Goal: Information Seeking & Learning: Learn about a topic

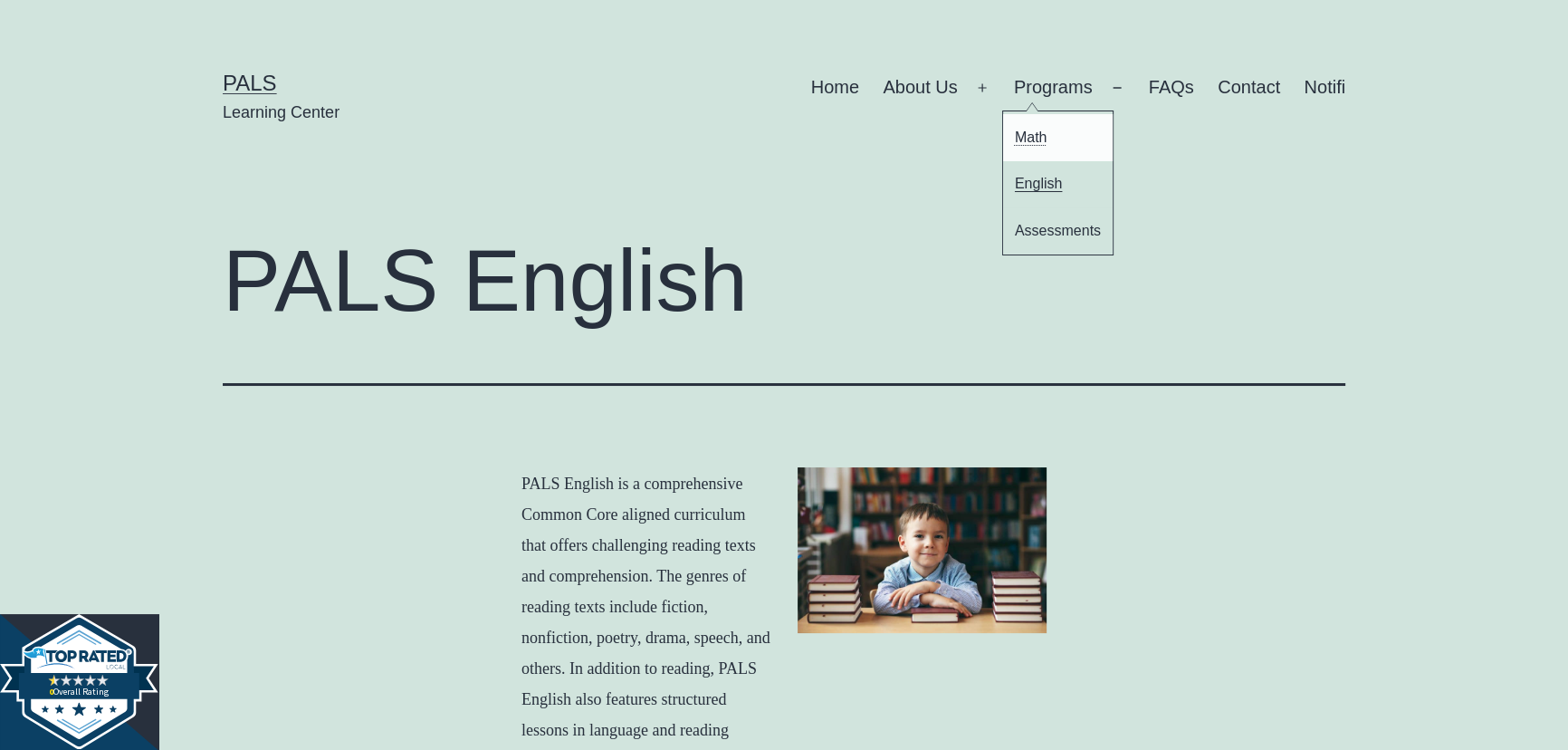
click at [1057, 139] on link "Math" at bounding box center [1058, 137] width 111 height 46
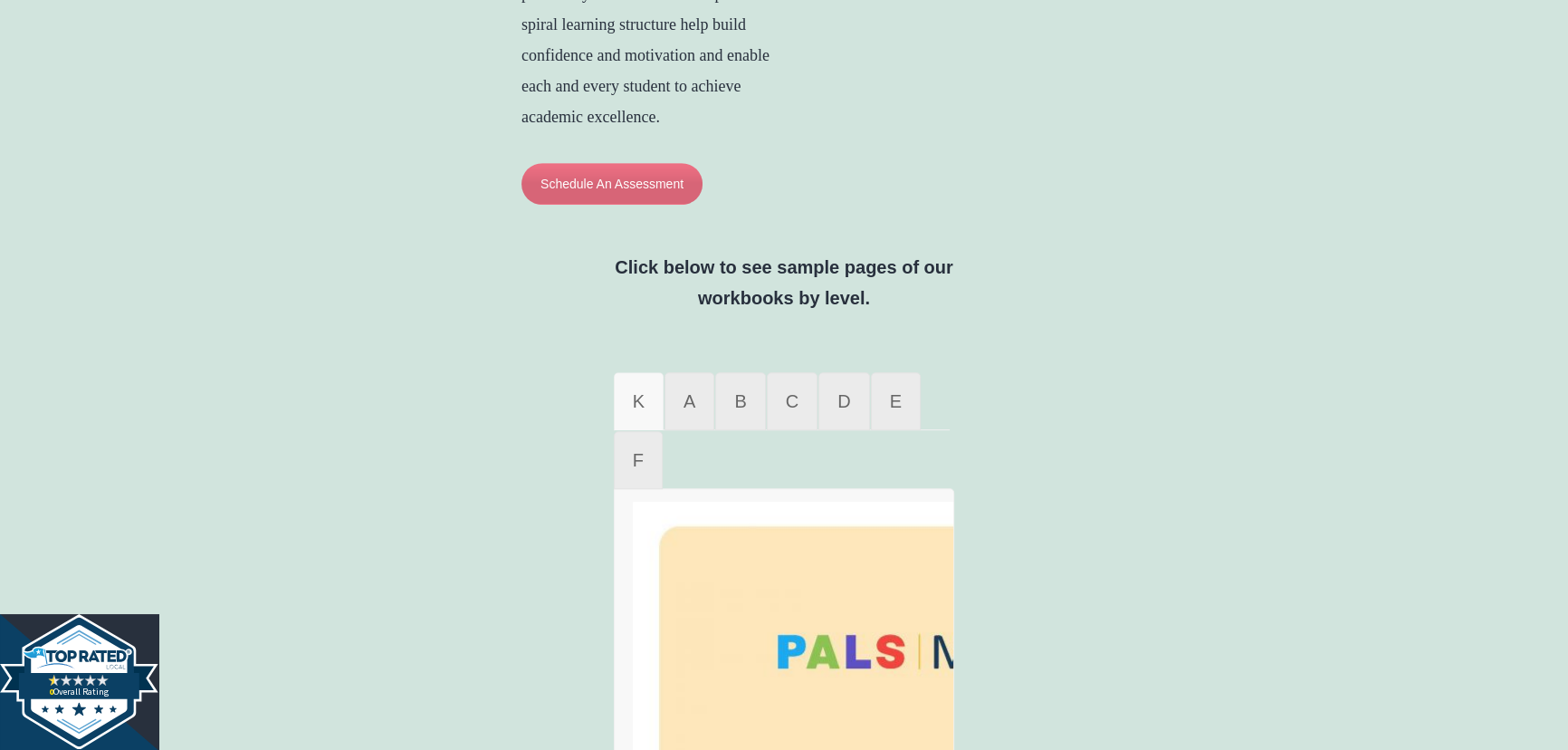
scroll to position [1563, 0]
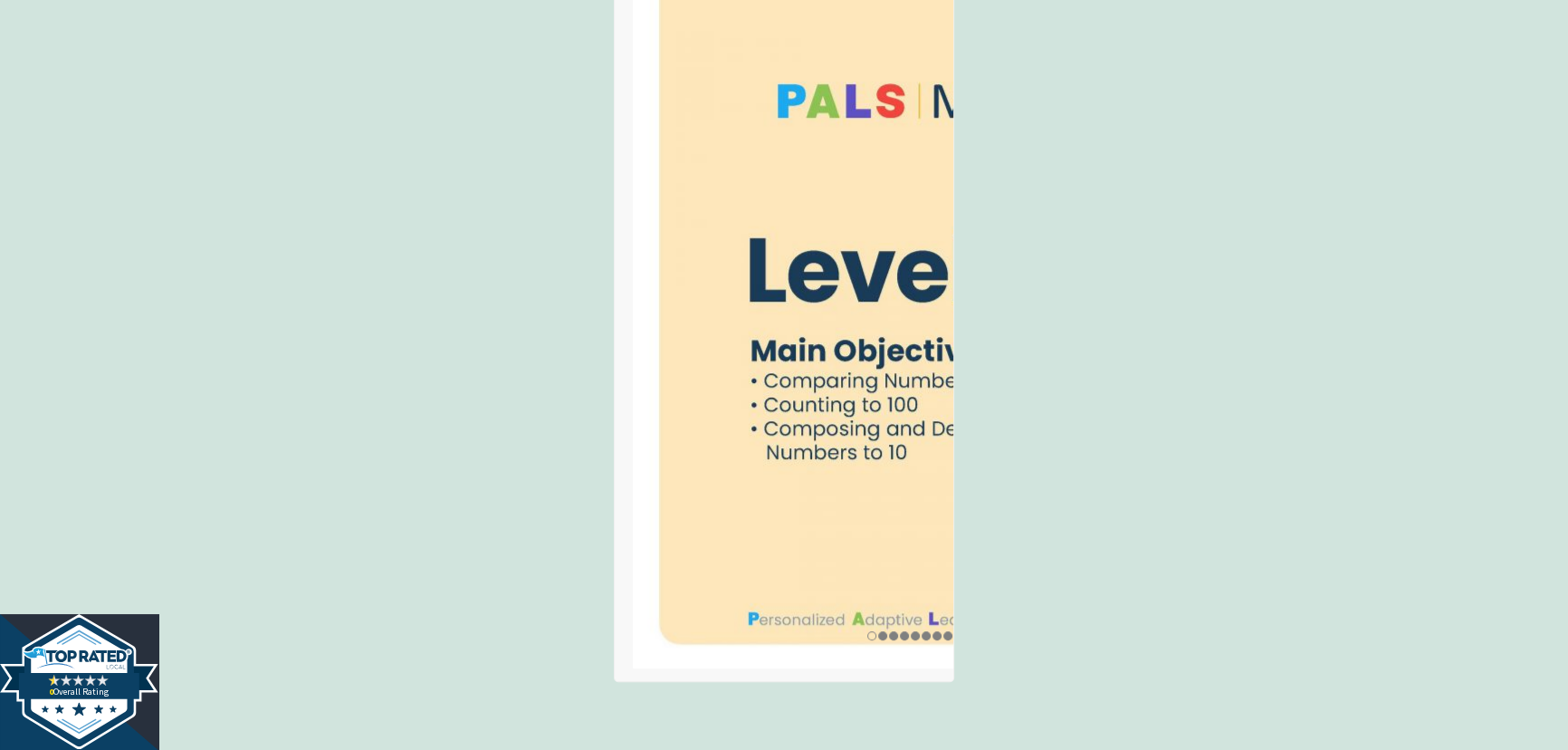
click at [832, 201] on img at bounding box center [910, 309] width 554 height 717
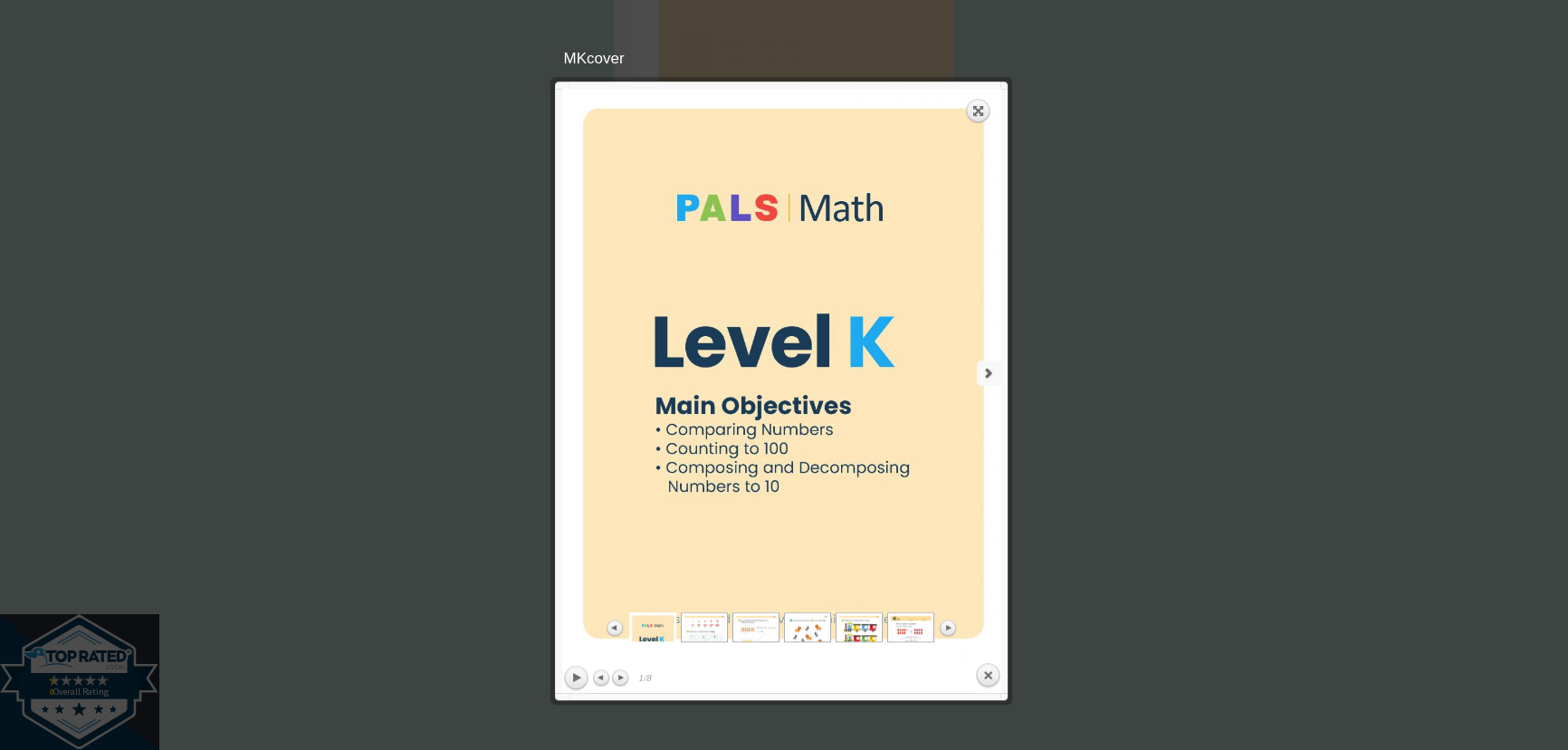
click at [979, 383] on link "next" at bounding box center [894, 373] width 216 height 568
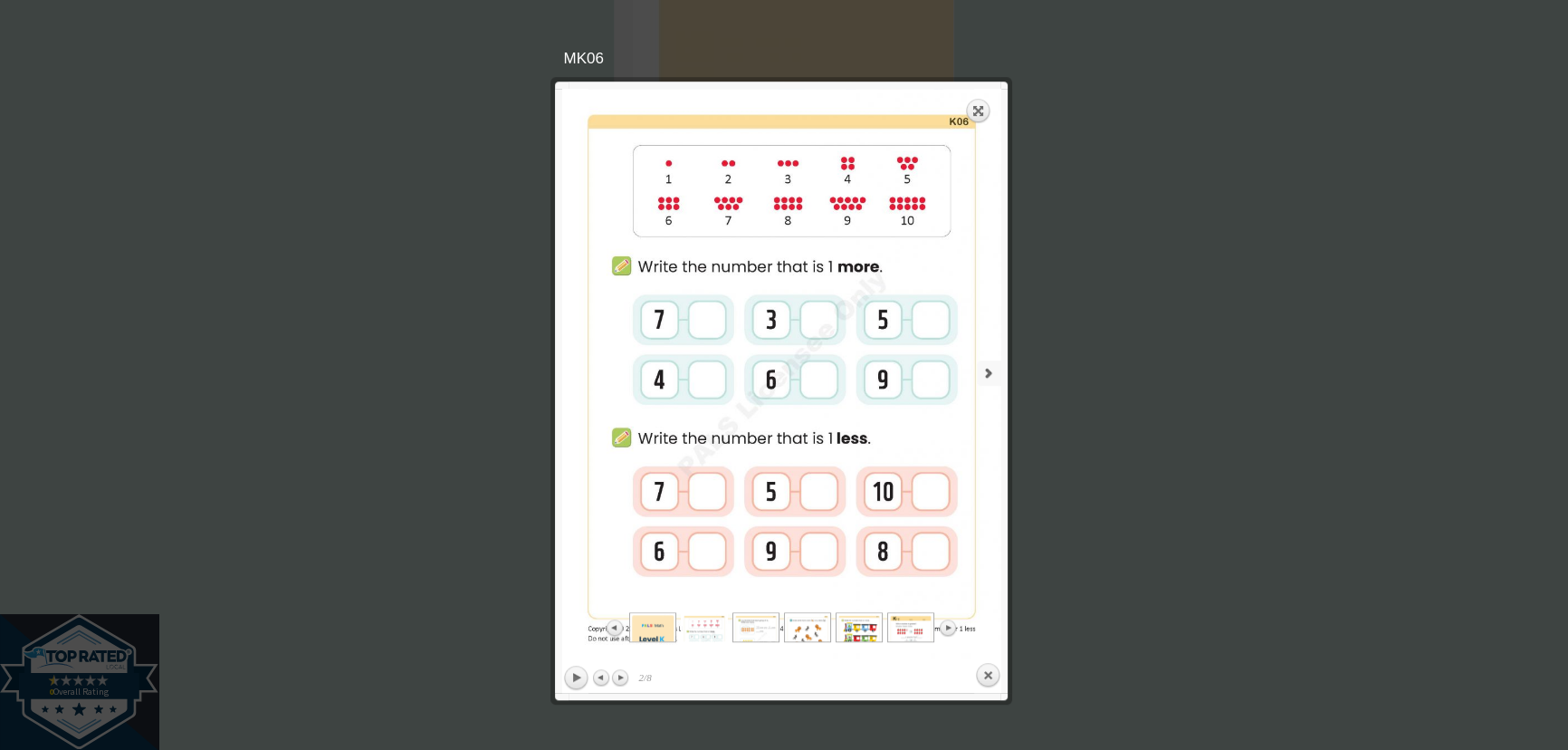
click at [982, 382] on link "next" at bounding box center [894, 373] width 216 height 568
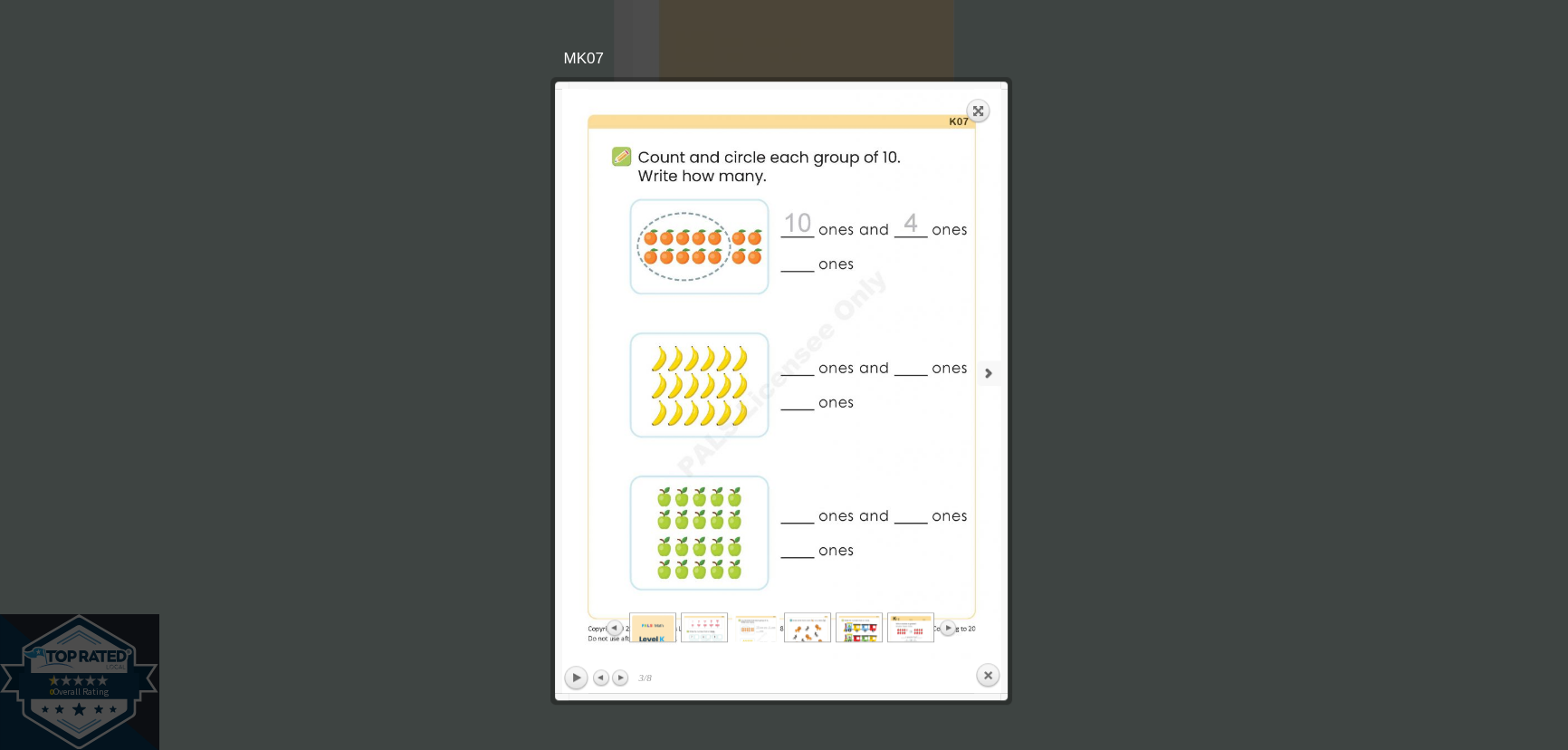
click at [982, 382] on link "next" at bounding box center [894, 373] width 216 height 568
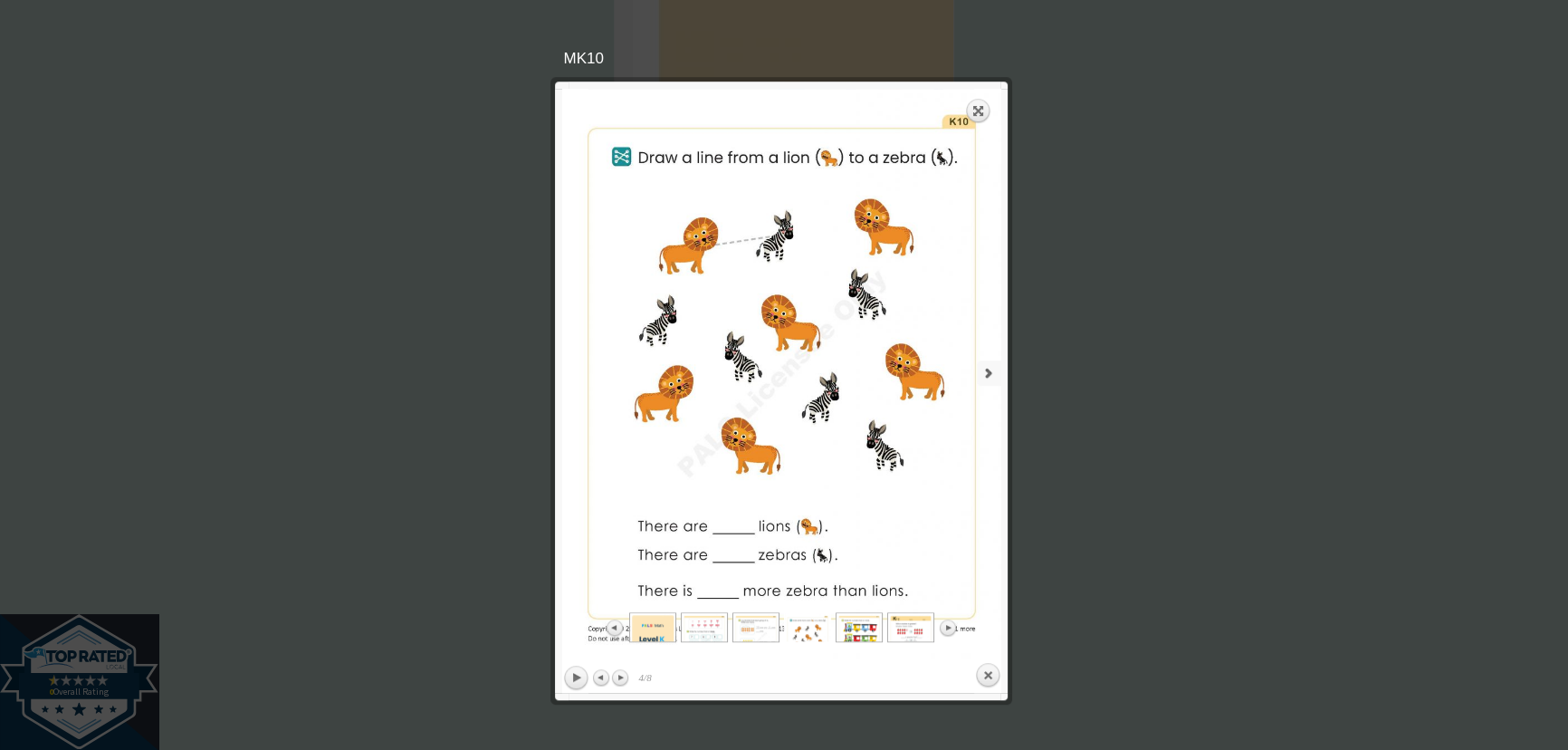
click at [982, 382] on link "next" at bounding box center [894, 373] width 216 height 568
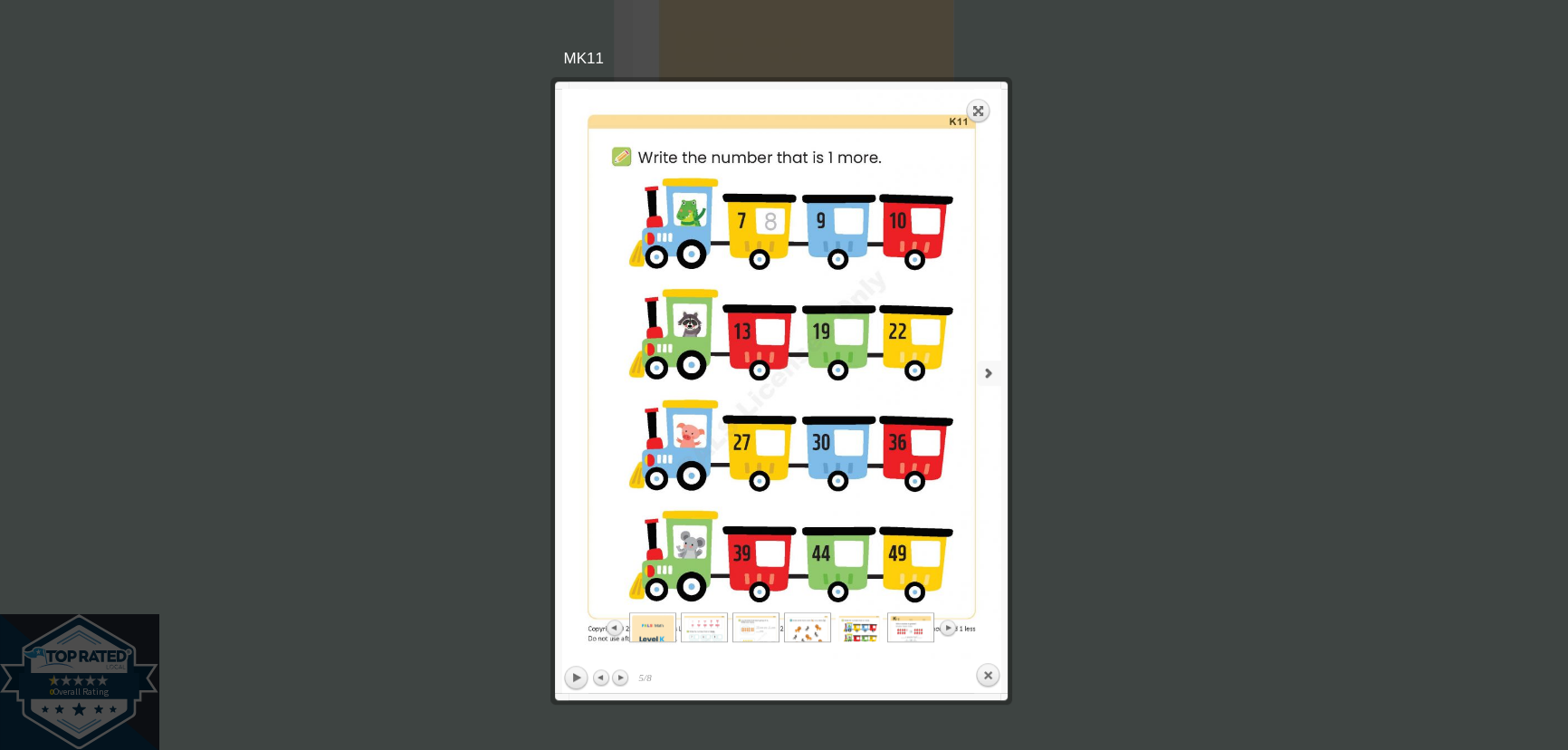
click at [982, 382] on link "next" at bounding box center [894, 373] width 216 height 568
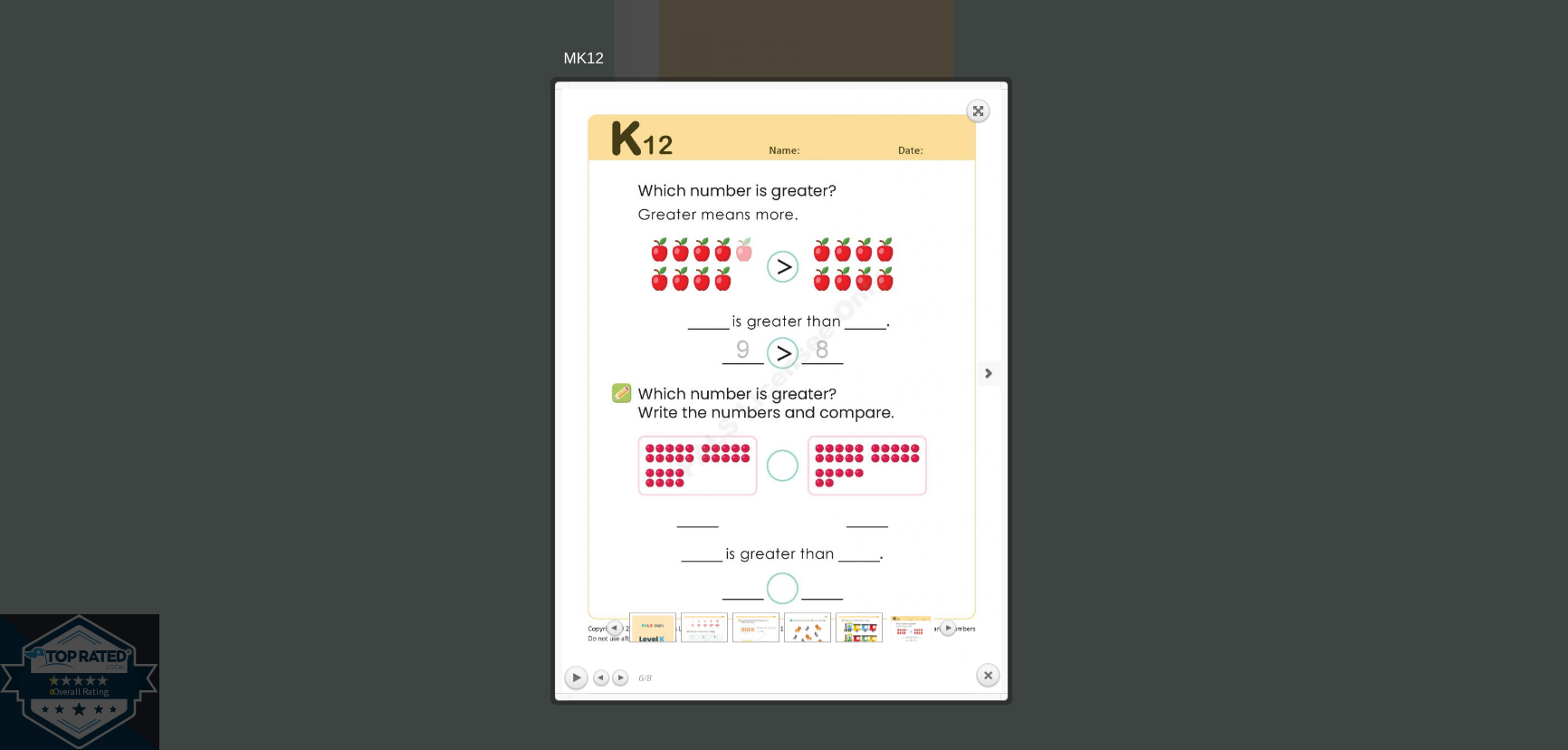
click at [982, 382] on link "next" at bounding box center [894, 373] width 216 height 568
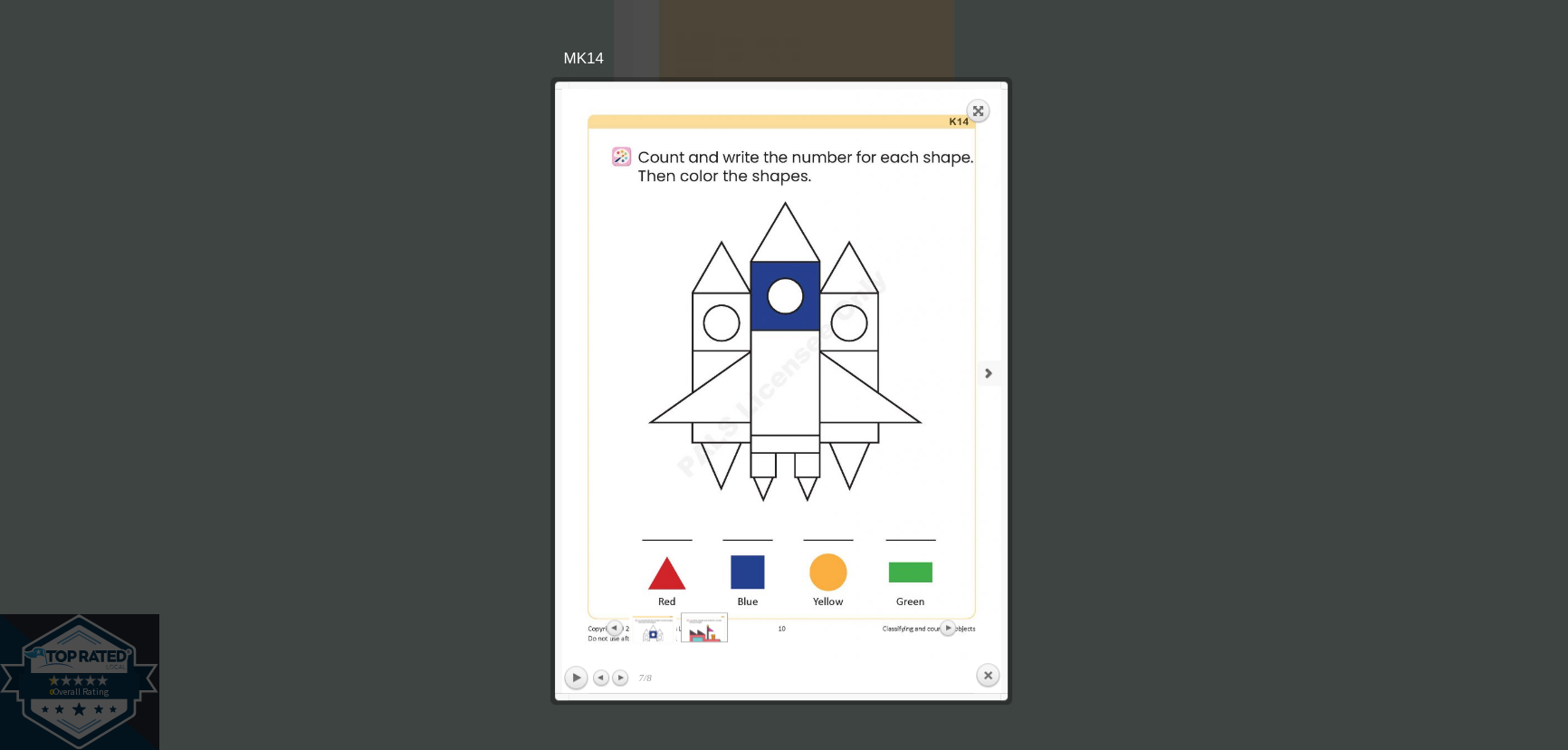
click at [982, 382] on link "next" at bounding box center [894, 373] width 216 height 568
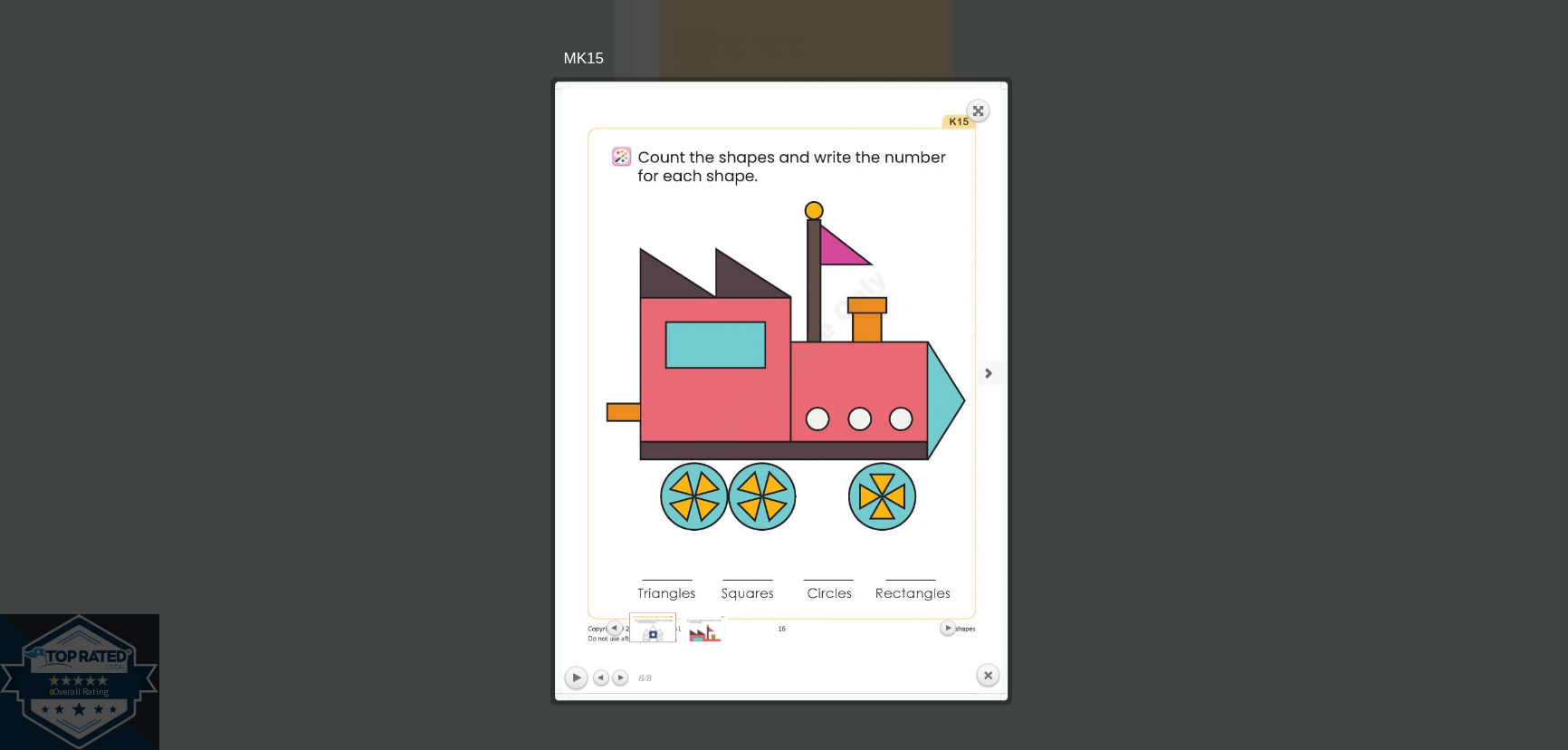
click at [982, 382] on link "next" at bounding box center [894, 373] width 216 height 568
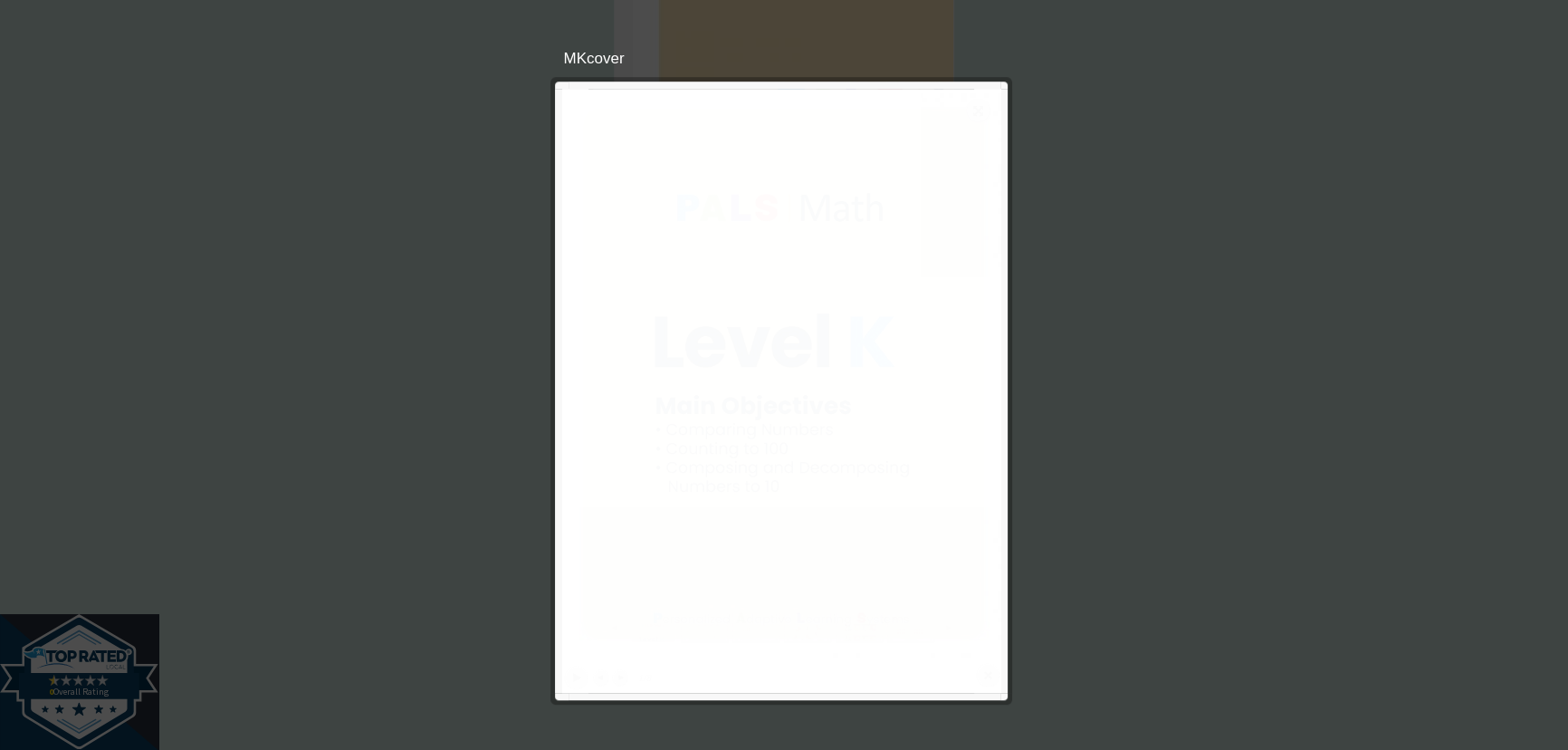
click at [1087, 391] on div at bounding box center [784, 97] width 1568 height 3323
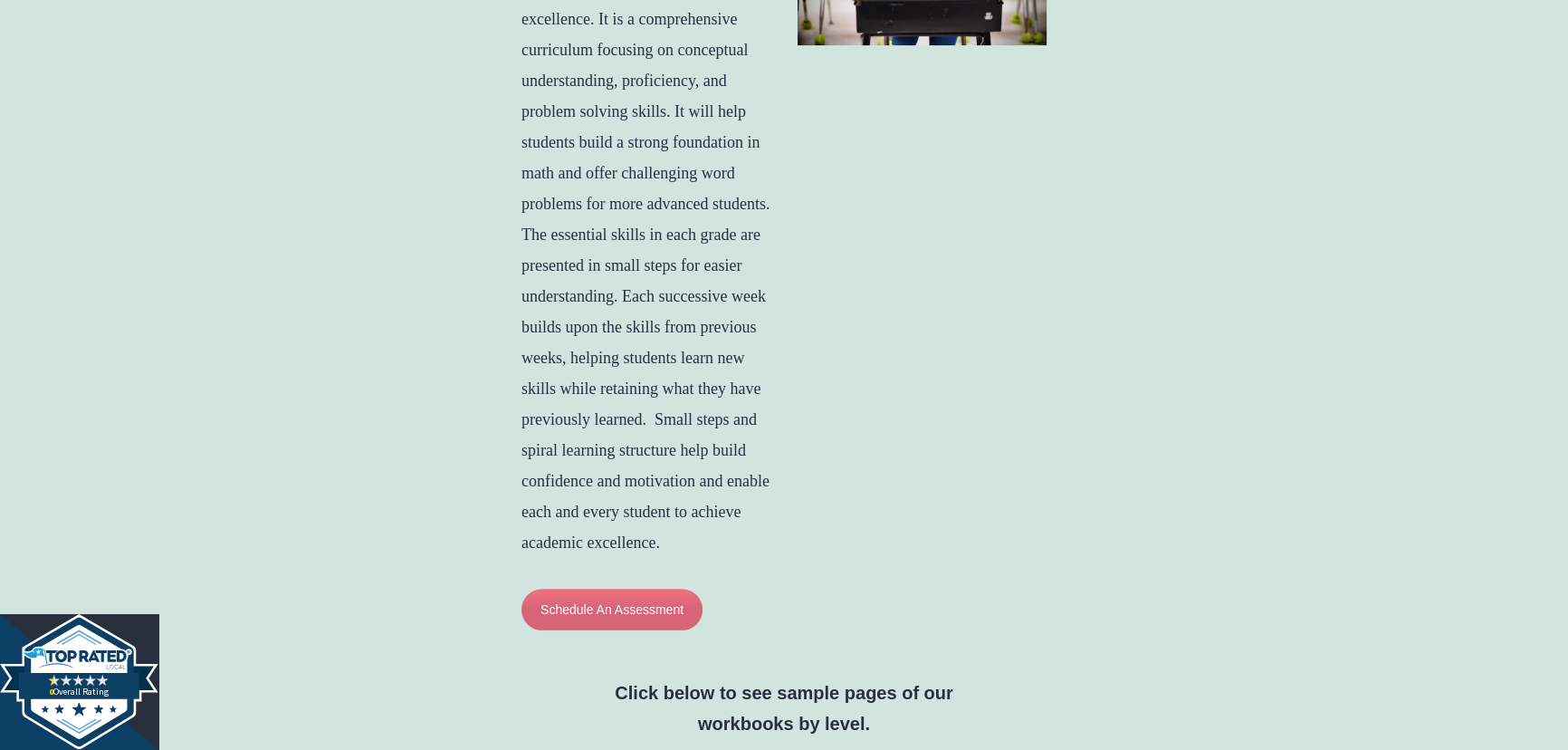
scroll to position [986, 0]
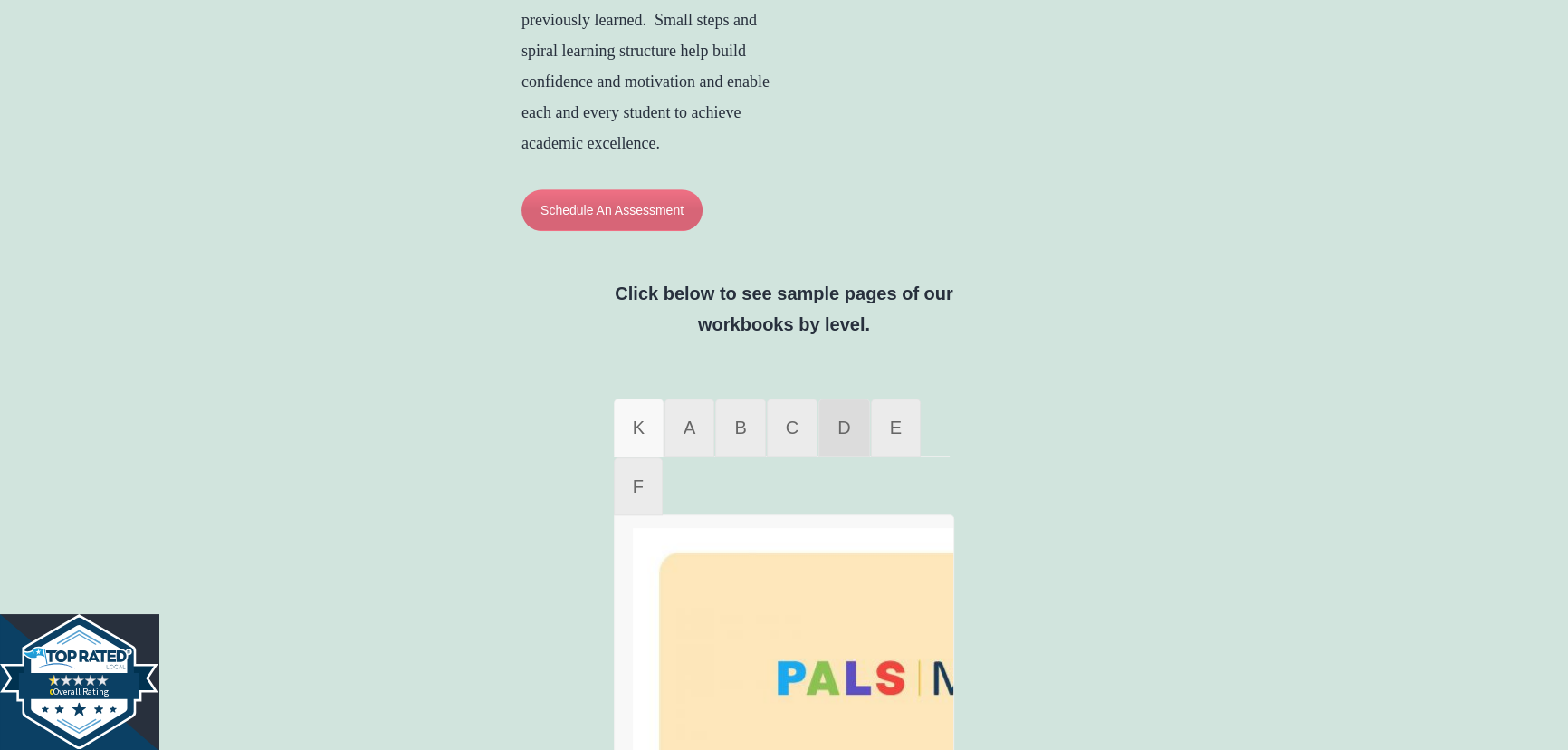
click at [822, 456] on link "D" at bounding box center [844, 427] width 51 height 58
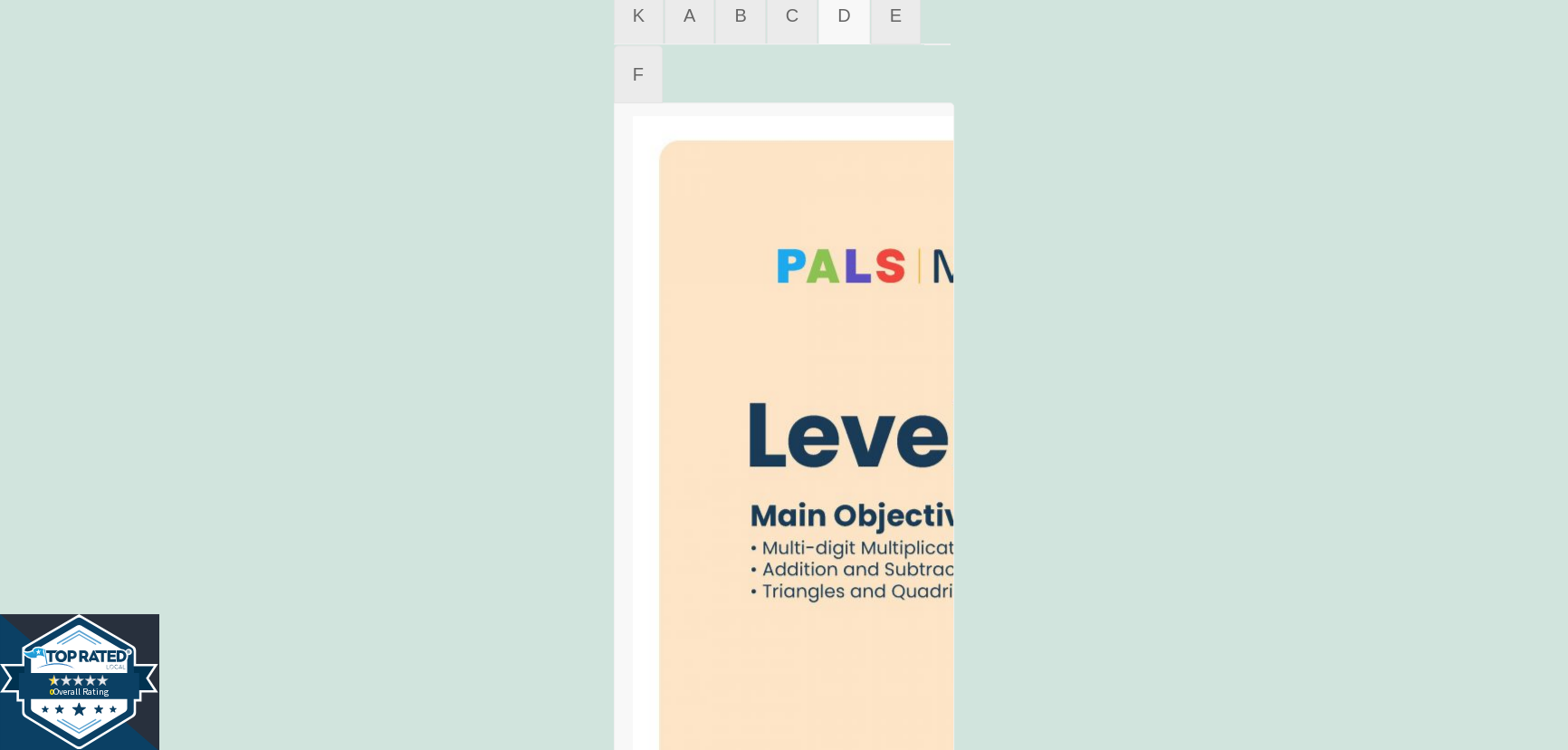
scroll to position [1625, 0]
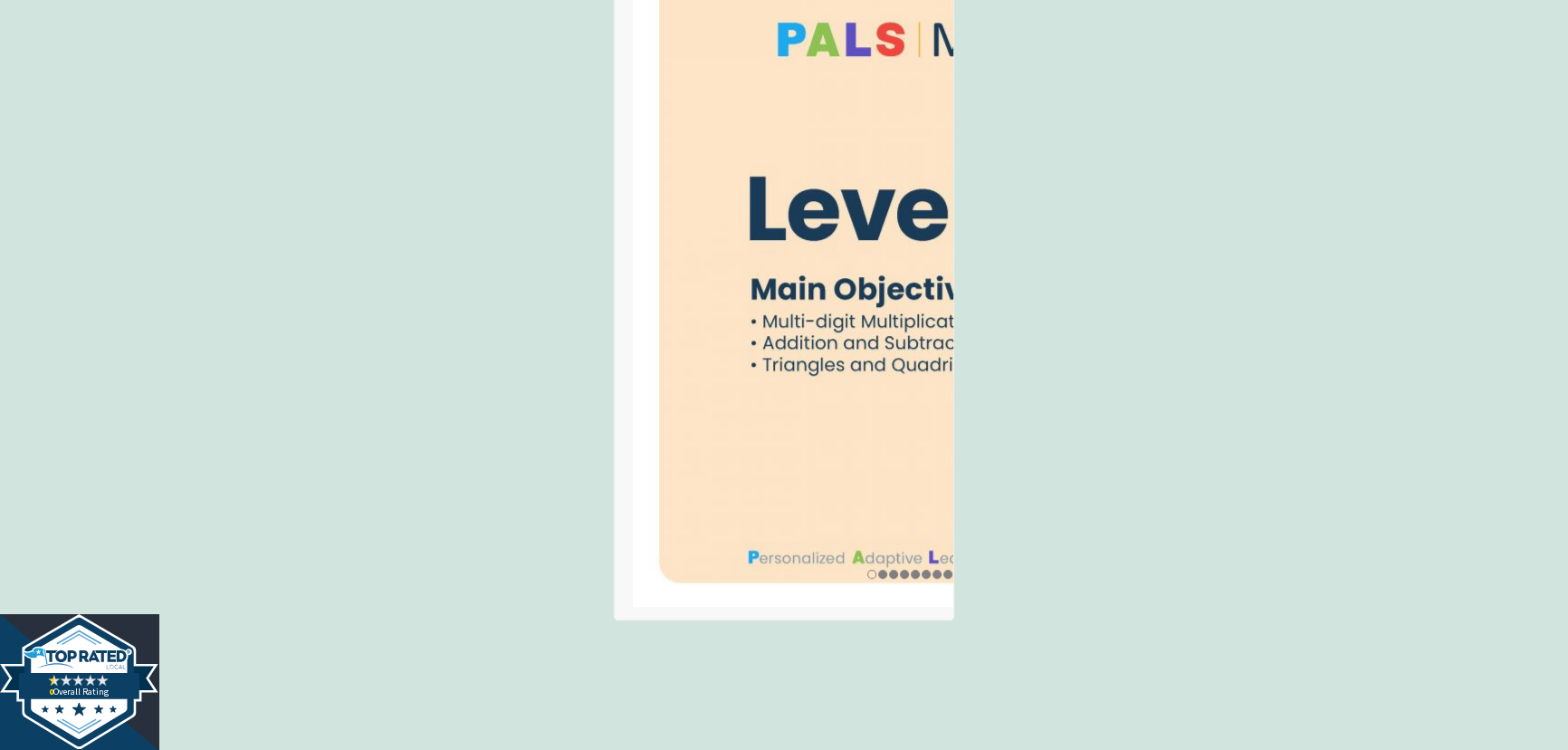
click at [828, 510] on img at bounding box center [910, 248] width 554 height 717
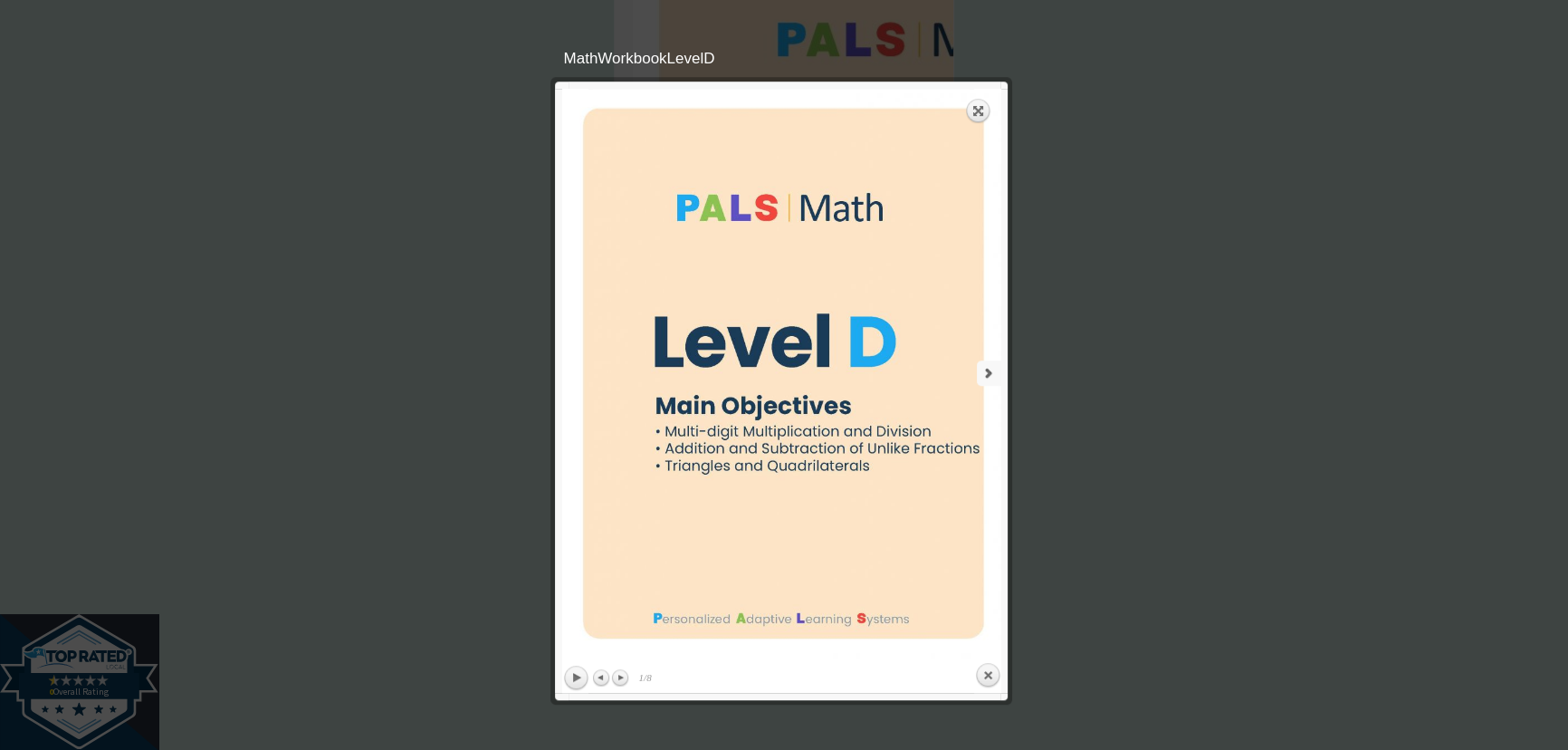
click at [994, 385] on link "next" at bounding box center [894, 373] width 216 height 568
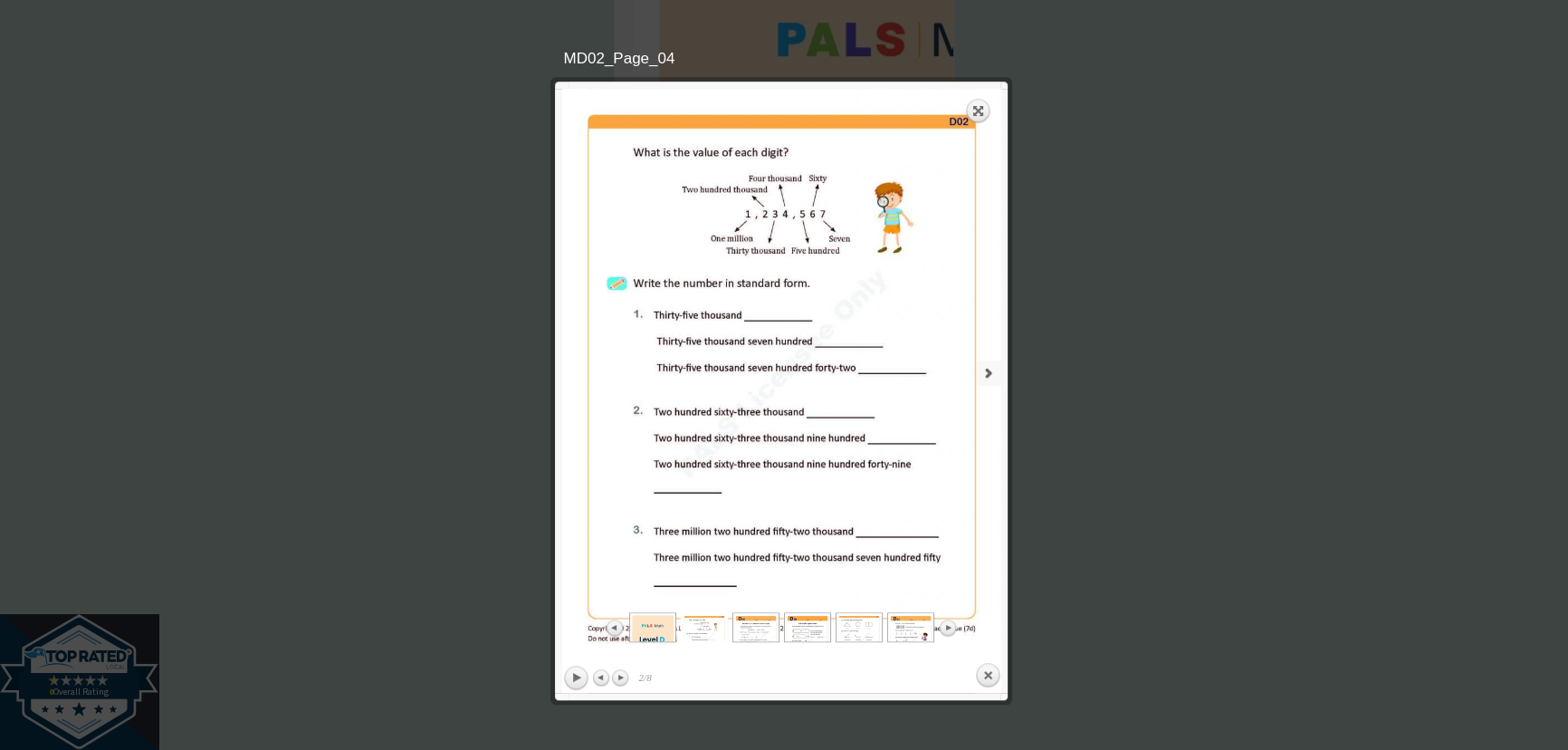
click at [994, 385] on link "next" at bounding box center [894, 373] width 216 height 568
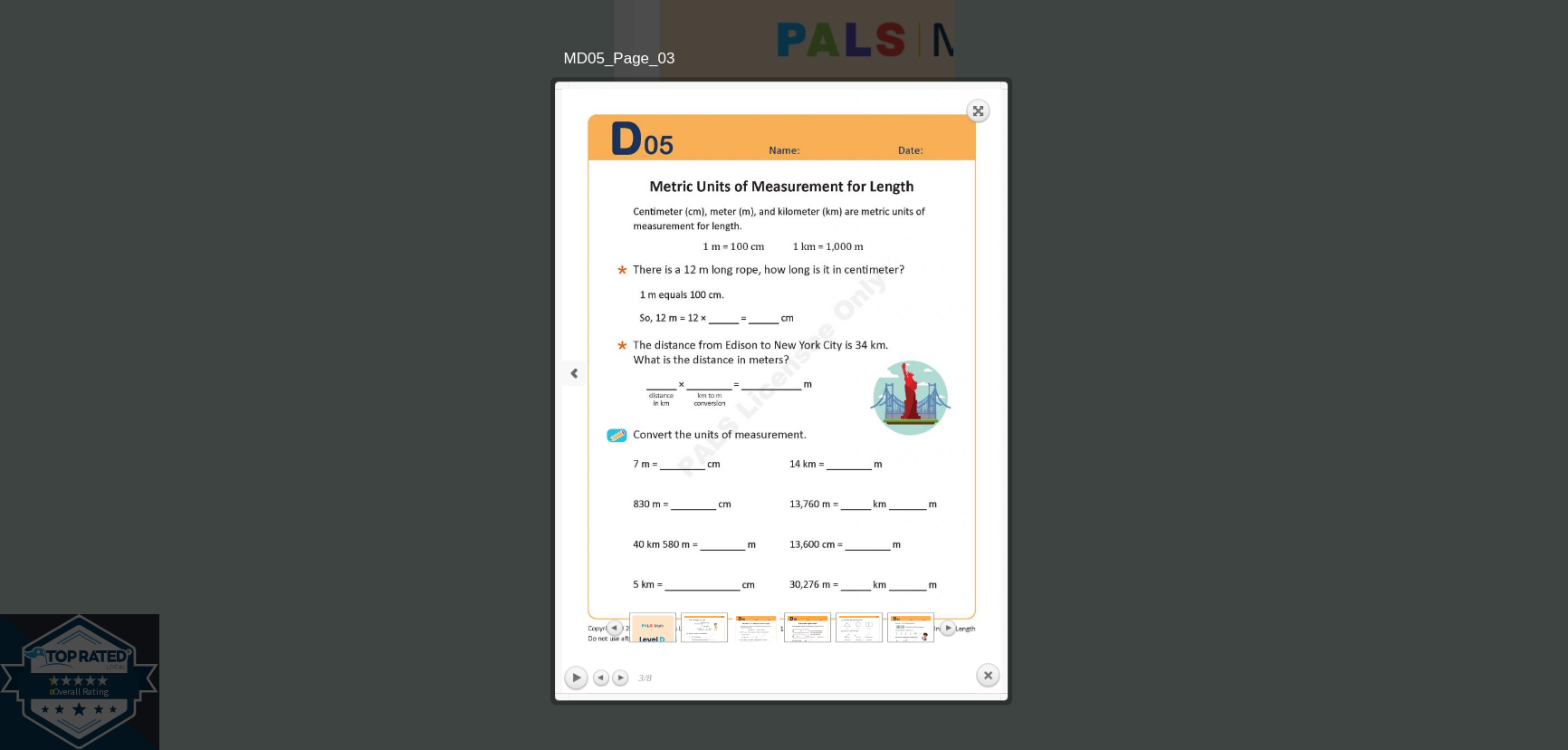
click at [565, 372] on link "previous" at bounding box center [670, 373] width 216 height 568
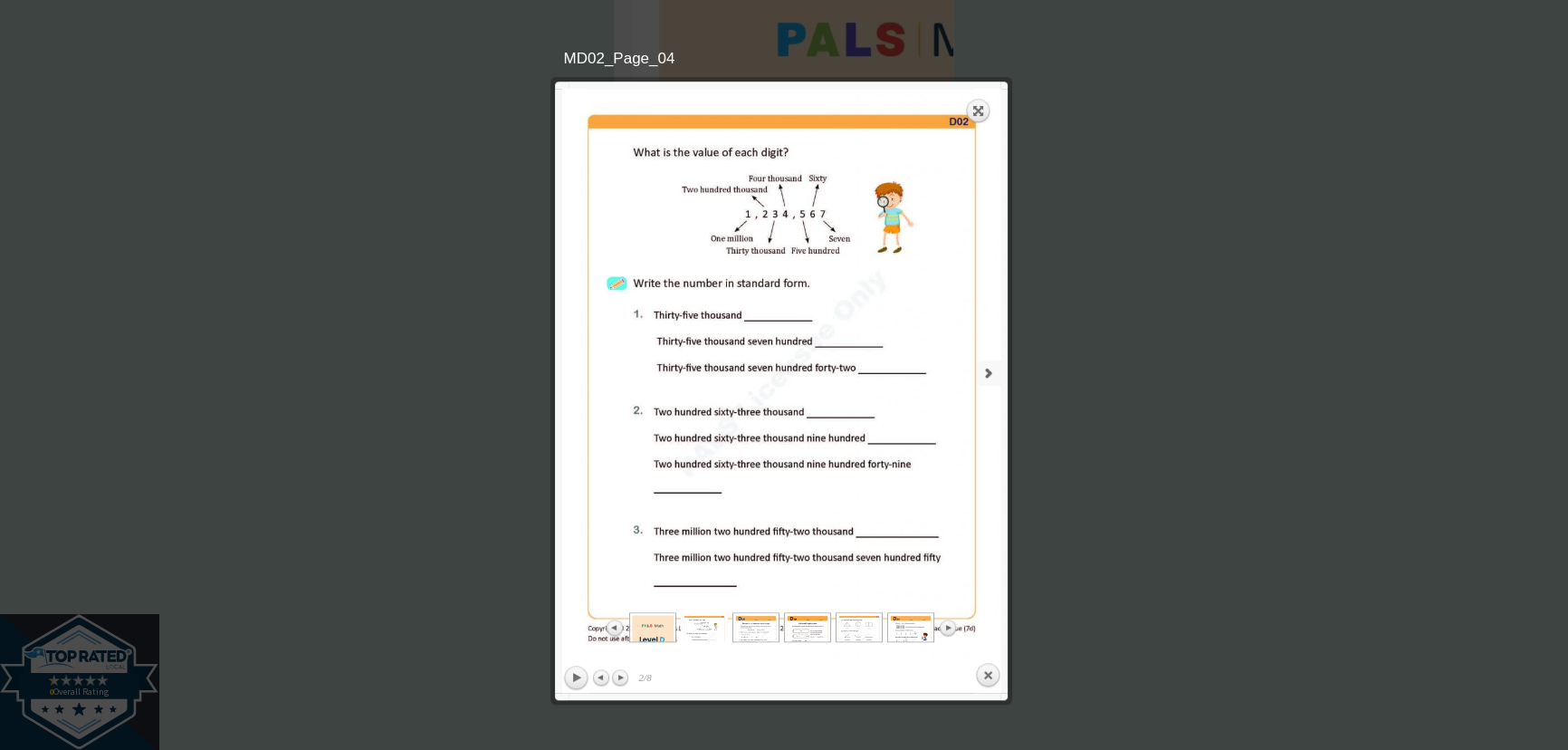
click at [974, 374] on link "next" at bounding box center [894, 373] width 216 height 568
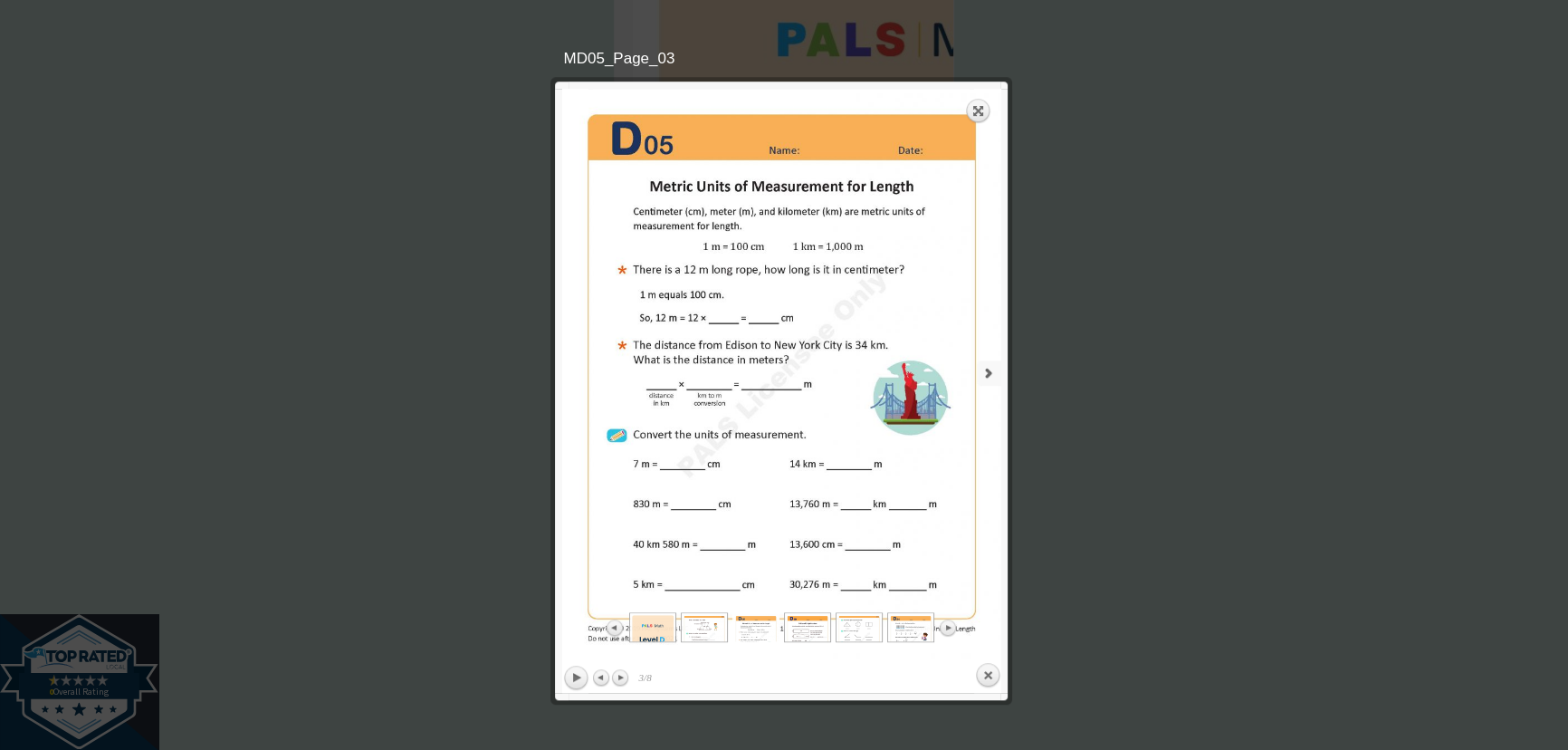
click at [993, 374] on link "next" at bounding box center [894, 373] width 216 height 568
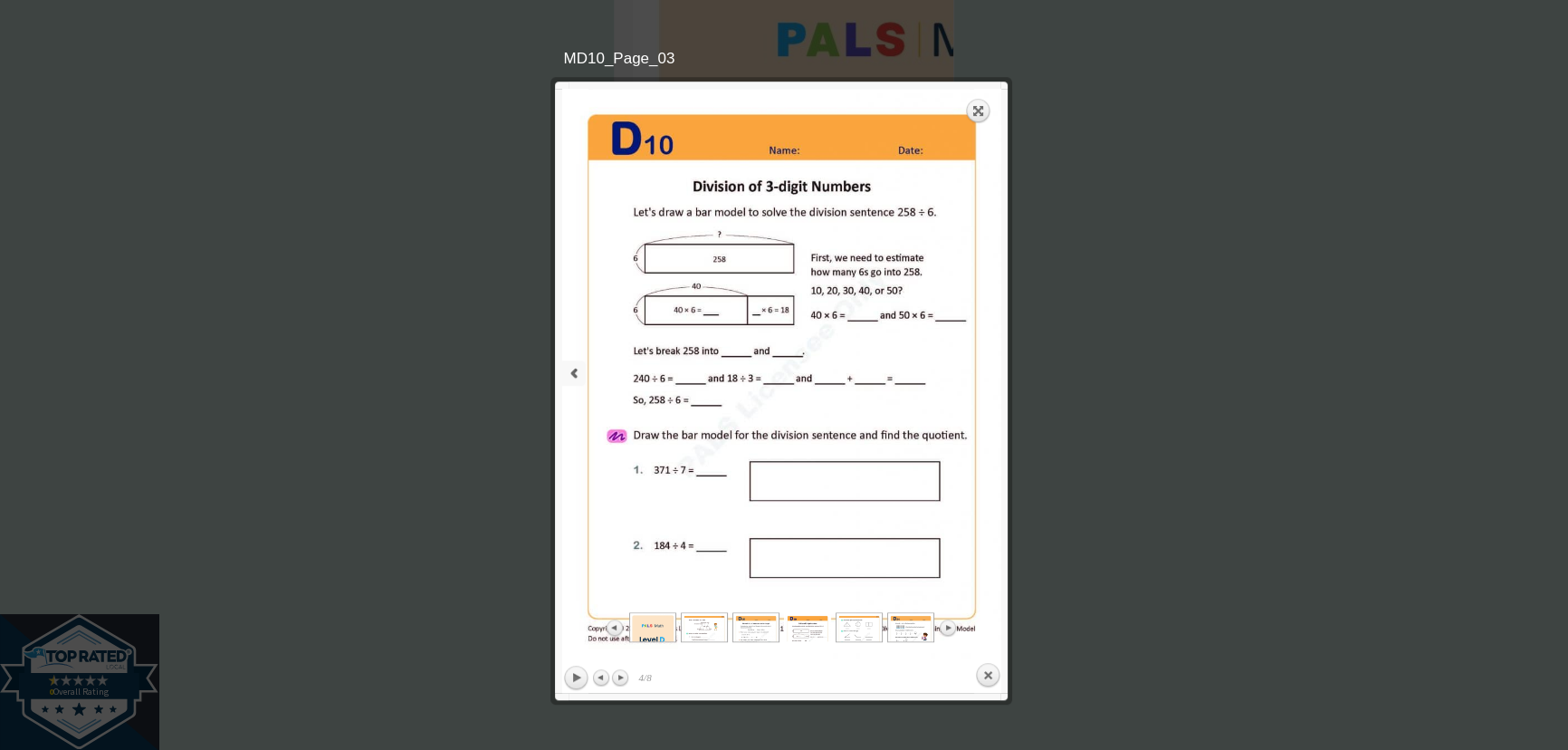
click at [582, 371] on link "previous" at bounding box center [670, 373] width 216 height 568
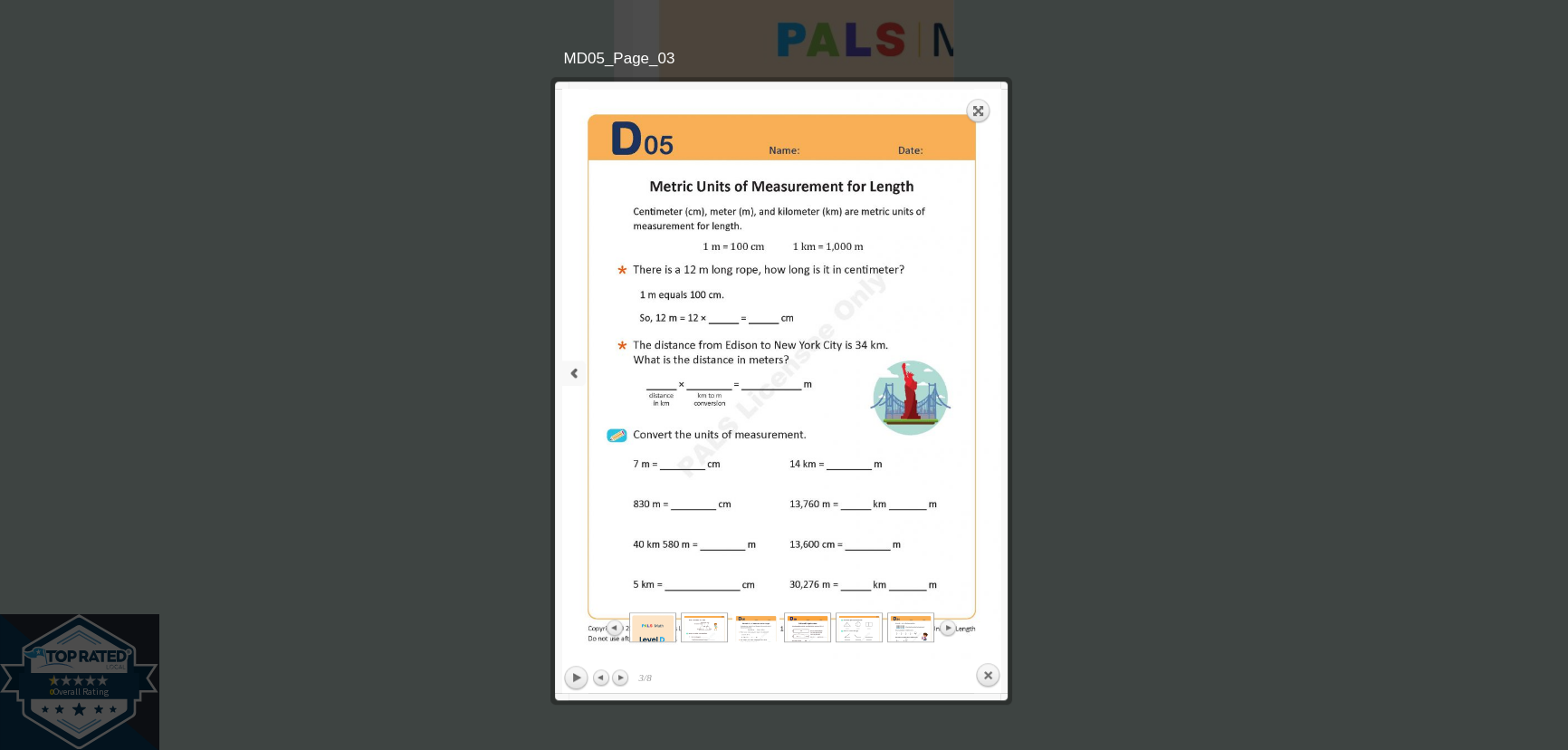
click at [565, 376] on link "previous" at bounding box center [670, 373] width 216 height 568
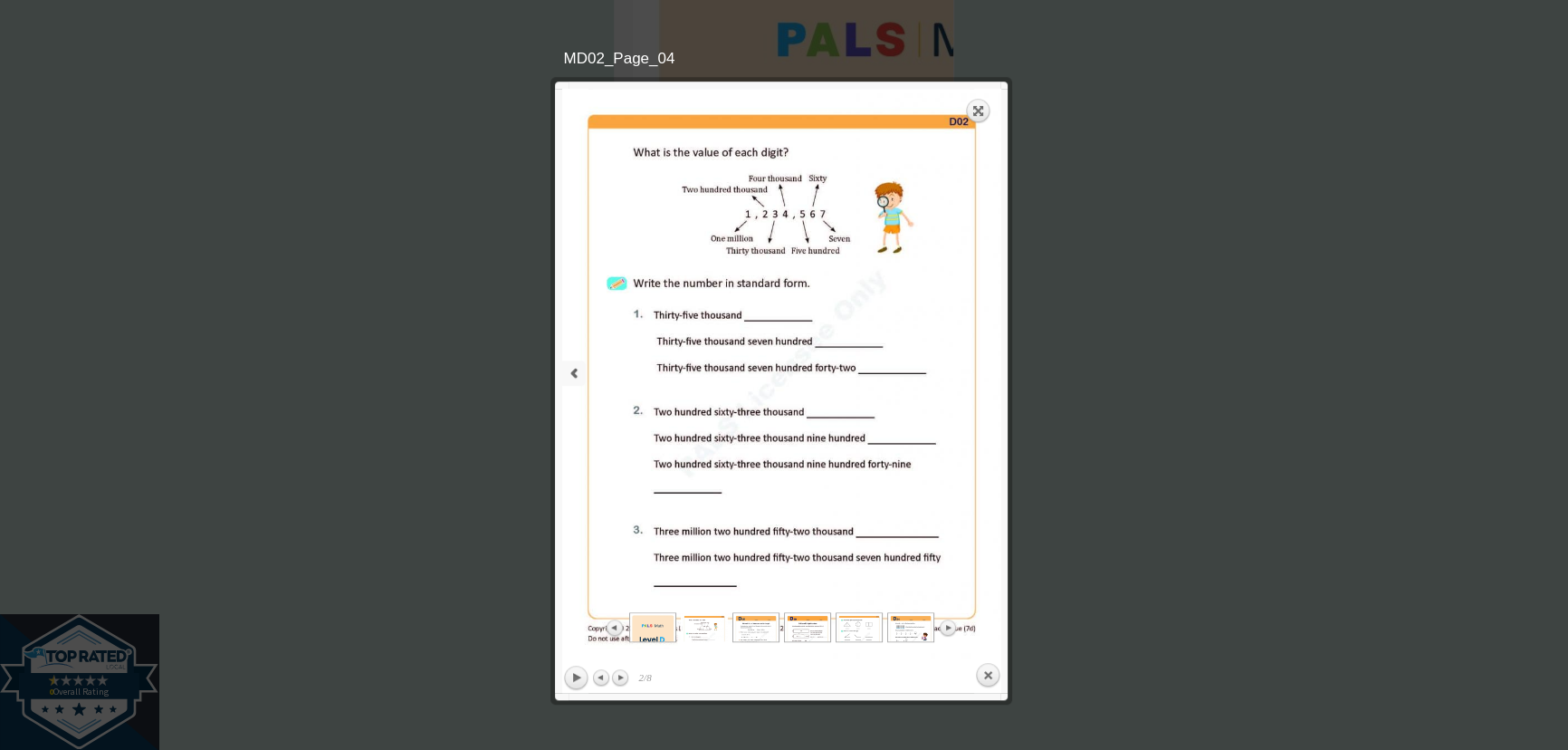
click at [562, 376] on link "previous" at bounding box center [670, 373] width 216 height 568
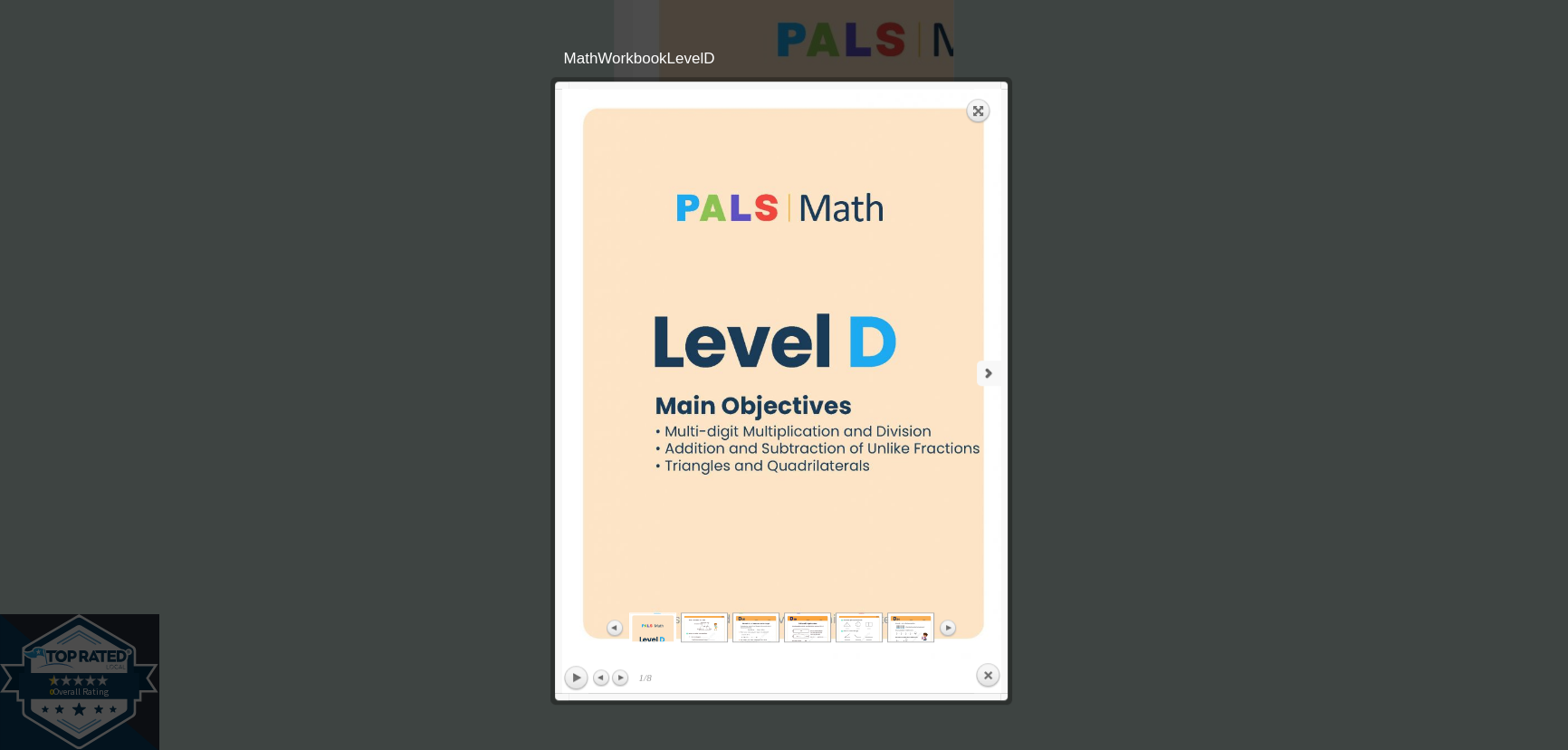
click at [929, 356] on link "next" at bounding box center [894, 373] width 216 height 568
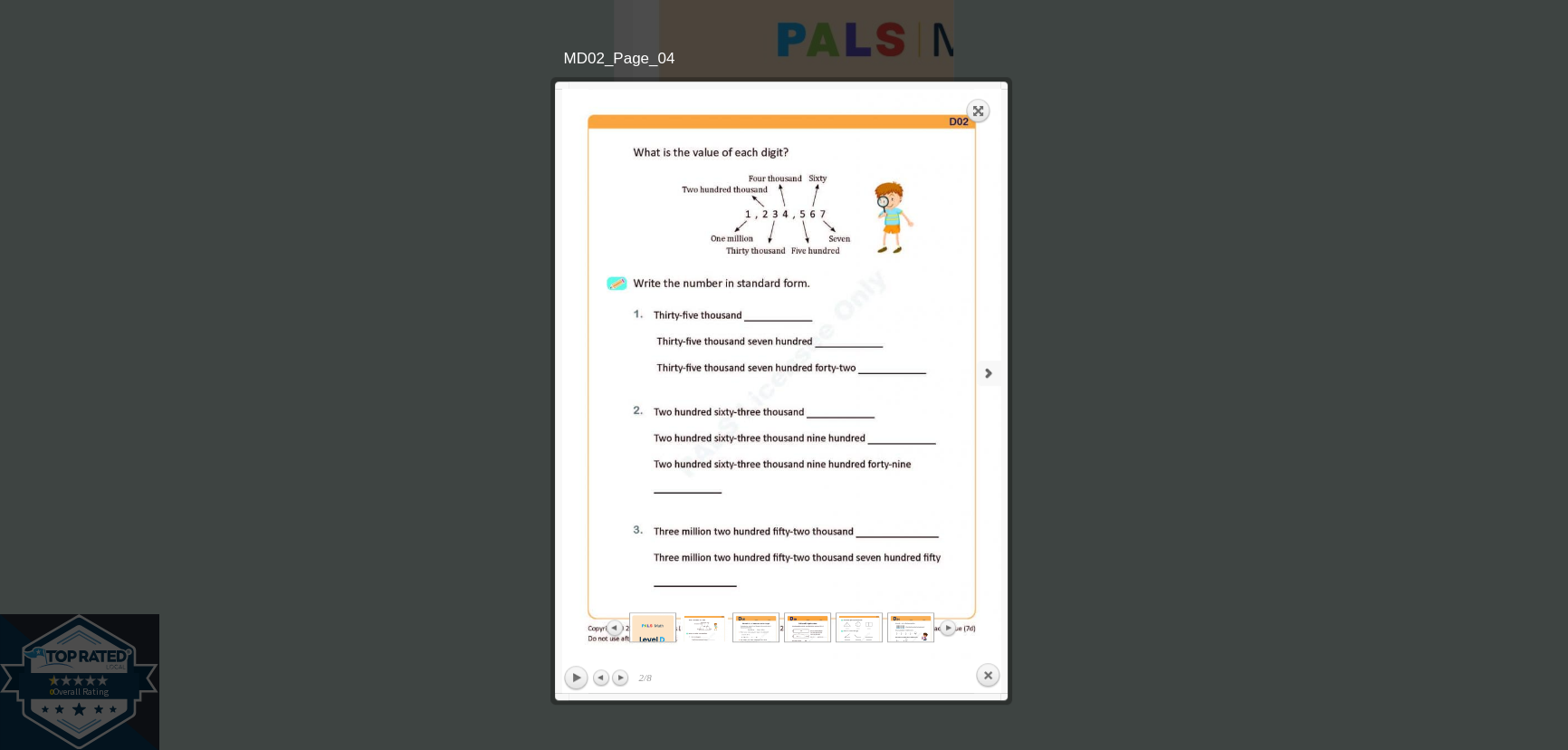
click at [938, 356] on link "next" at bounding box center [894, 373] width 216 height 568
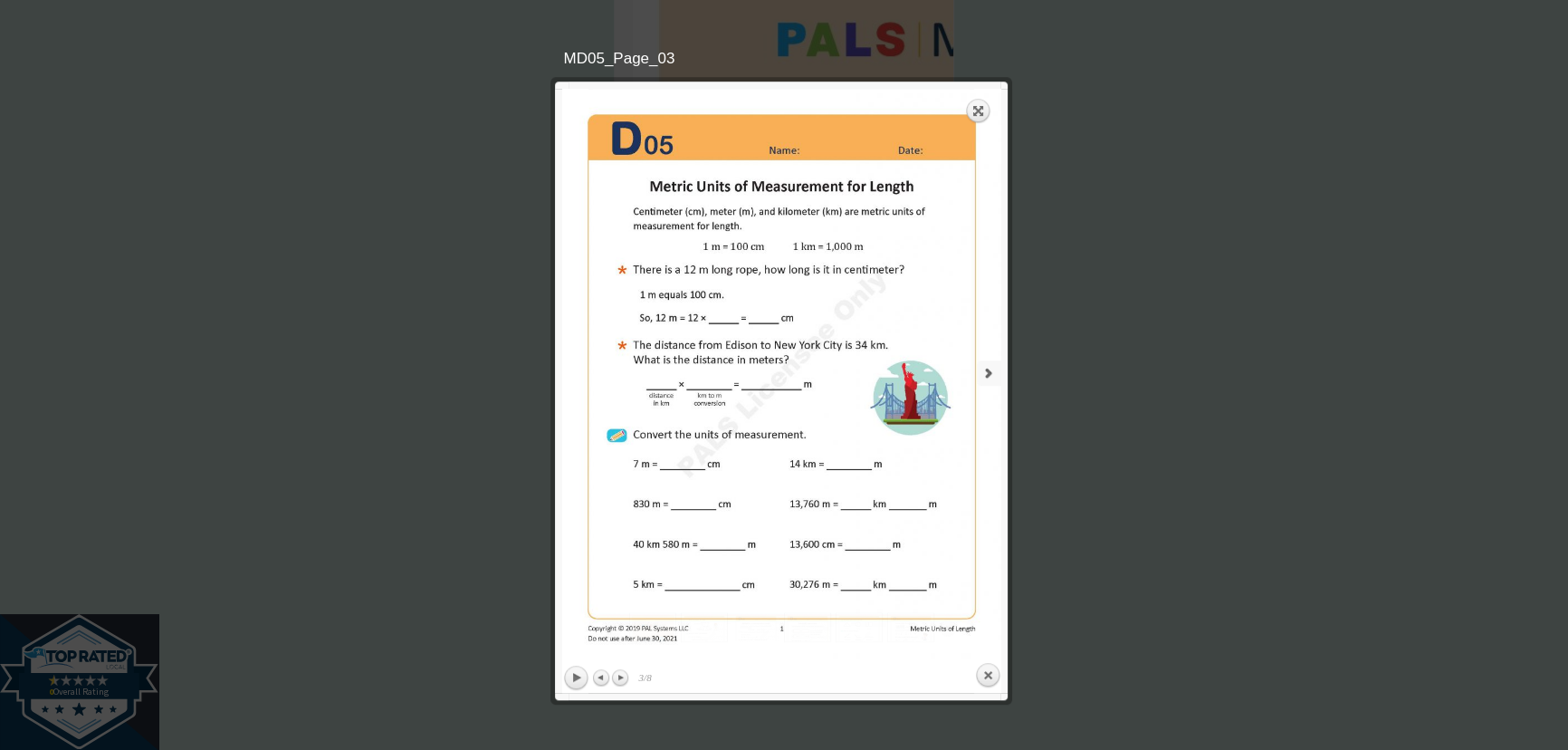
click at [984, 367] on link "next" at bounding box center [894, 373] width 216 height 568
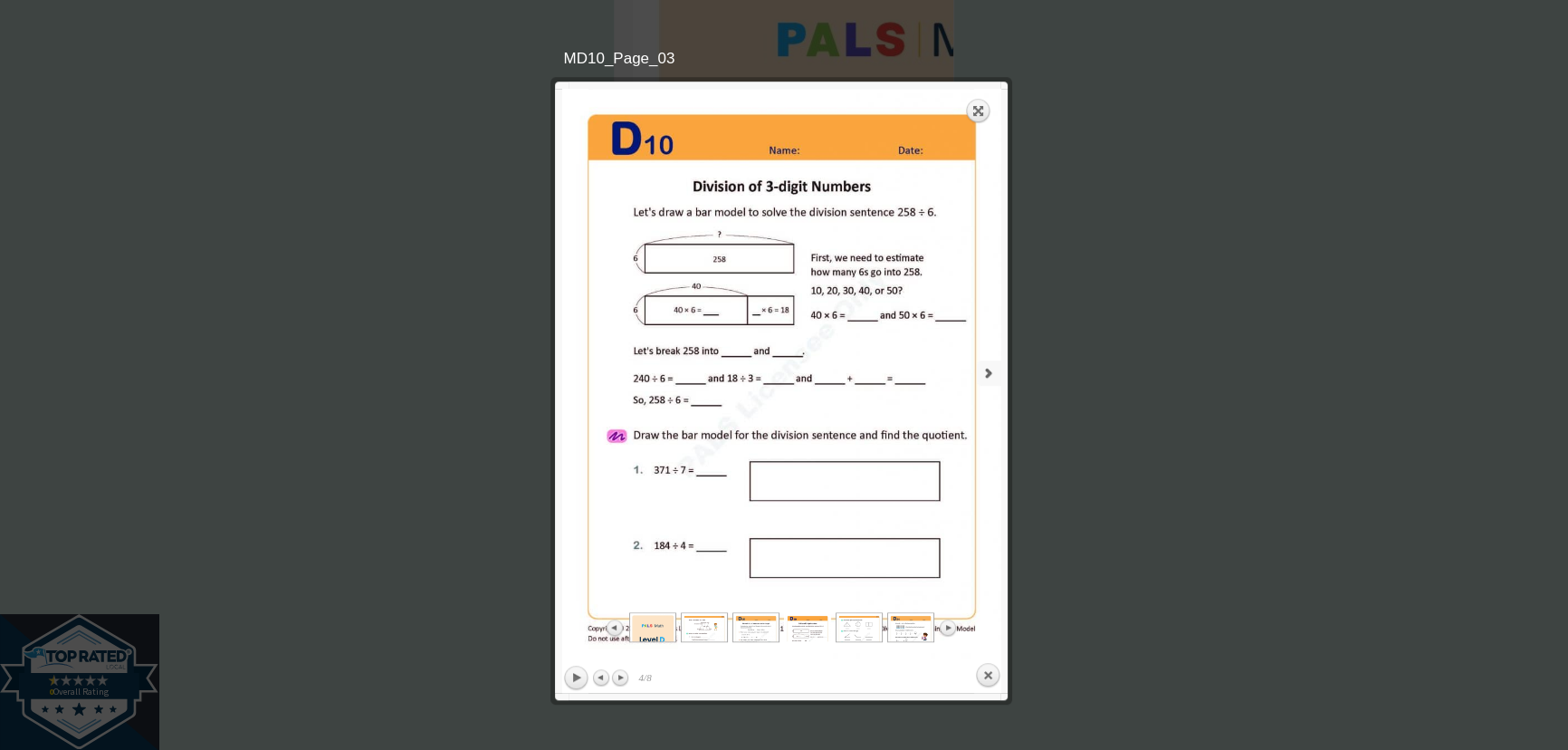
click at [984, 367] on link "next" at bounding box center [894, 373] width 216 height 568
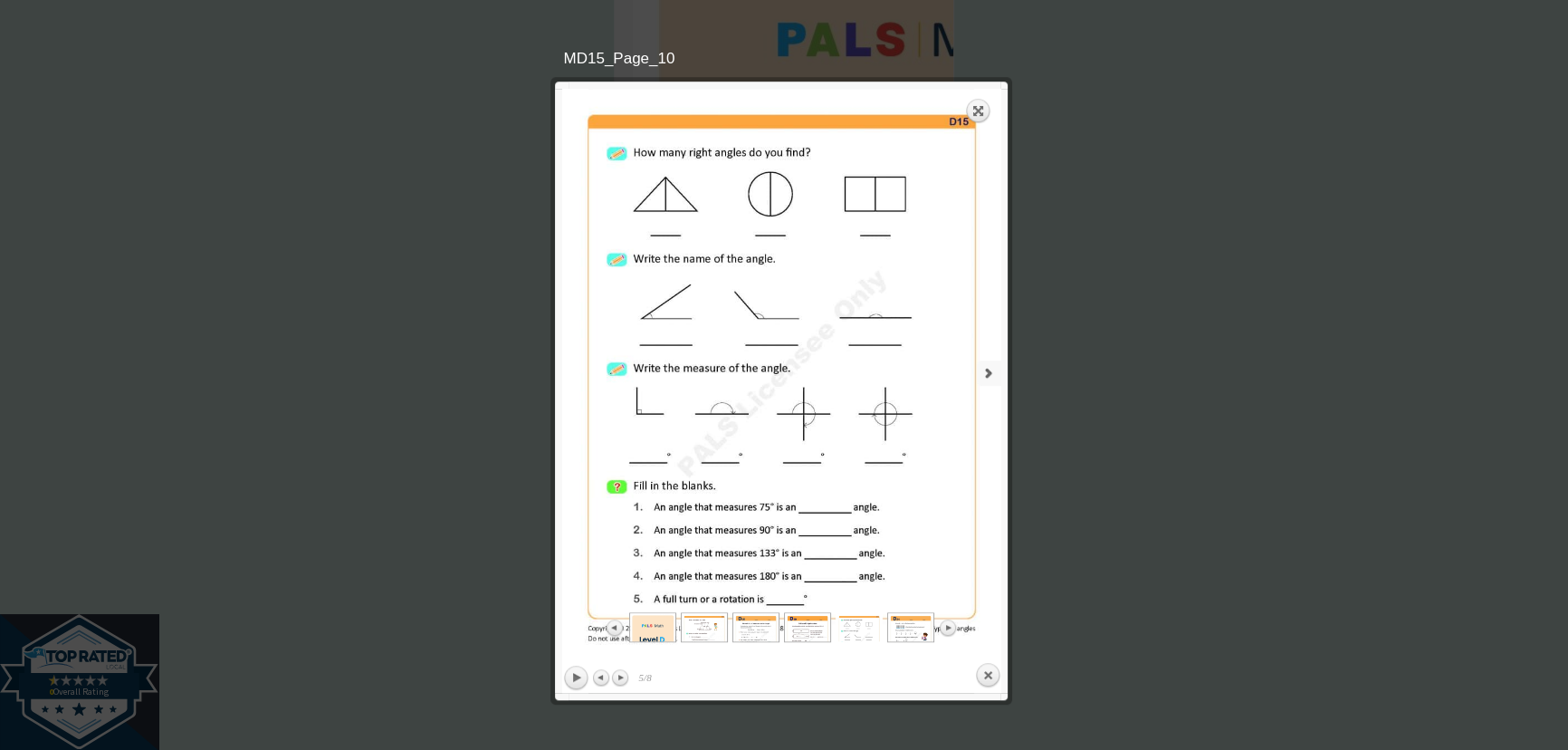
click at [984, 367] on link "next" at bounding box center [894, 373] width 216 height 568
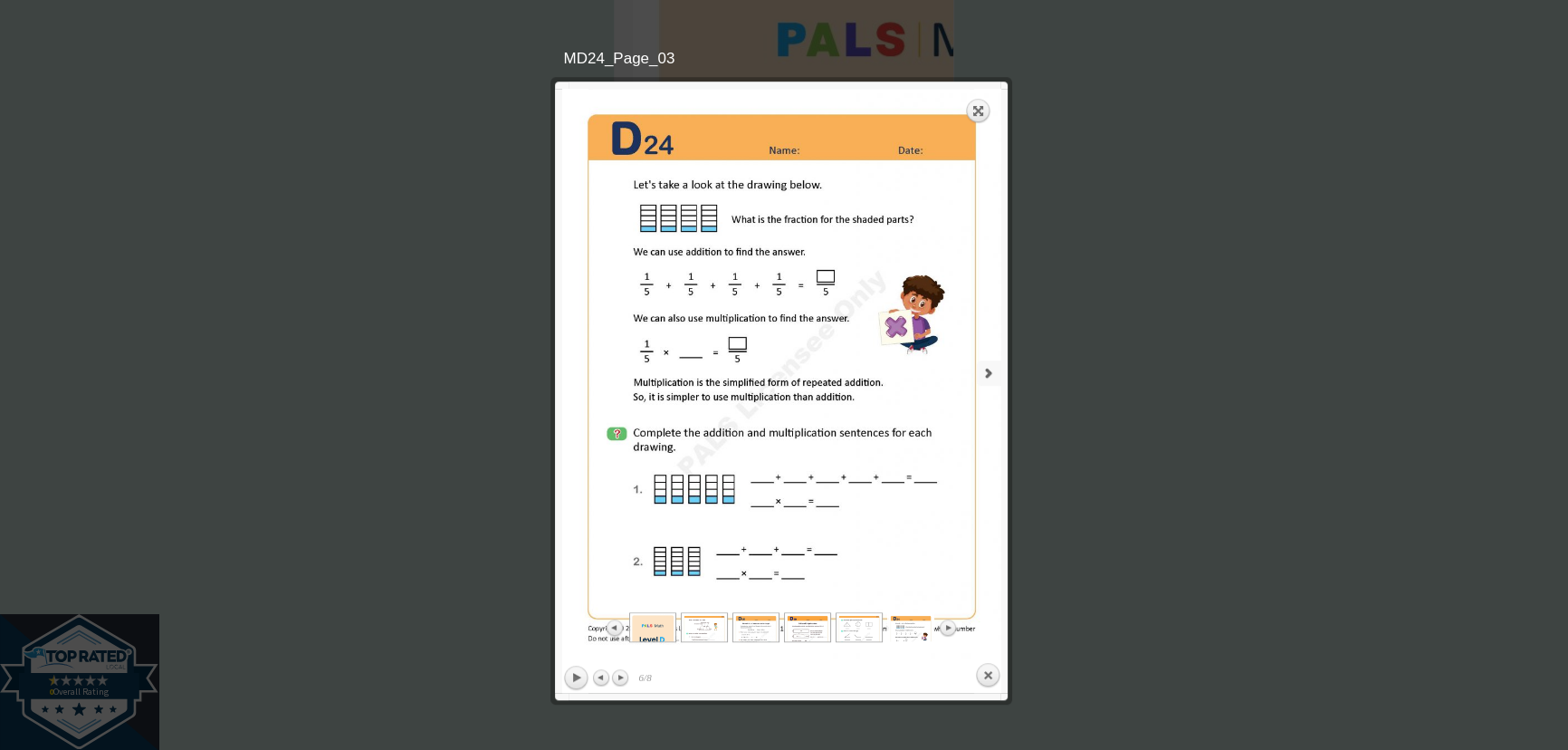
click at [963, 372] on link "next" at bounding box center [894, 373] width 216 height 568
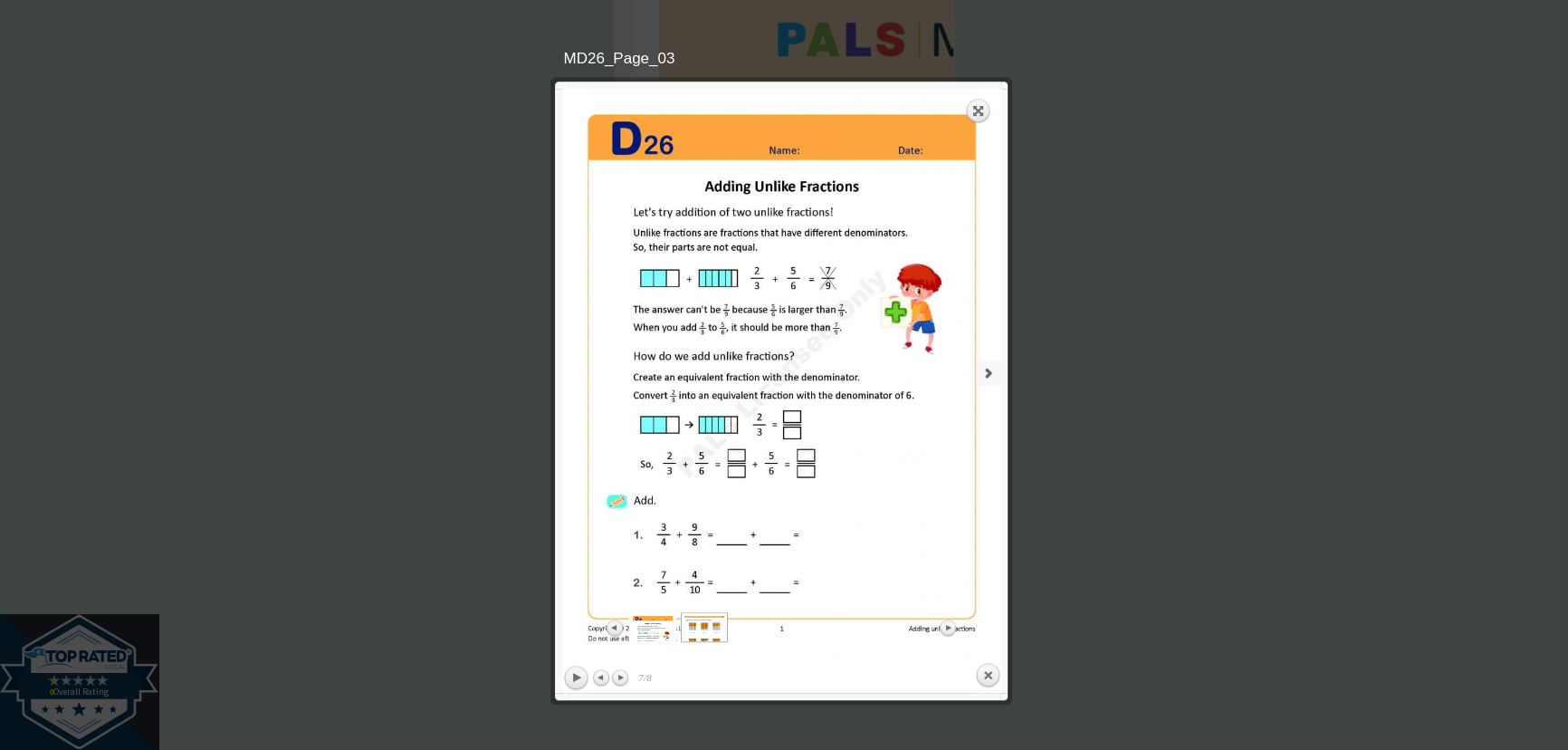
click at [999, 379] on link "next" at bounding box center [894, 373] width 216 height 568
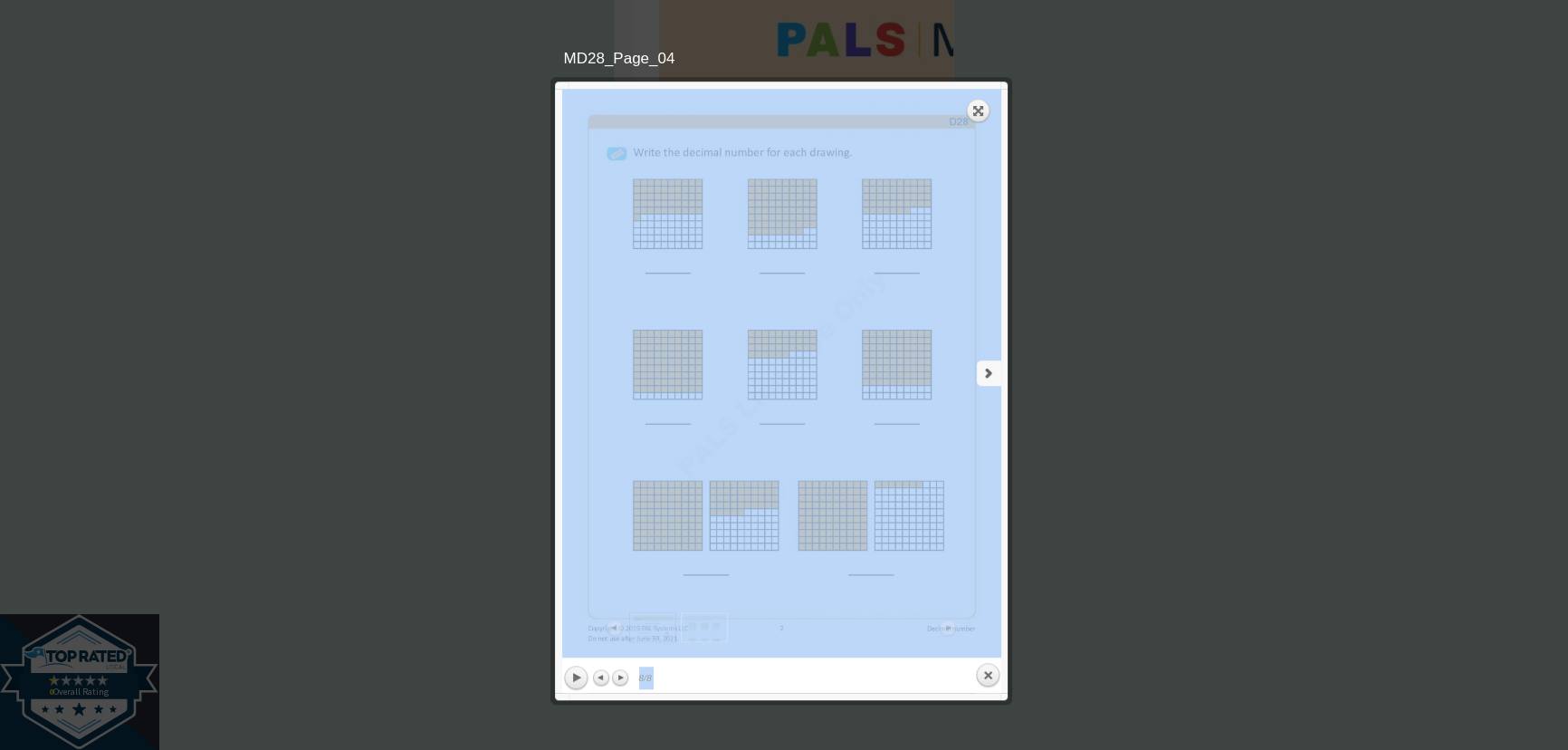
drag, startPoint x: 1071, startPoint y: 406, endPoint x: 937, endPoint y: 474, distance: 150.3
click at [945, 465] on link "next" at bounding box center [894, 373] width 216 height 568
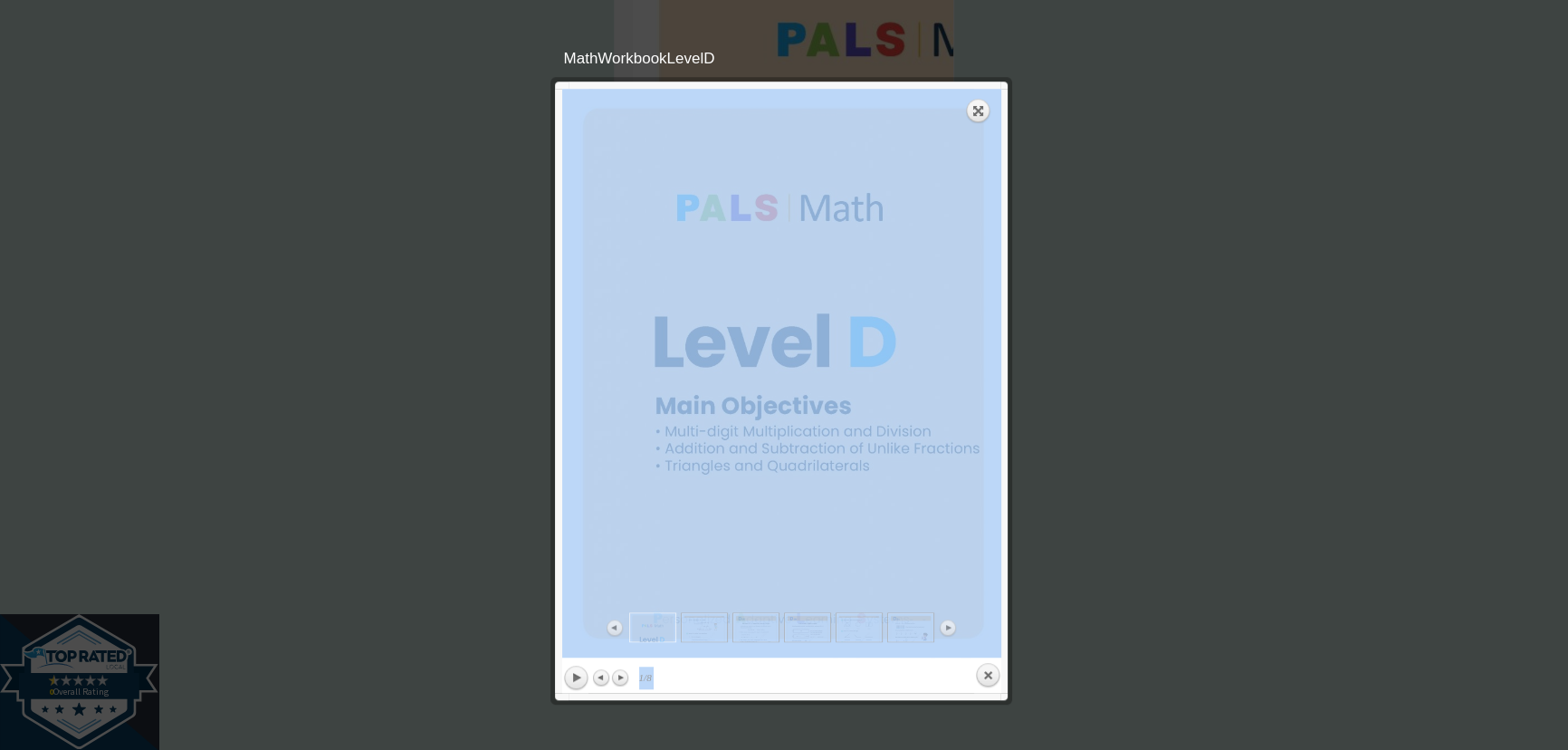
click at [1195, 428] on div at bounding box center [784, 36] width 1568 height 3323
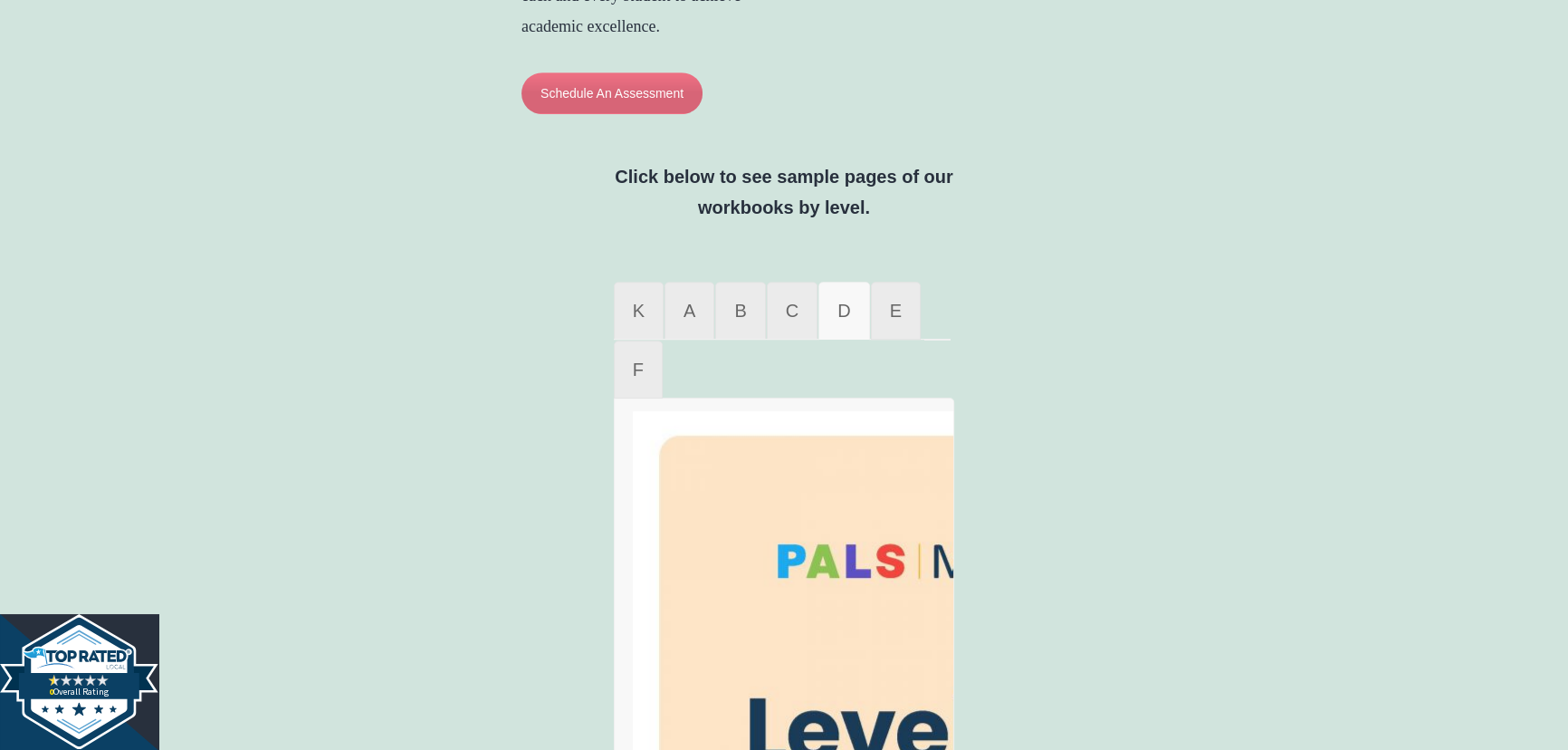
scroll to position [967, 0]
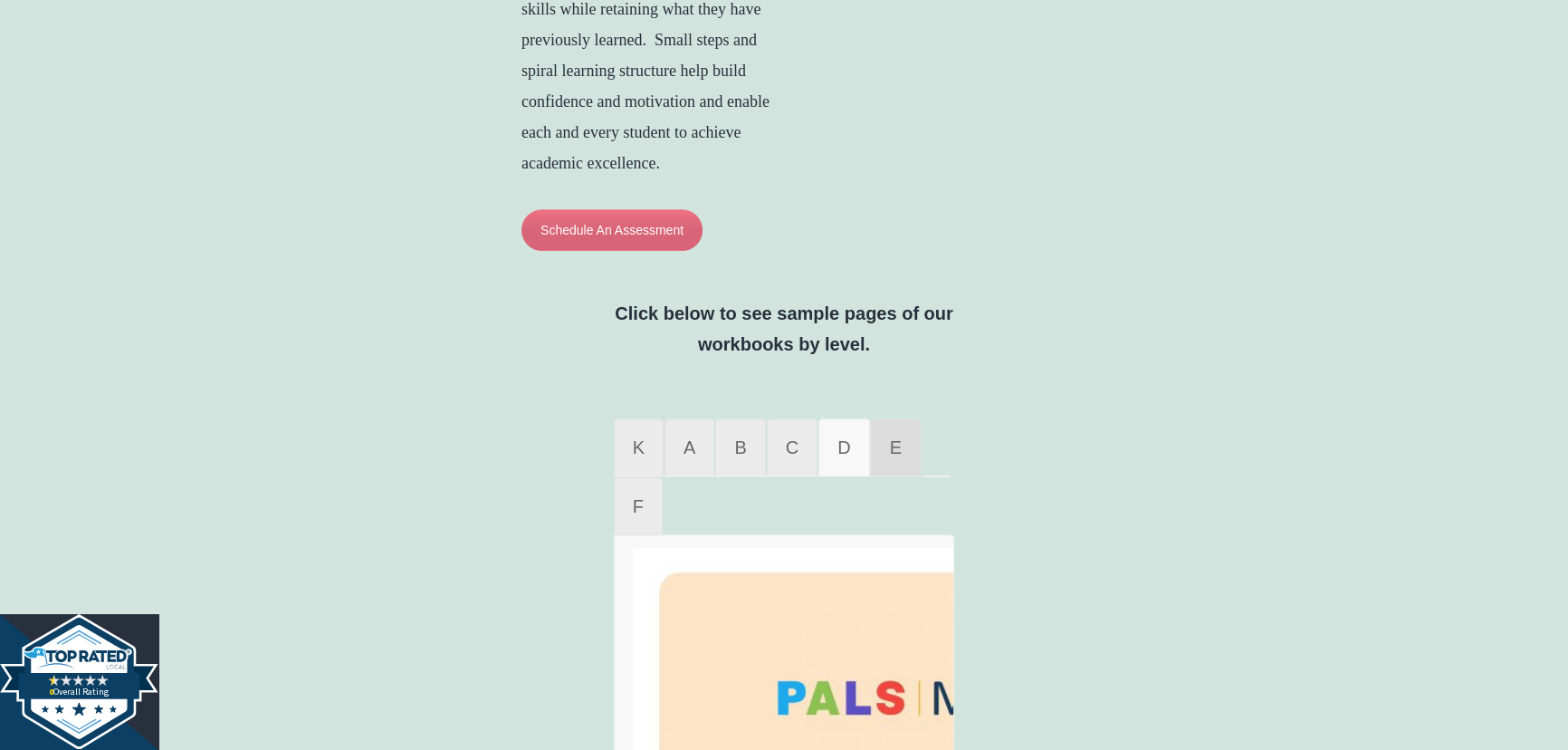
click at [890, 457] on span "E" at bounding box center [896, 446] width 11 height 20
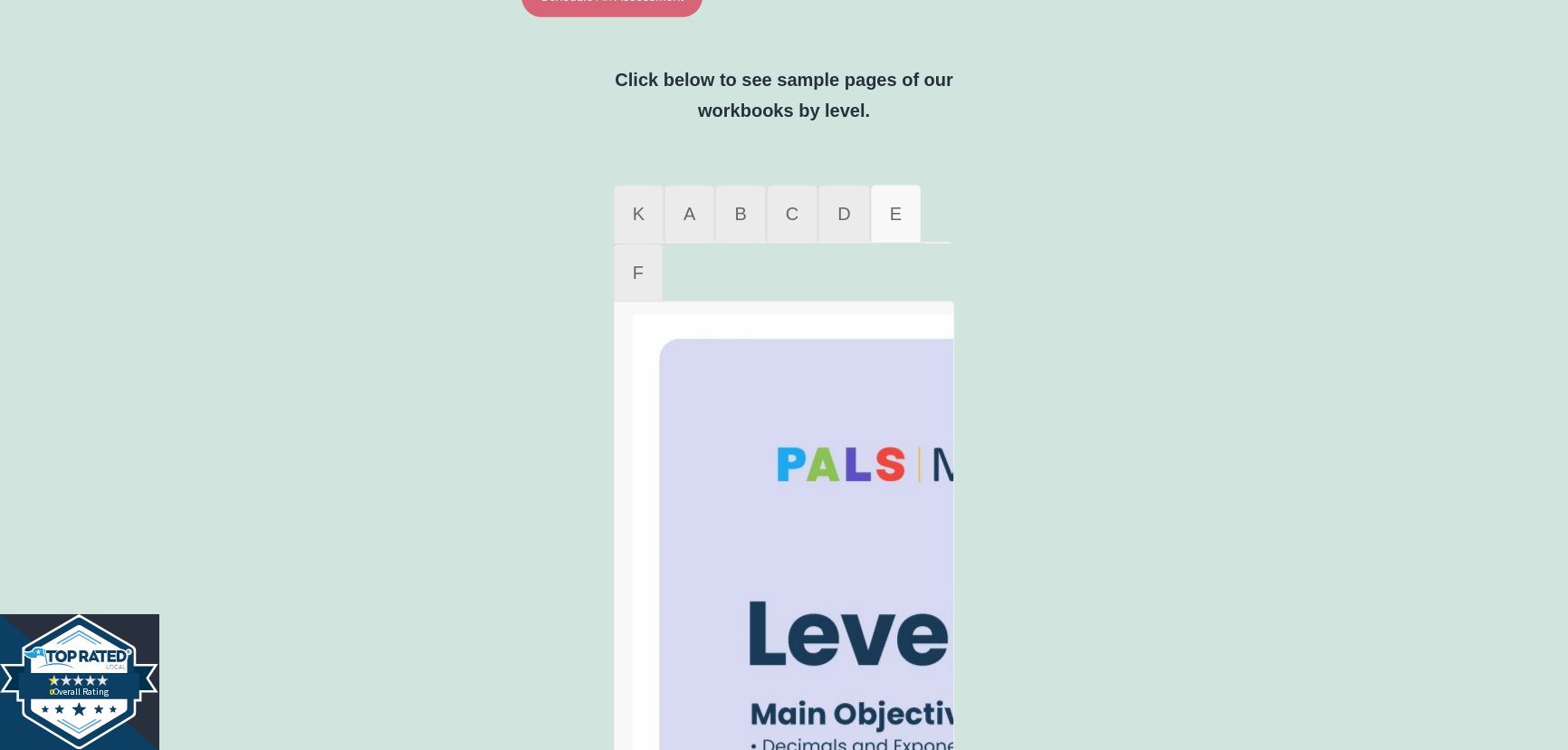
scroll to position [1213, 0]
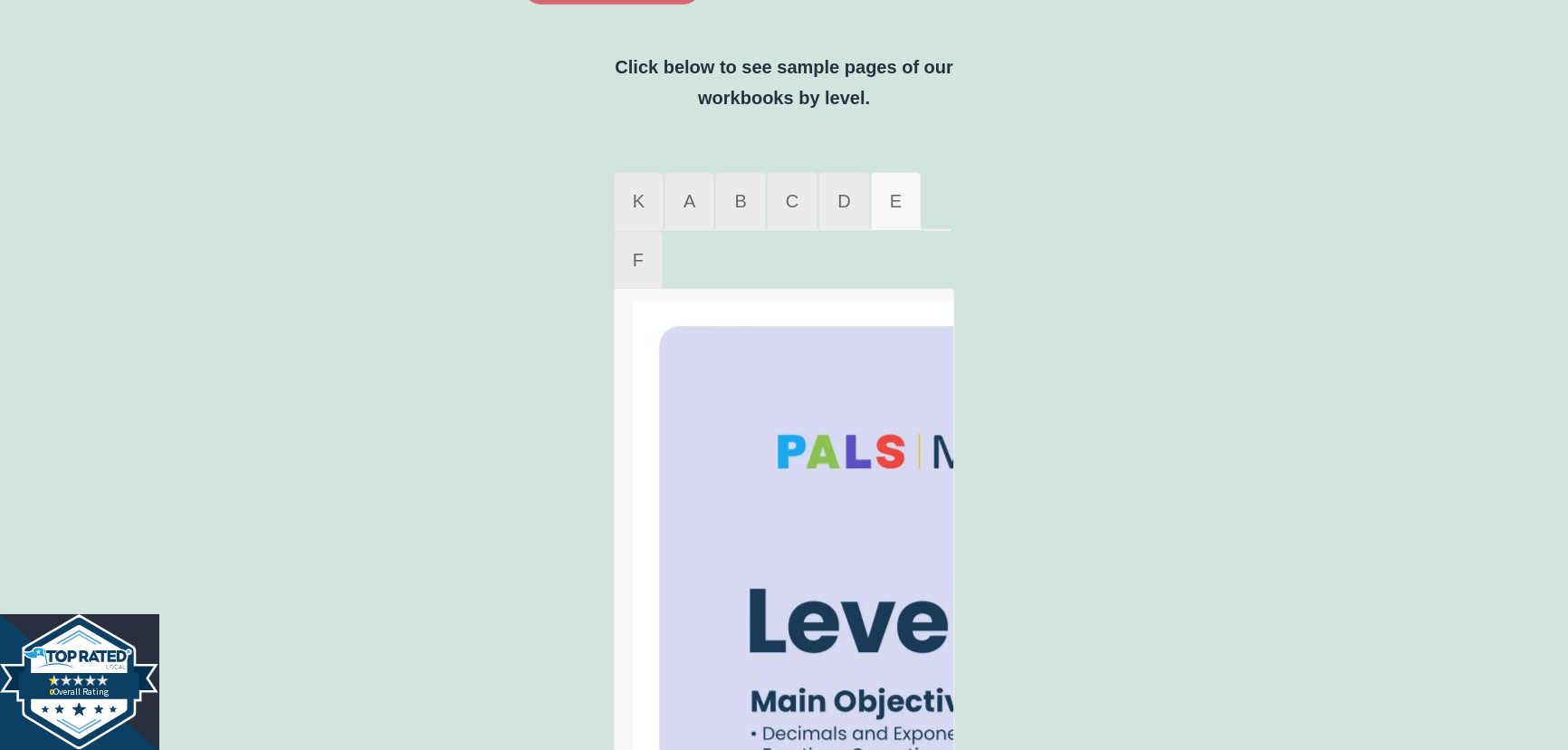
click at [876, 533] on img at bounding box center [910, 660] width 554 height 717
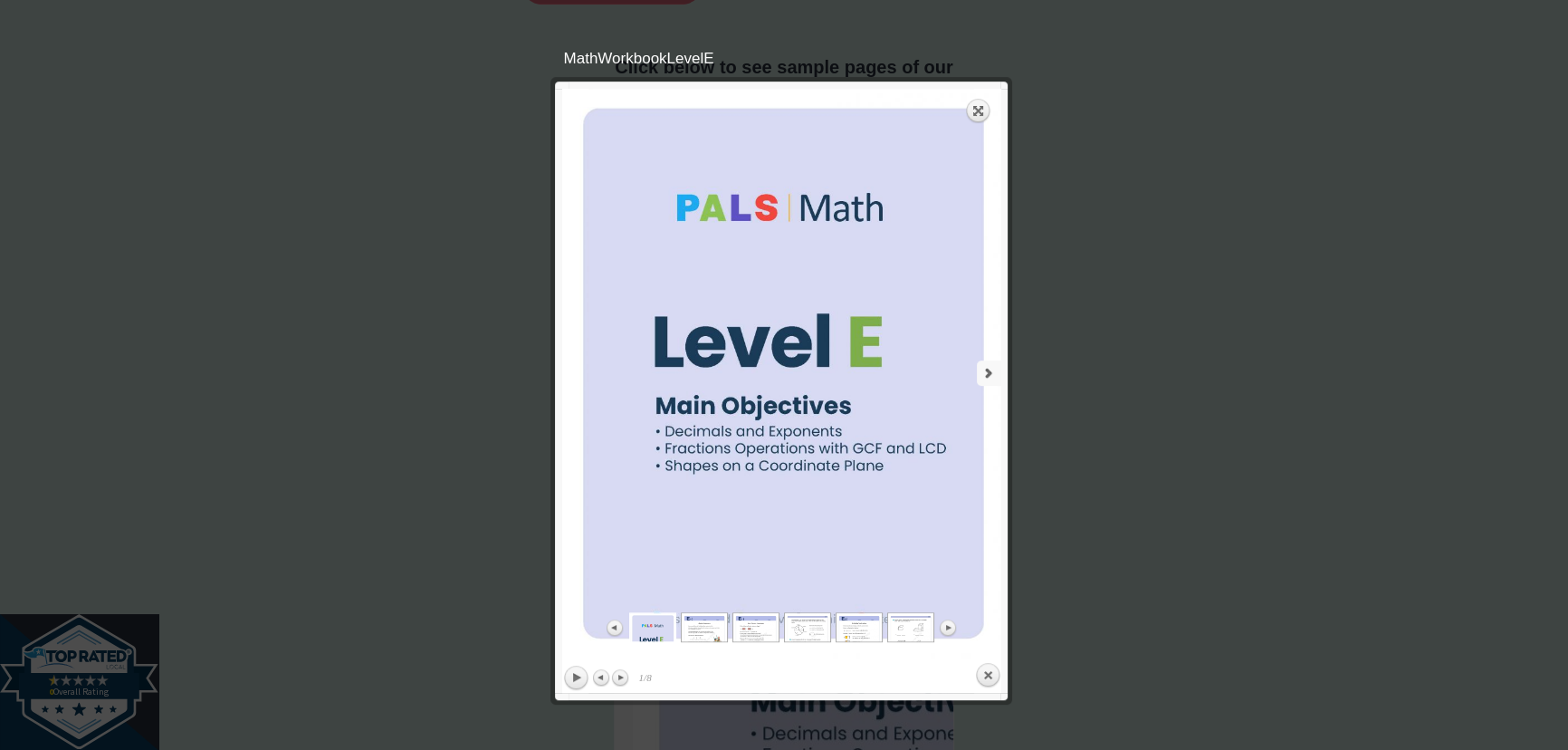
click at [990, 387] on link "next" at bounding box center [894, 373] width 216 height 568
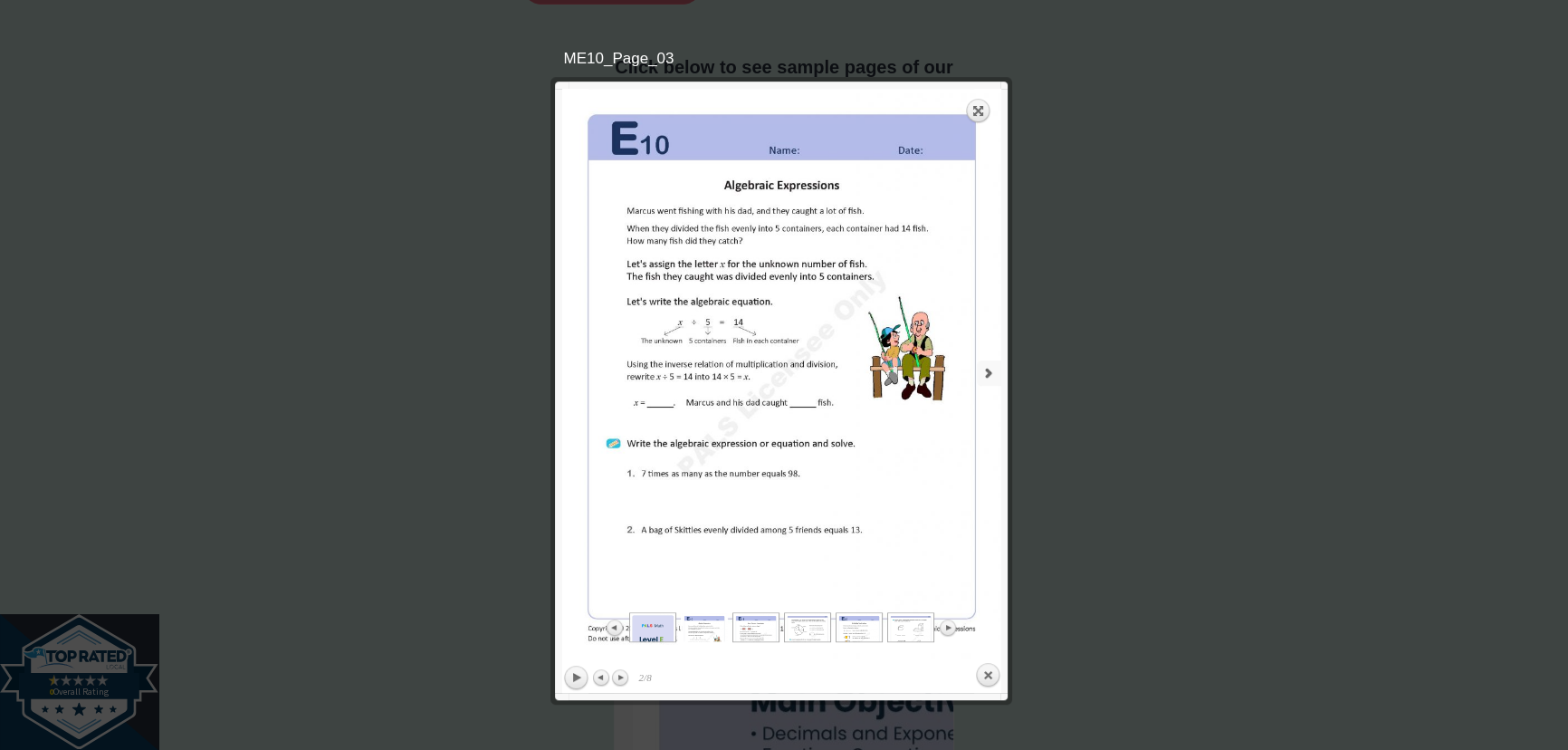
click at [990, 387] on link "next" at bounding box center [894, 373] width 216 height 568
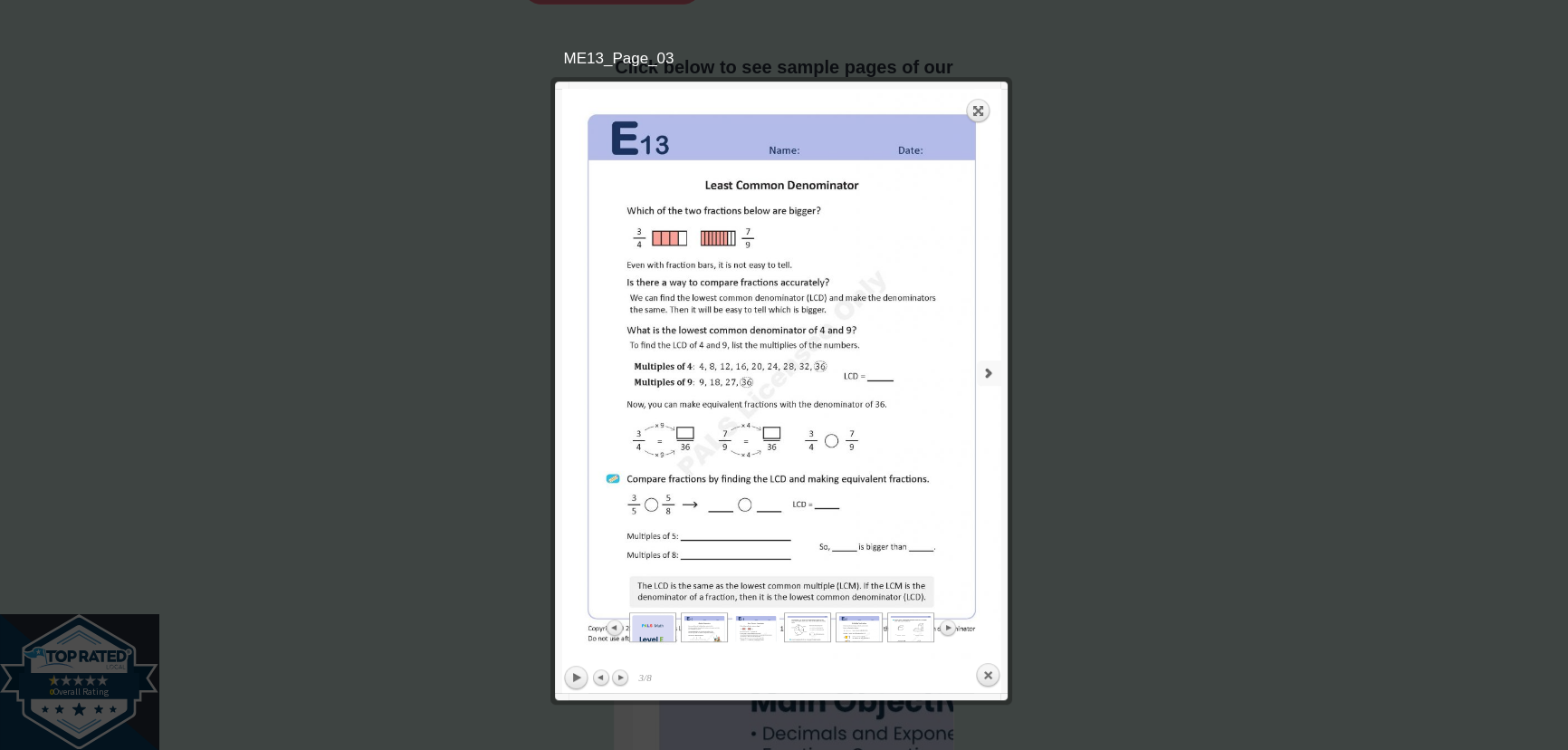
click at [984, 400] on link "next" at bounding box center [894, 373] width 216 height 568
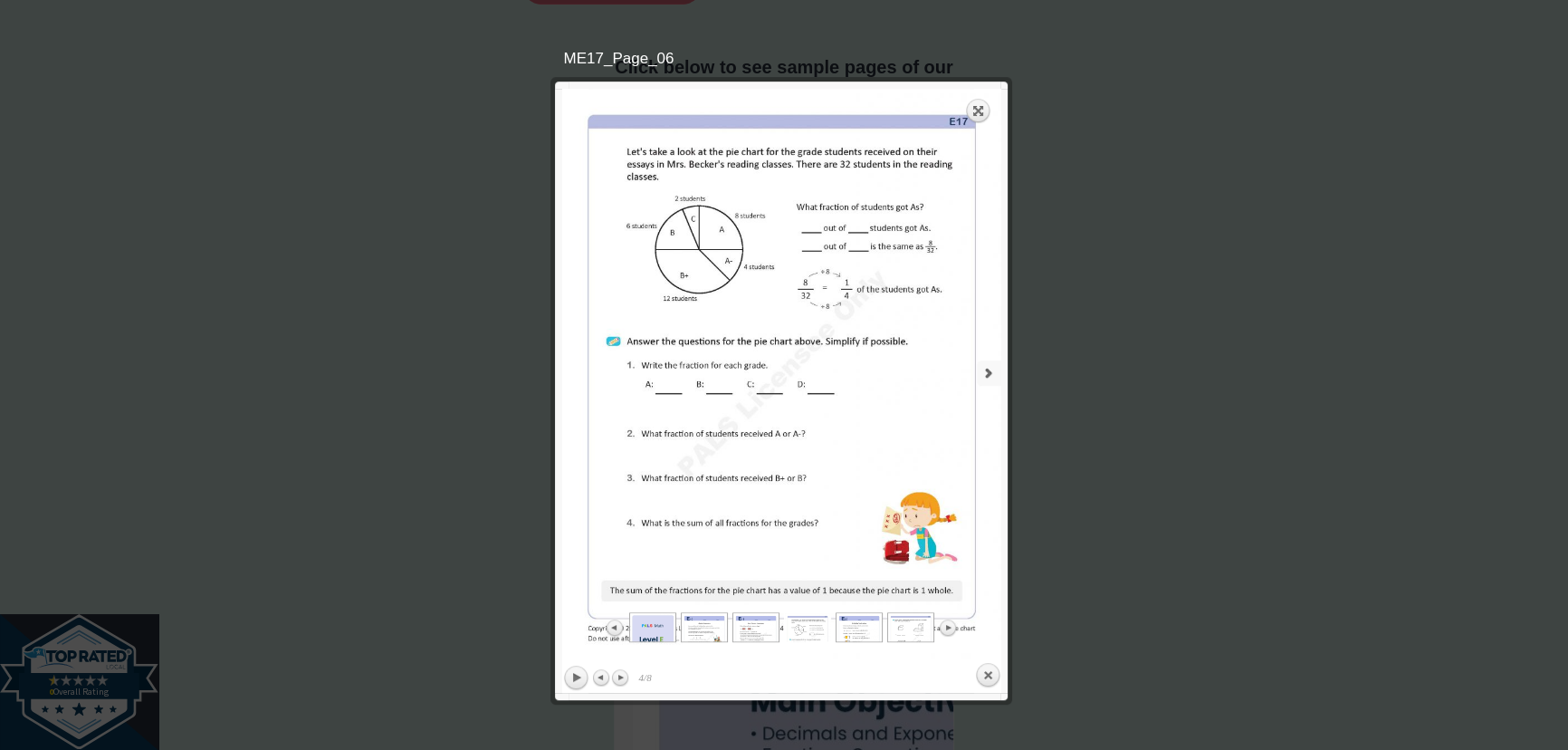
click at [984, 400] on link "next" at bounding box center [894, 373] width 216 height 568
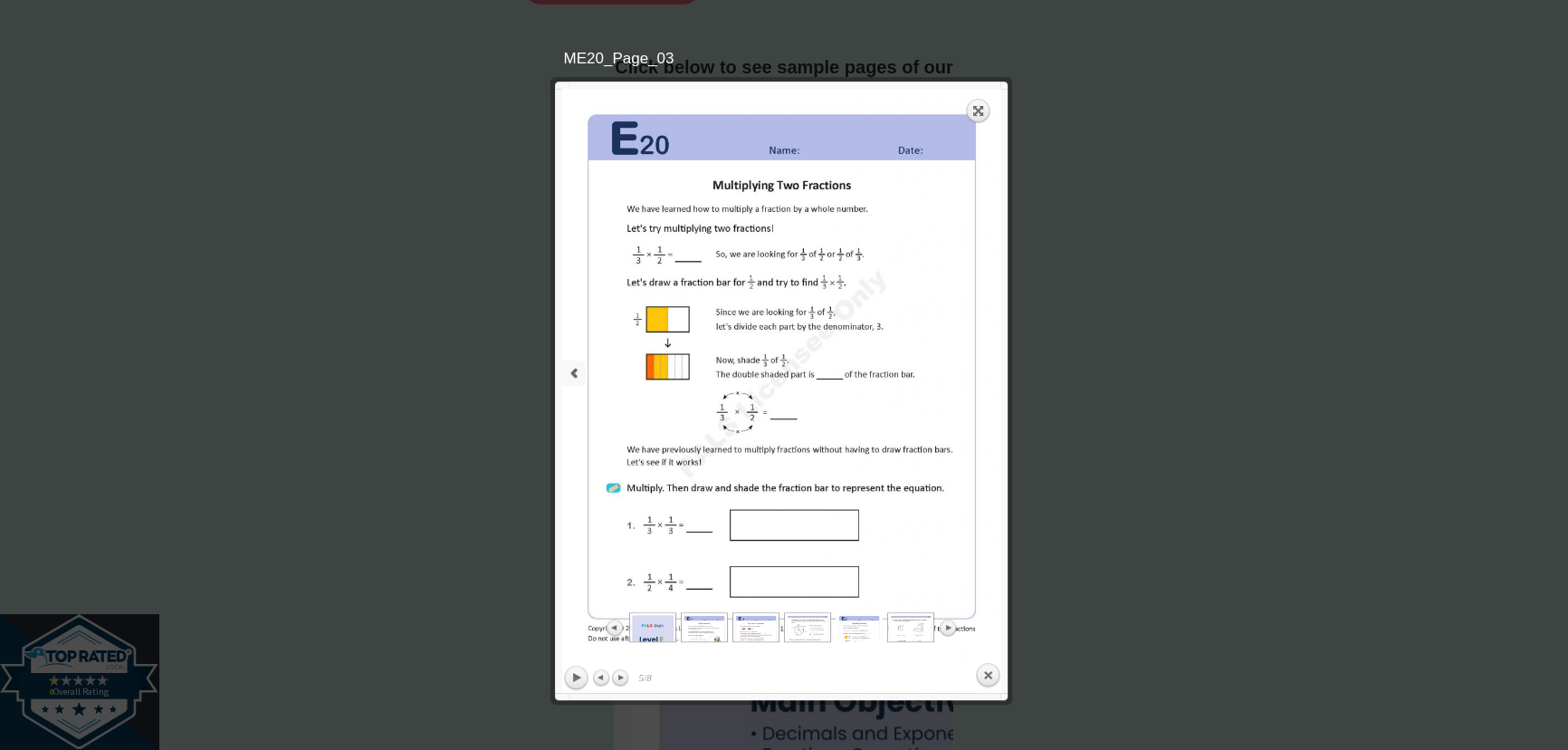
click at [592, 349] on link "previous" at bounding box center [670, 373] width 216 height 568
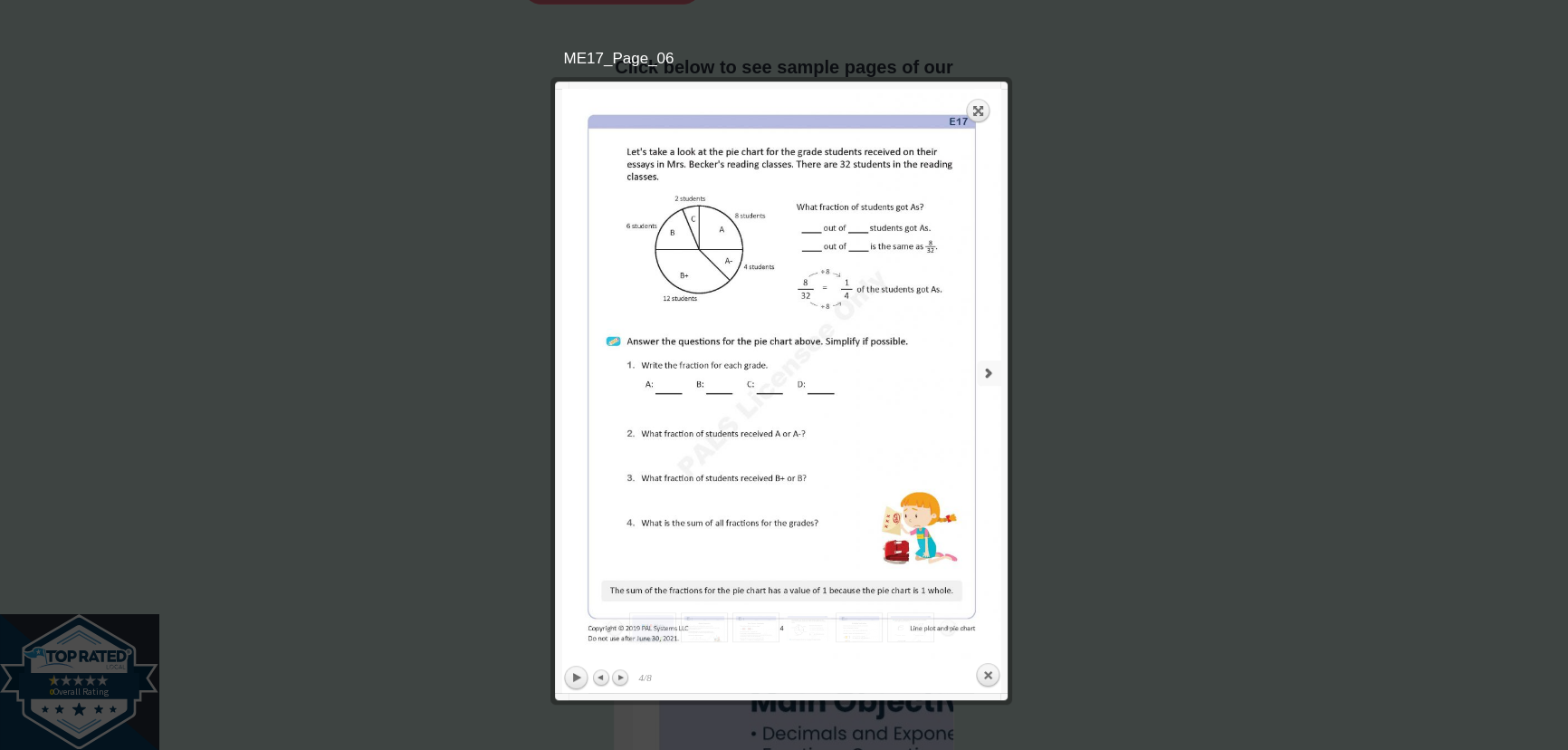
click at [996, 389] on link "next" at bounding box center [894, 373] width 216 height 568
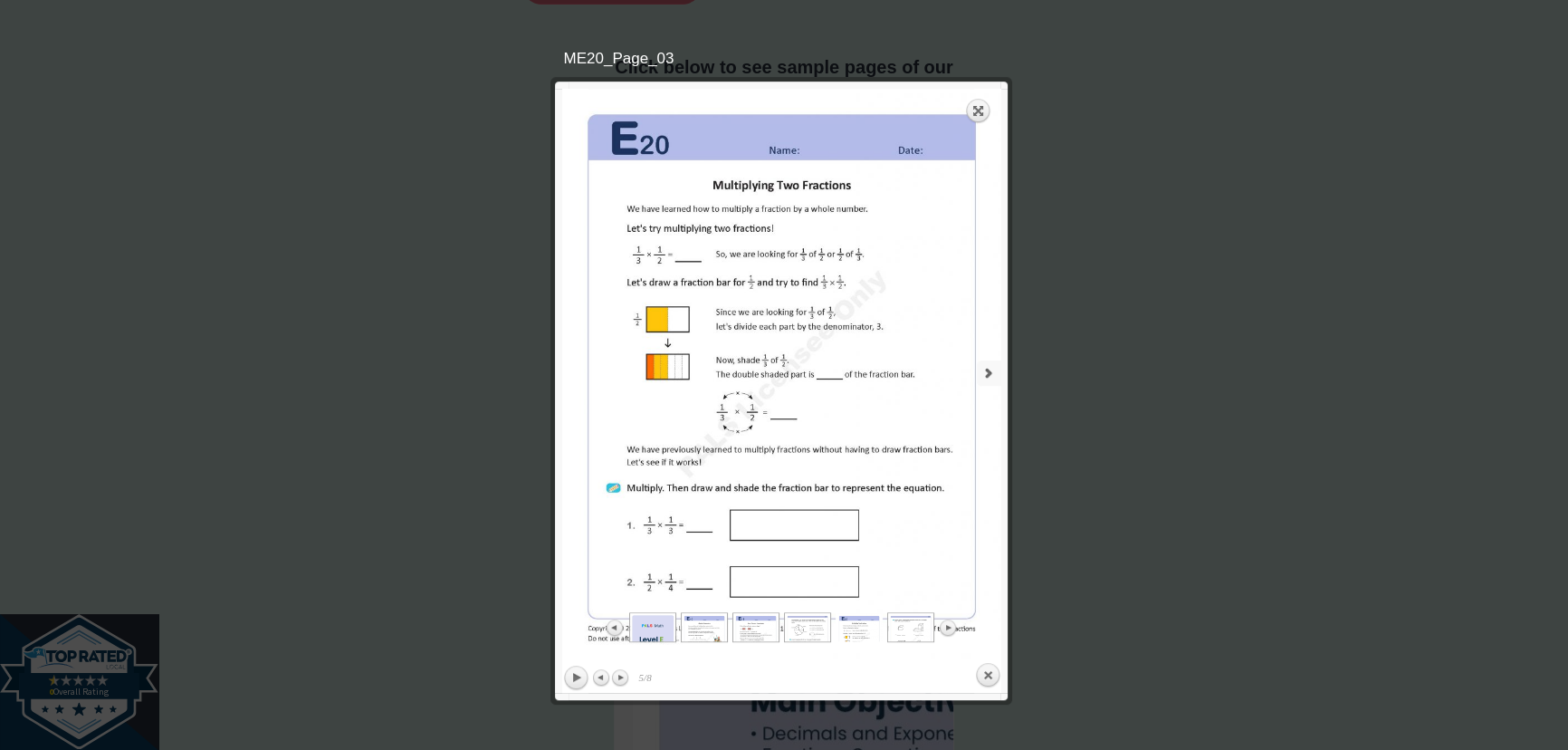
click at [996, 388] on link "next" at bounding box center [894, 373] width 216 height 568
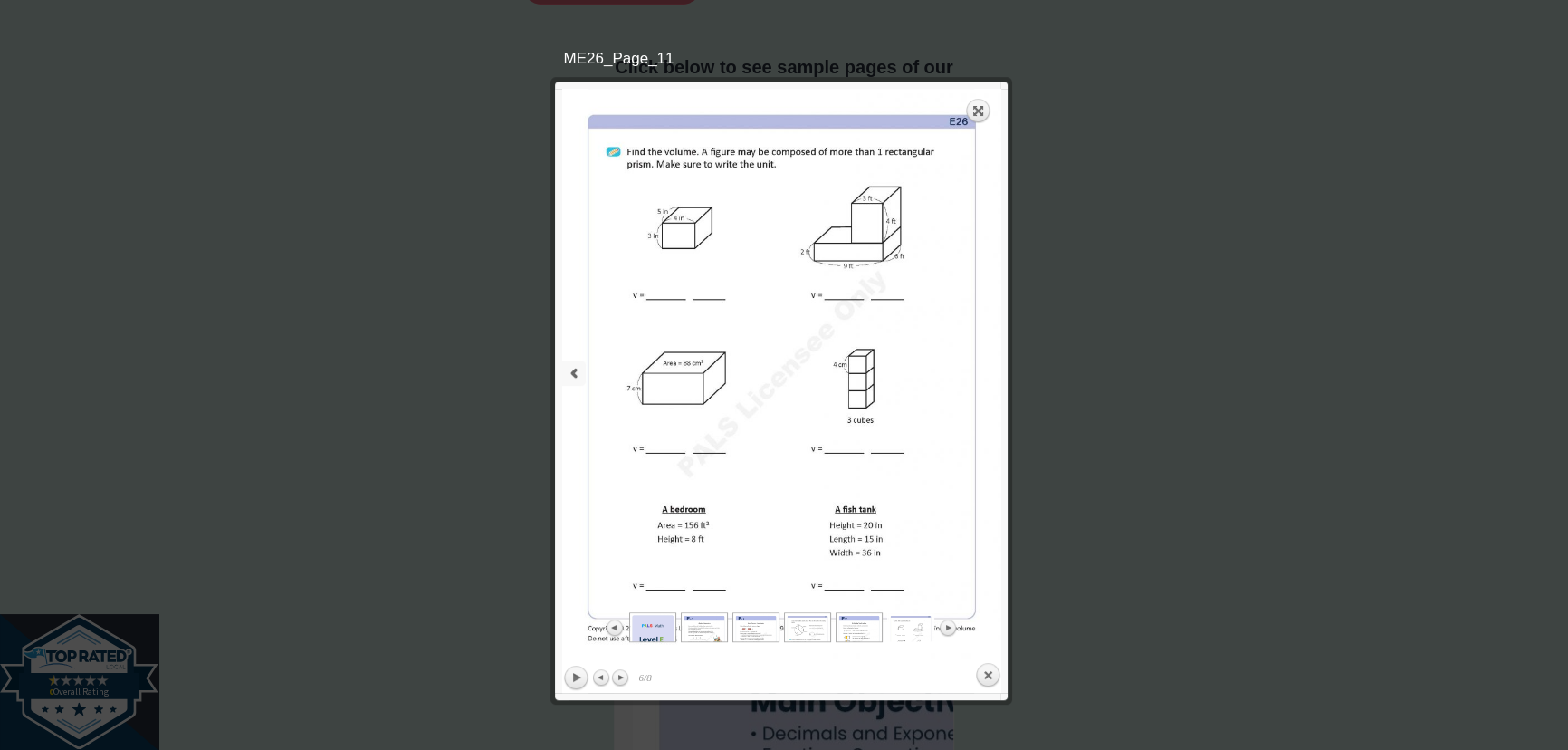
click at [600, 372] on link "previous" at bounding box center [670, 373] width 216 height 568
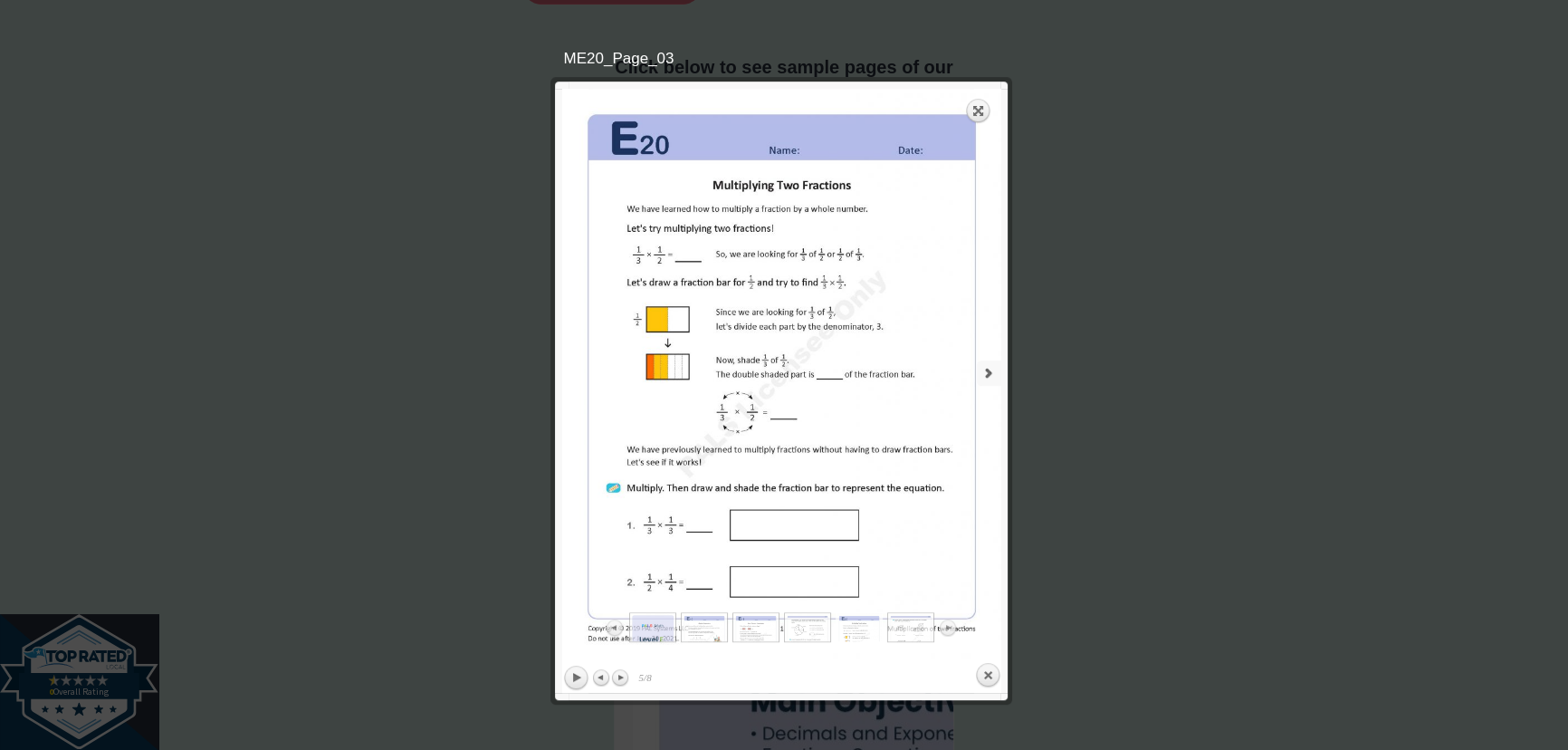
click at [885, 262] on link "next" at bounding box center [894, 373] width 216 height 568
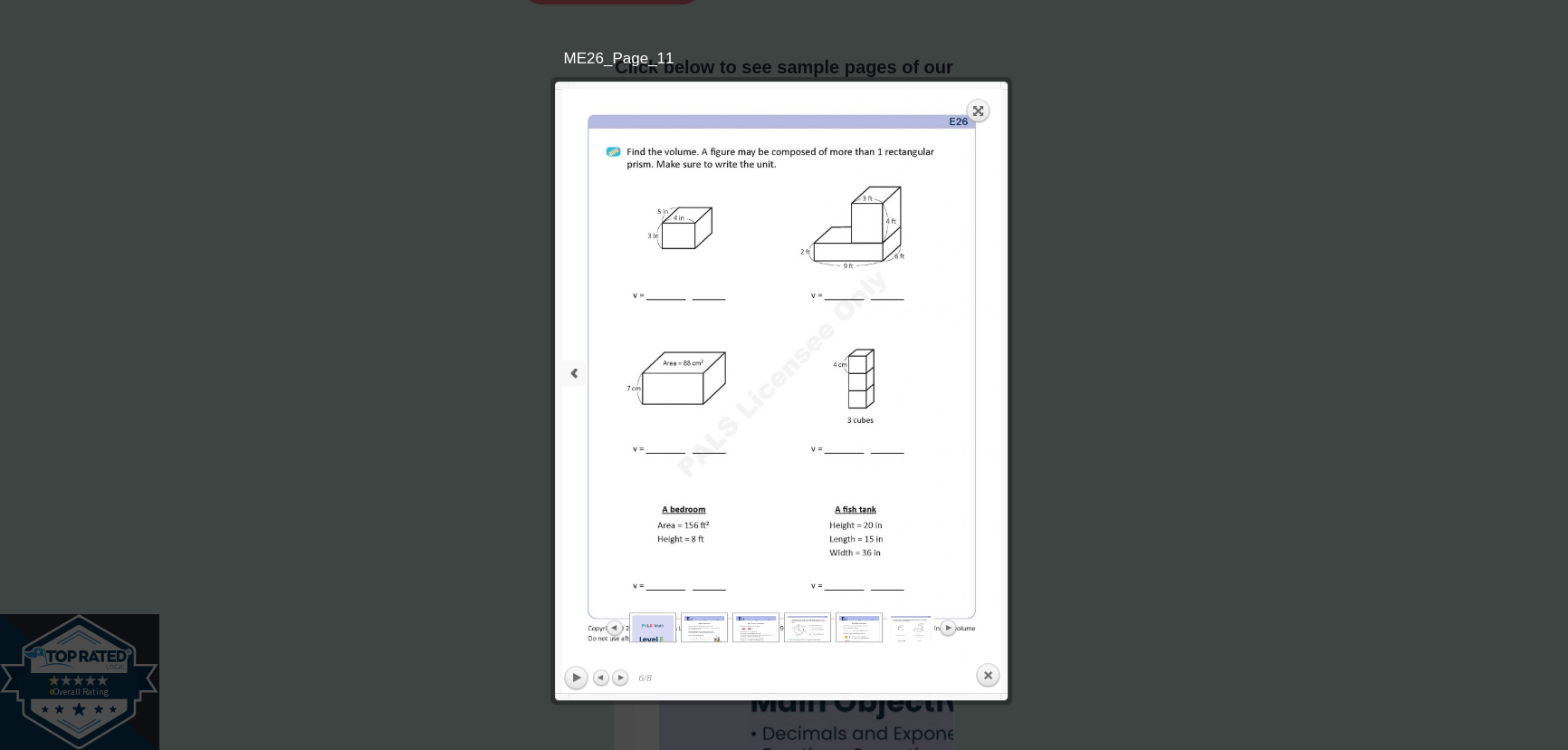
click at [612, 362] on link "previous" at bounding box center [670, 373] width 216 height 568
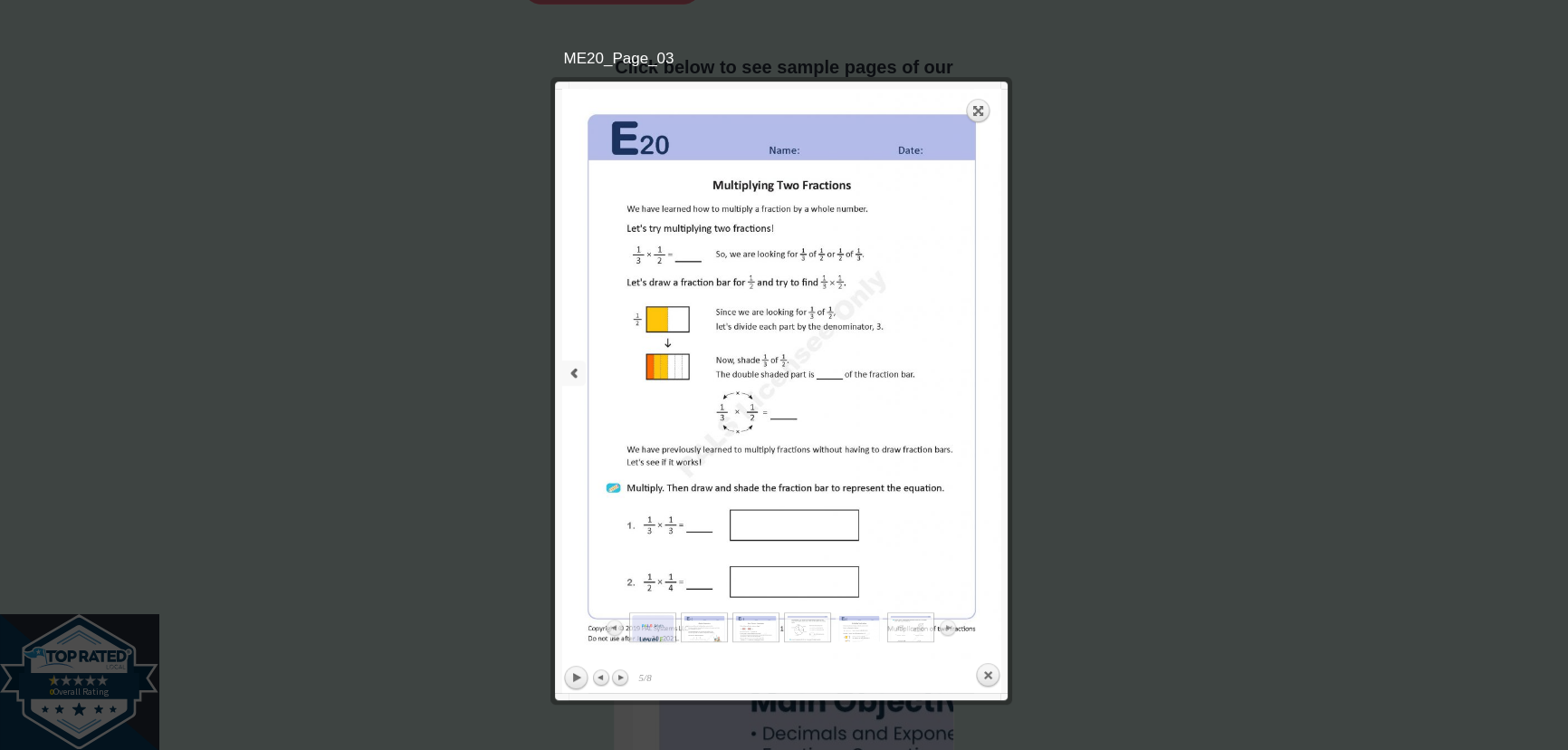
click at [588, 365] on link "previous" at bounding box center [670, 373] width 216 height 568
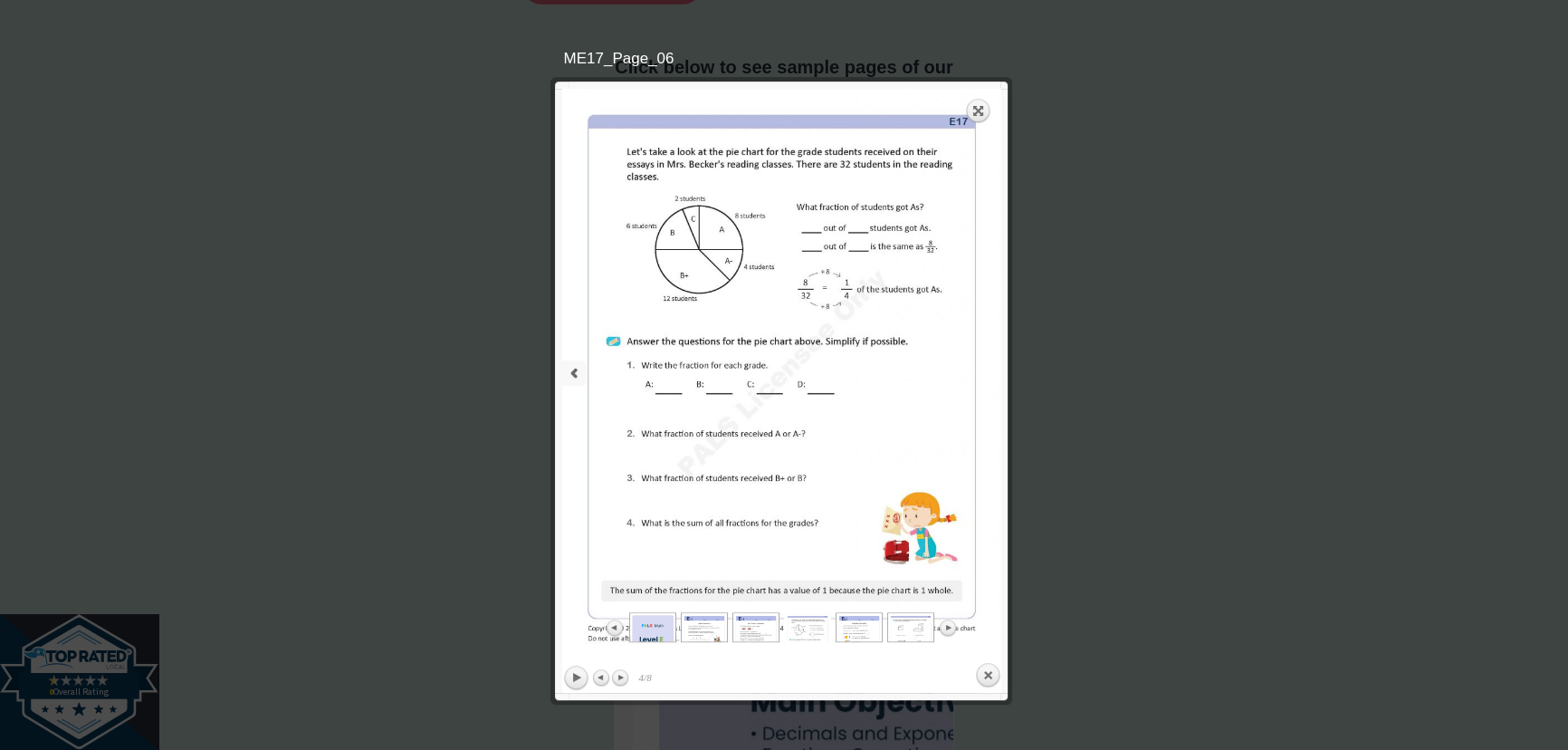
click at [576, 375] on link "previous" at bounding box center [670, 373] width 216 height 568
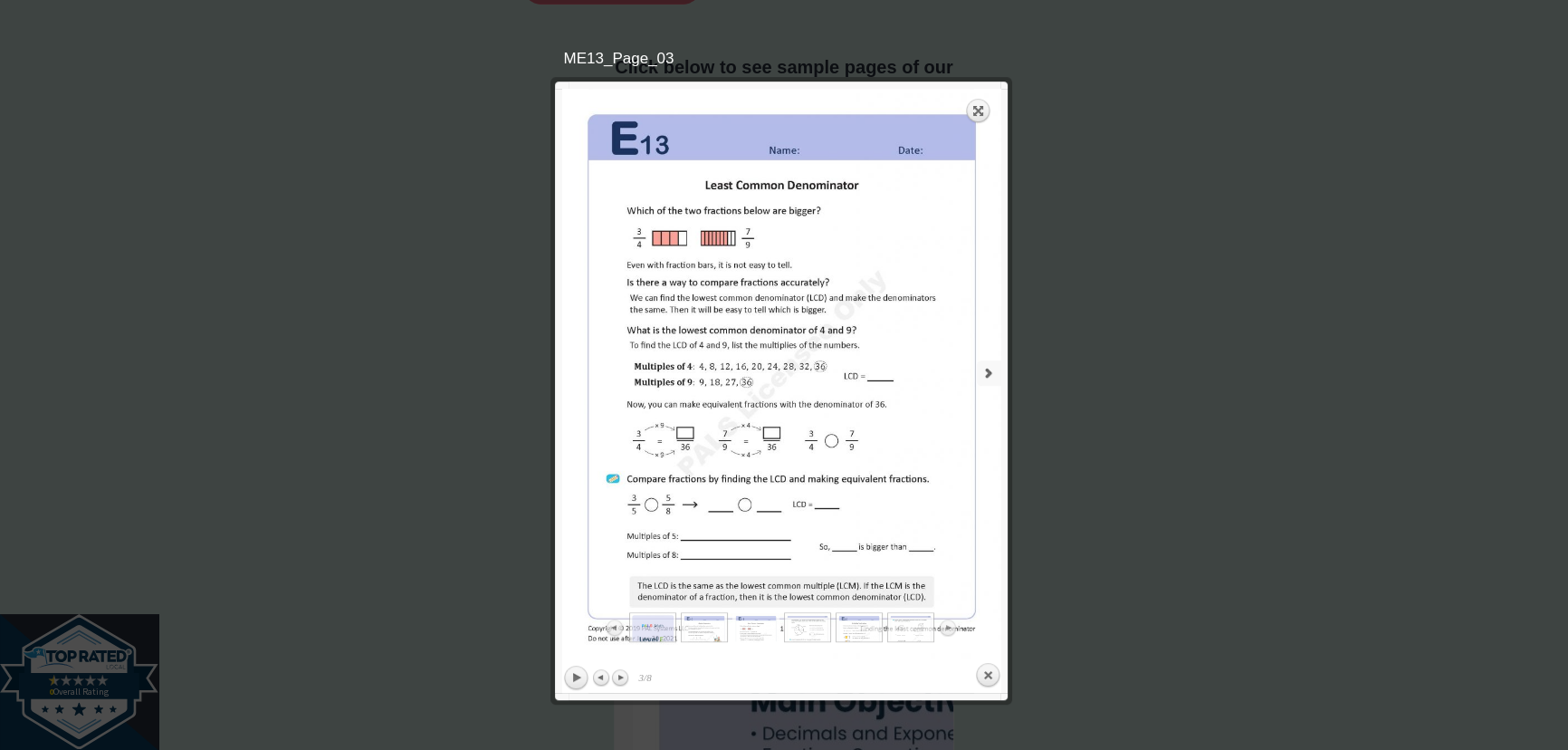
click at [989, 359] on link "next" at bounding box center [894, 373] width 216 height 568
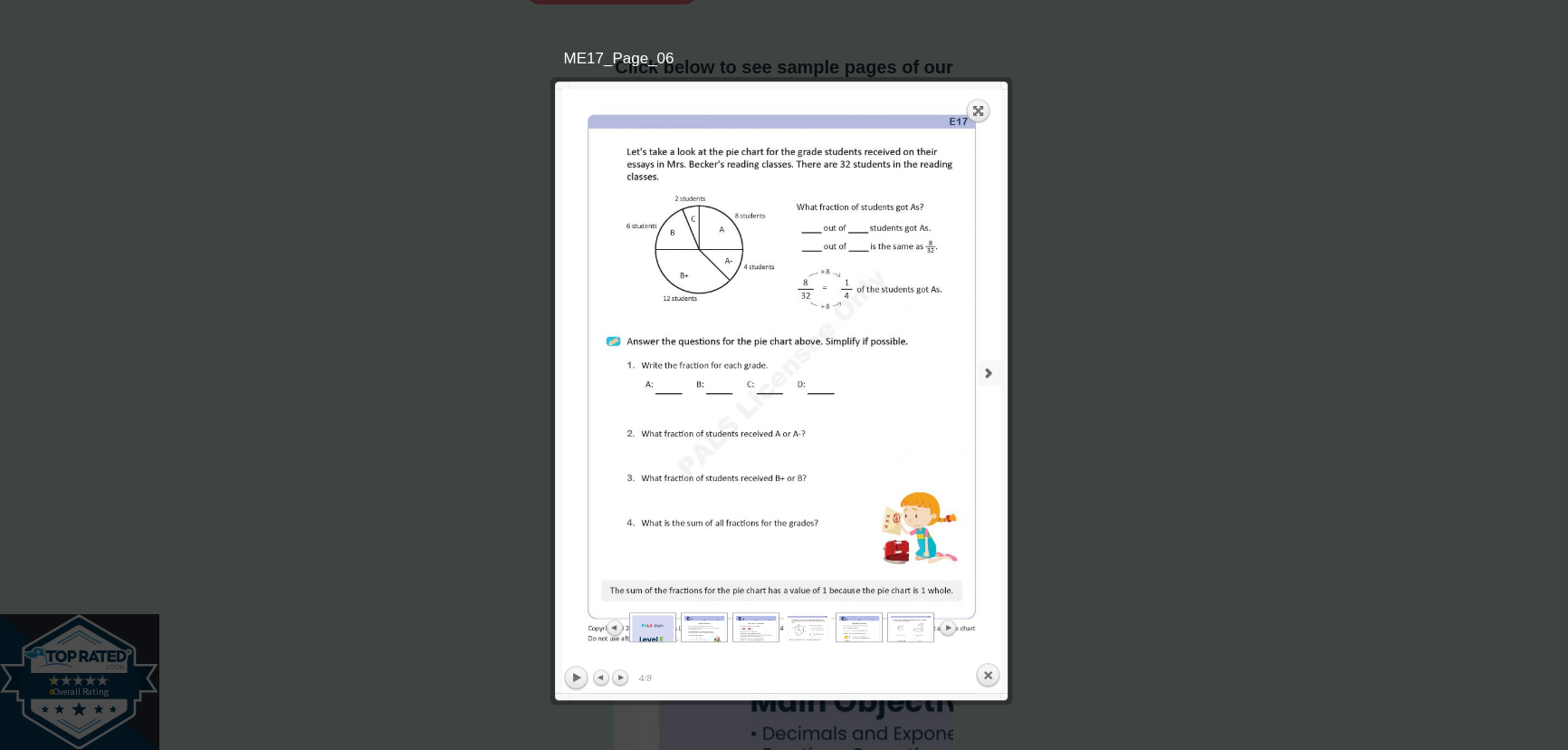
click at [989, 359] on link "next" at bounding box center [894, 373] width 216 height 568
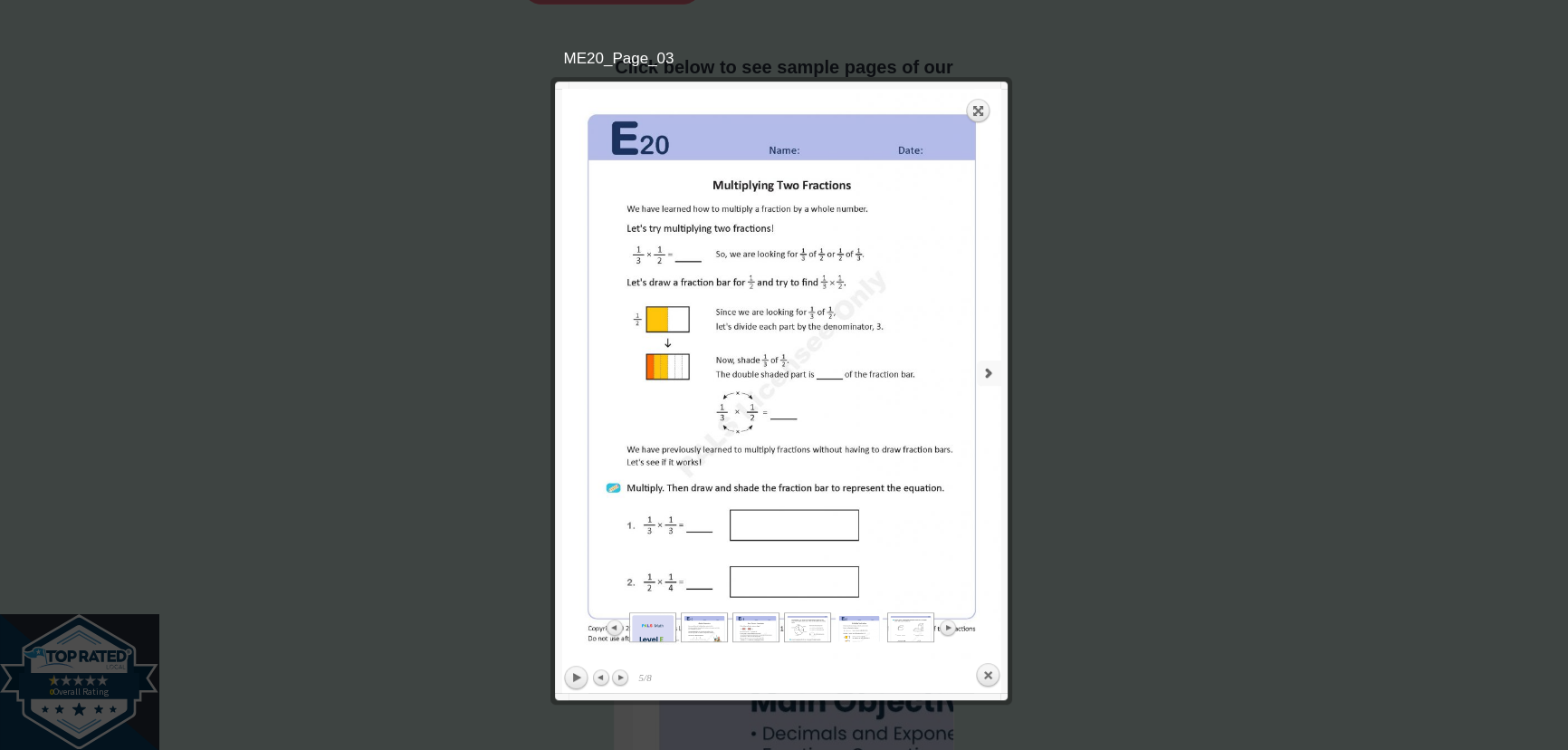
click at [989, 359] on link "next" at bounding box center [894, 373] width 216 height 568
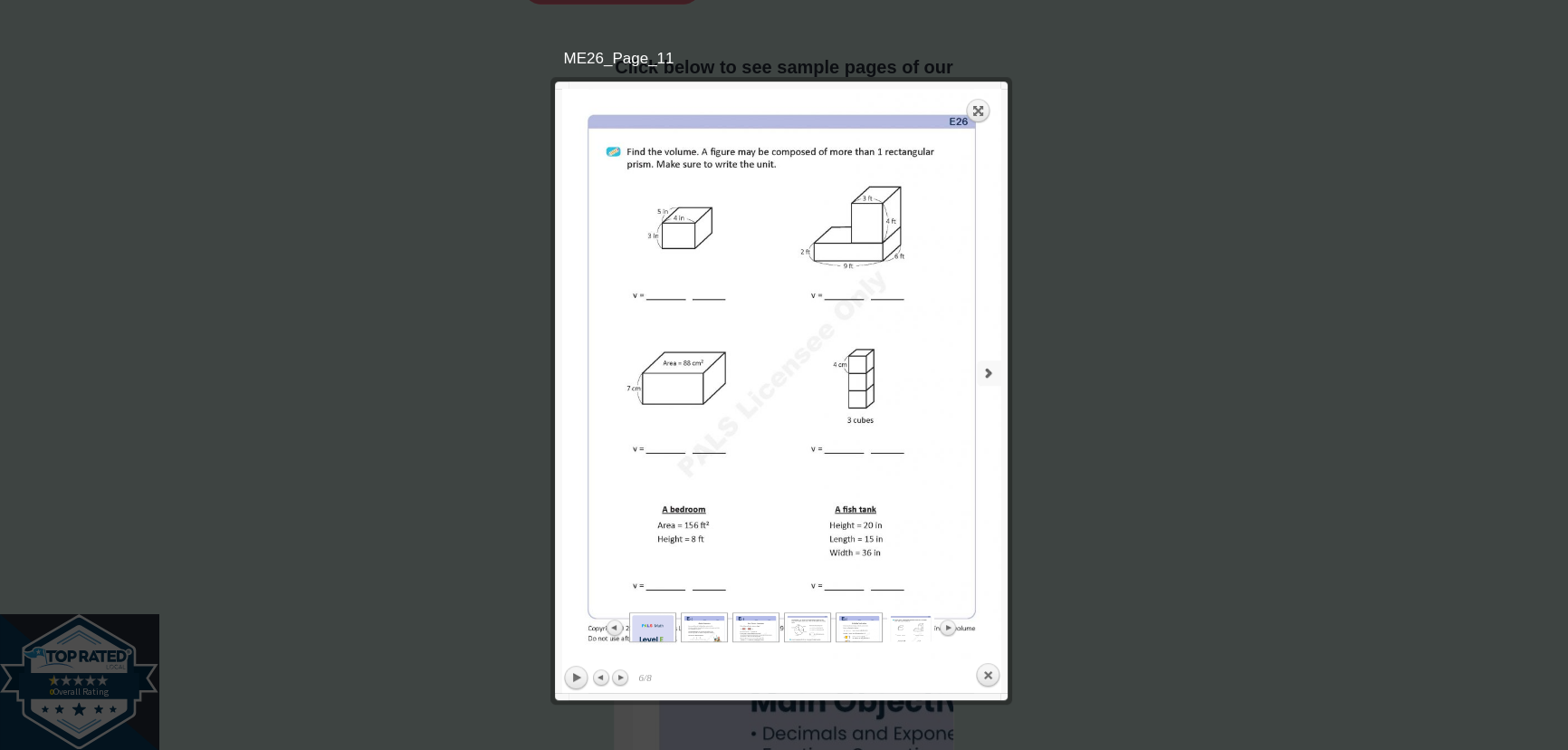
click at [989, 359] on link "next" at bounding box center [894, 373] width 216 height 568
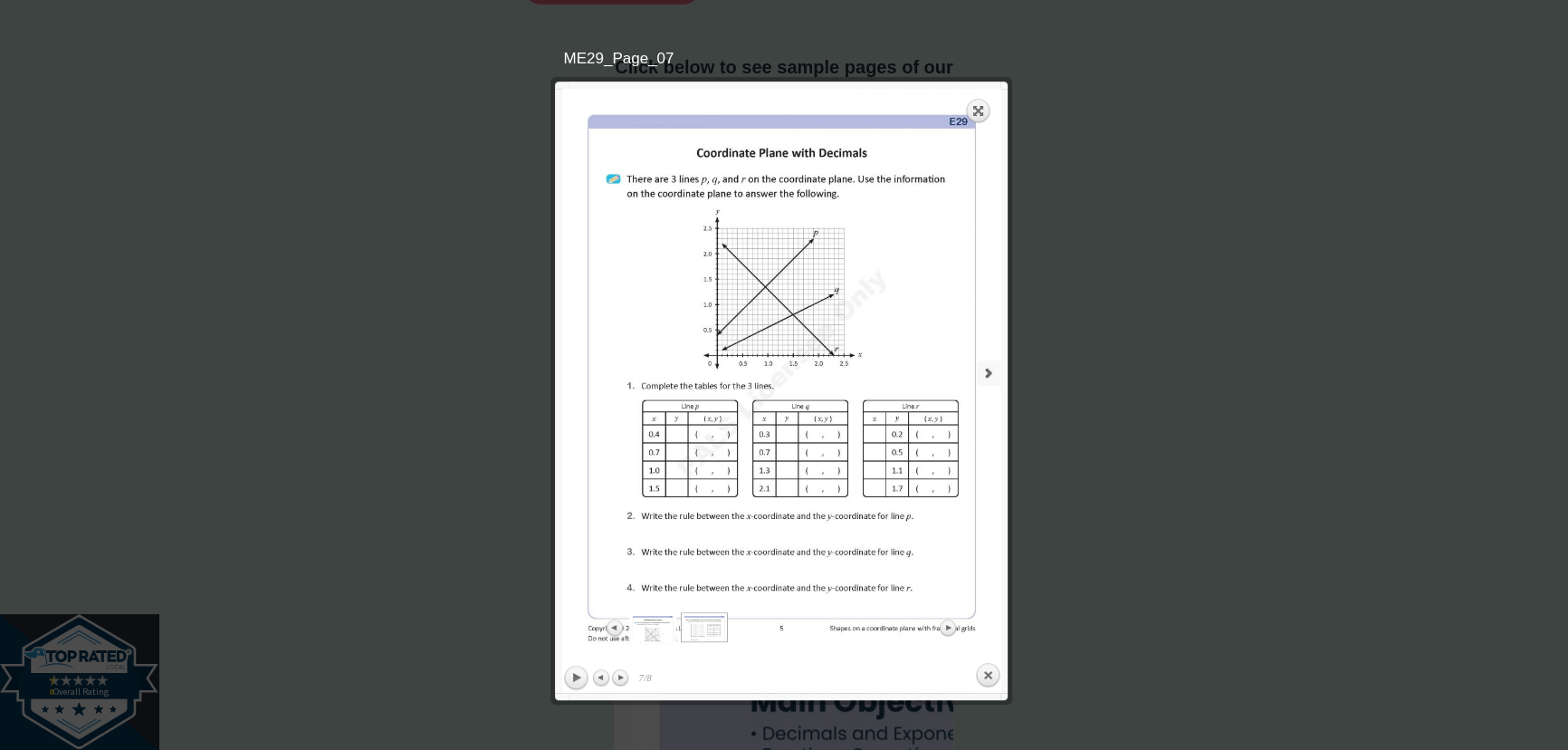
click at [989, 359] on link "next" at bounding box center [894, 373] width 216 height 568
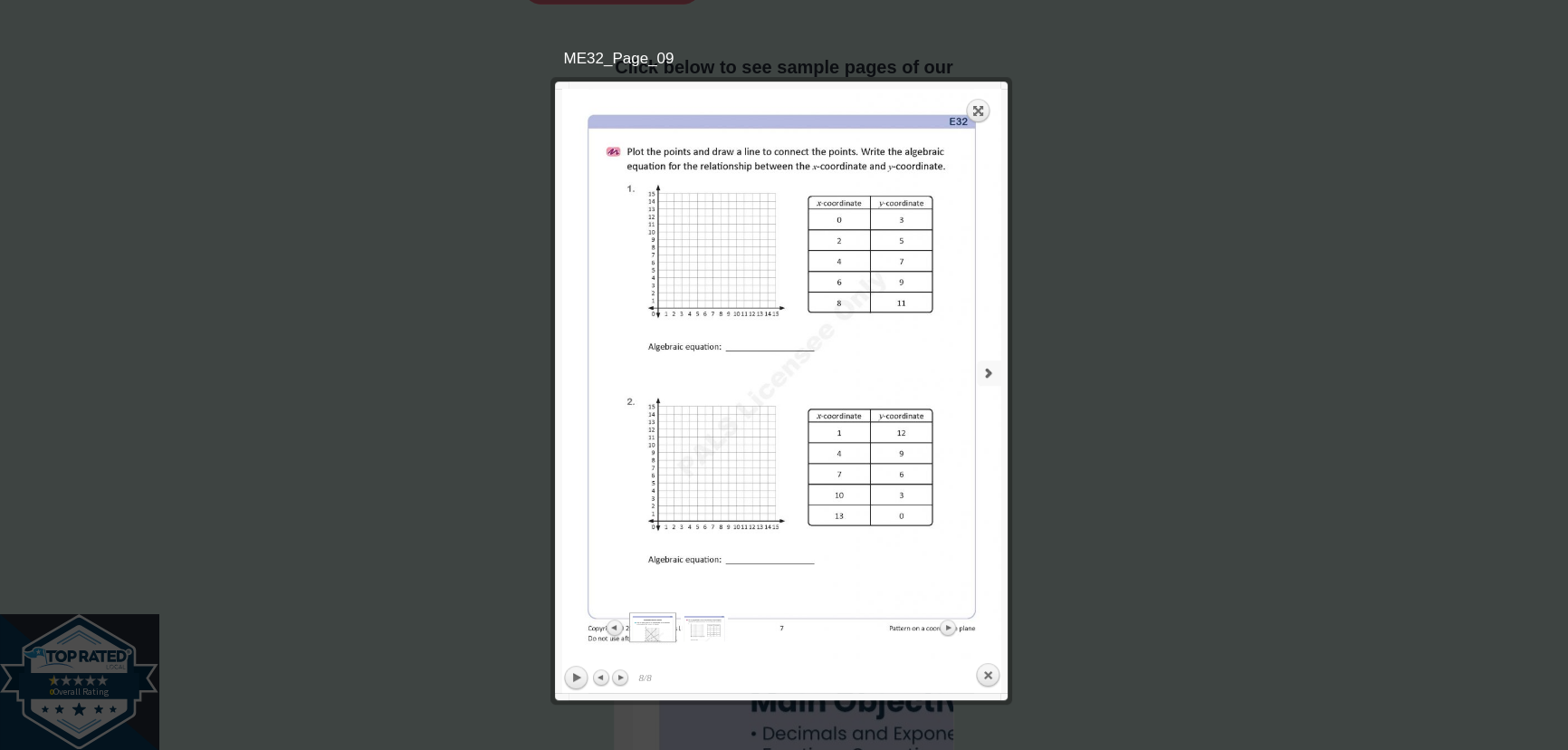
click at [989, 359] on link "next" at bounding box center [894, 373] width 216 height 568
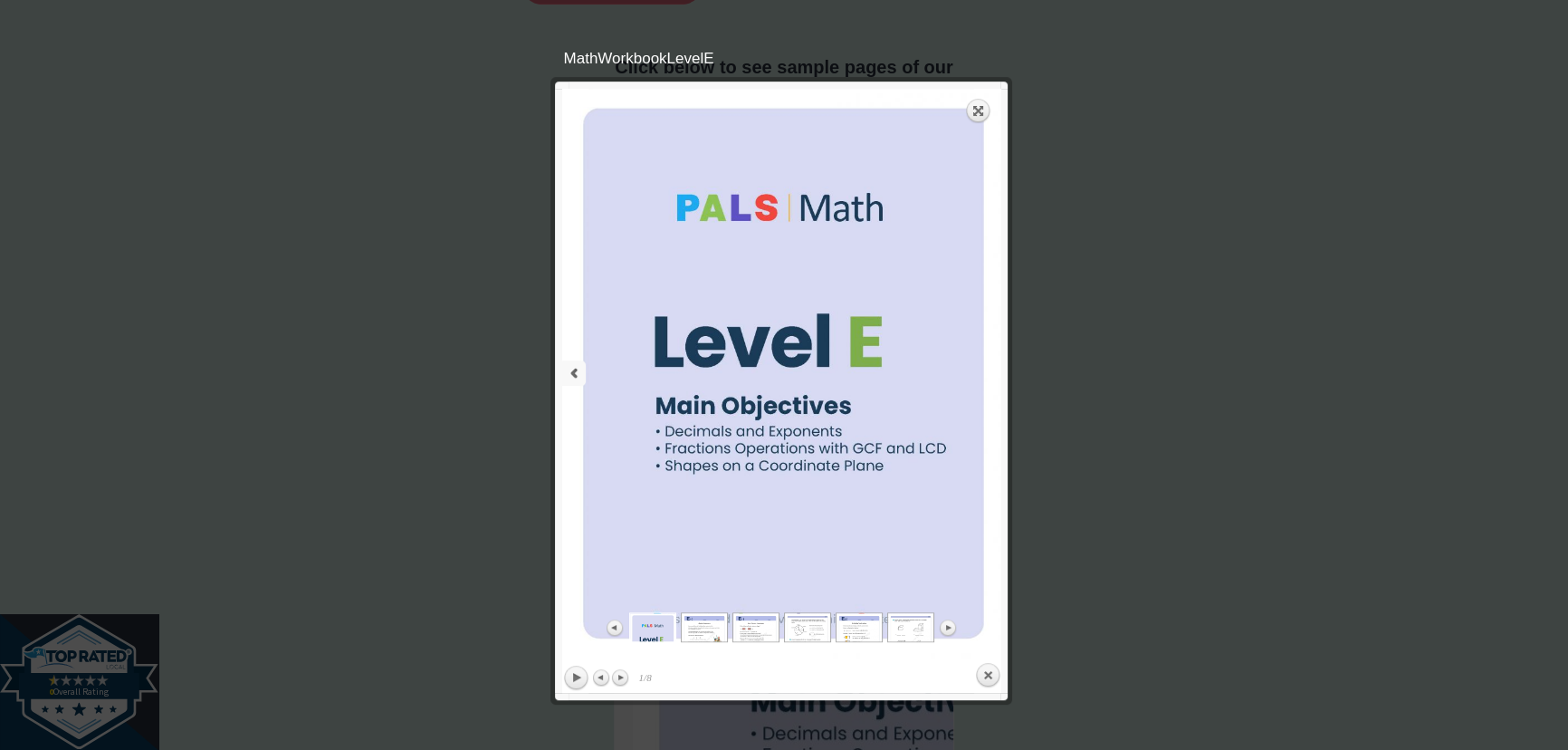
click at [629, 351] on link "previous" at bounding box center [670, 373] width 216 height 568
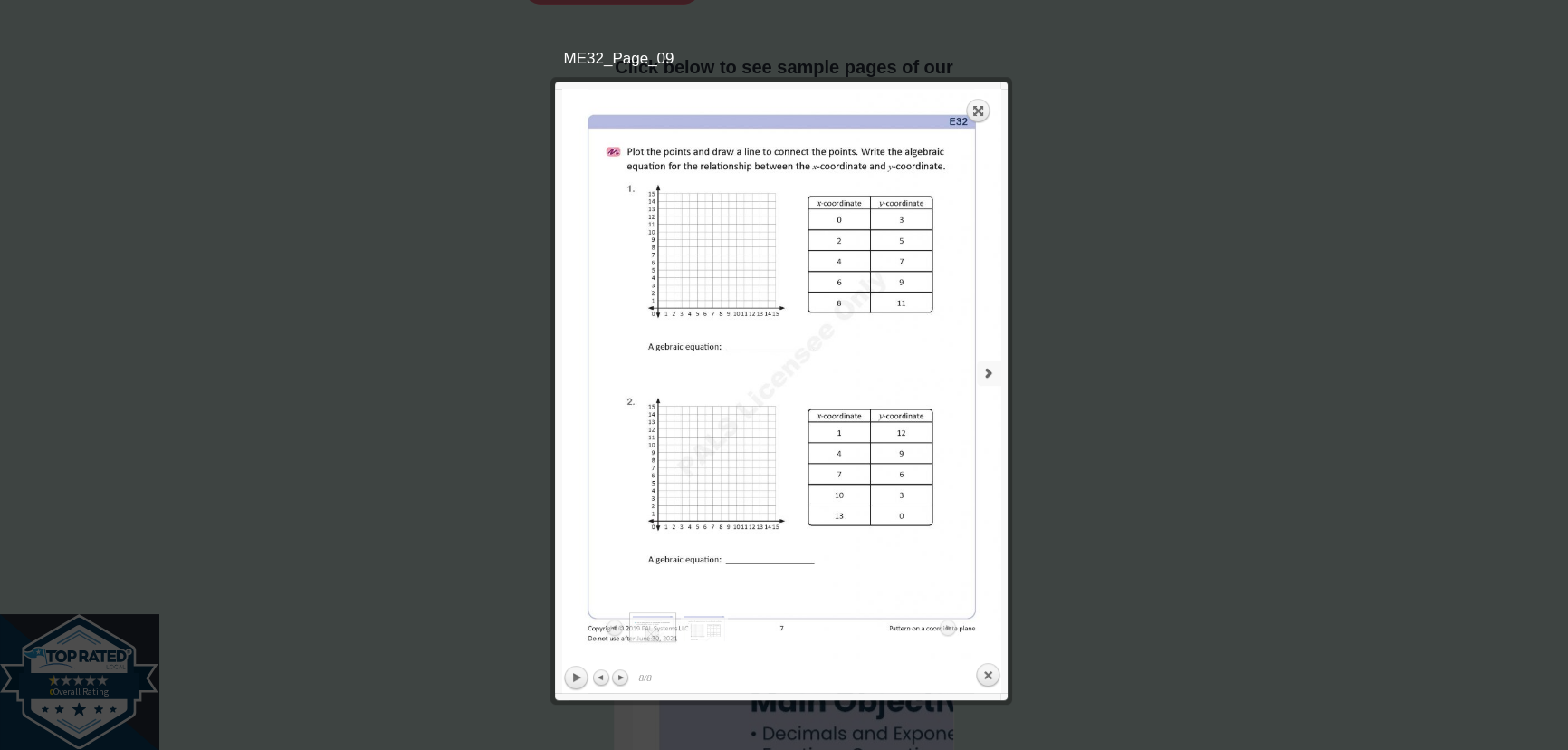
click at [986, 357] on link "next" at bounding box center [894, 373] width 216 height 568
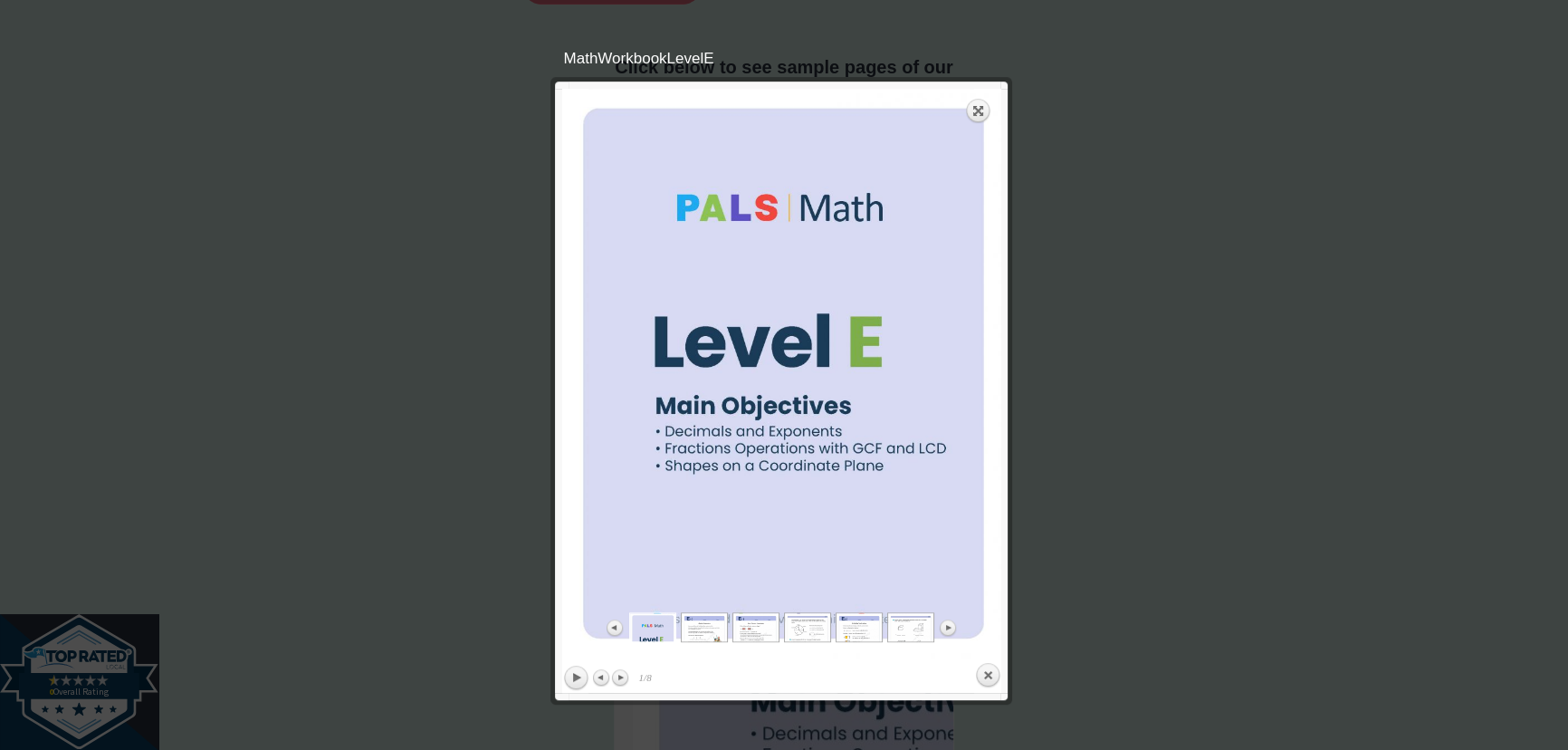
click at [1083, 356] on div at bounding box center [784, 447] width 1568 height 3323
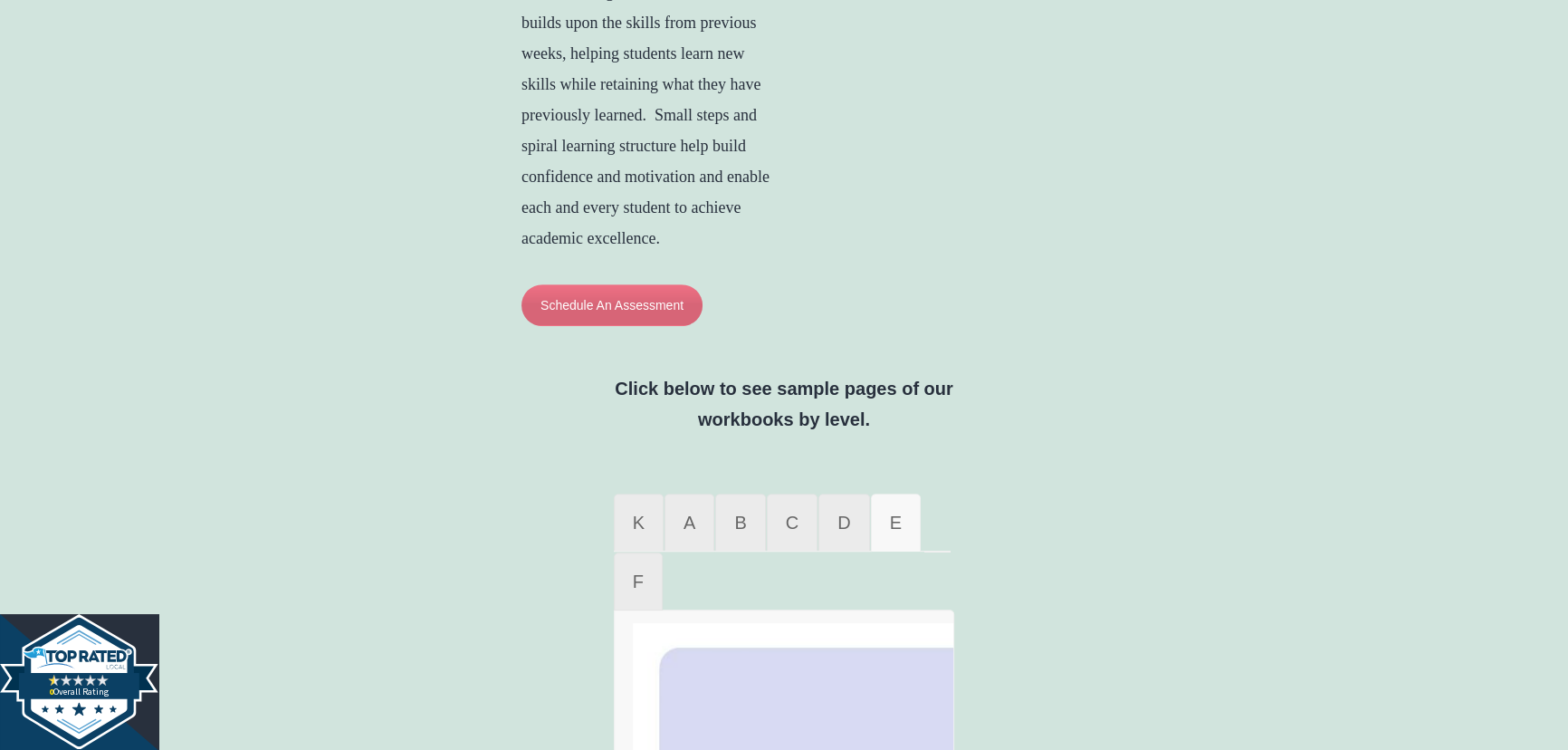
scroll to position [884, 0]
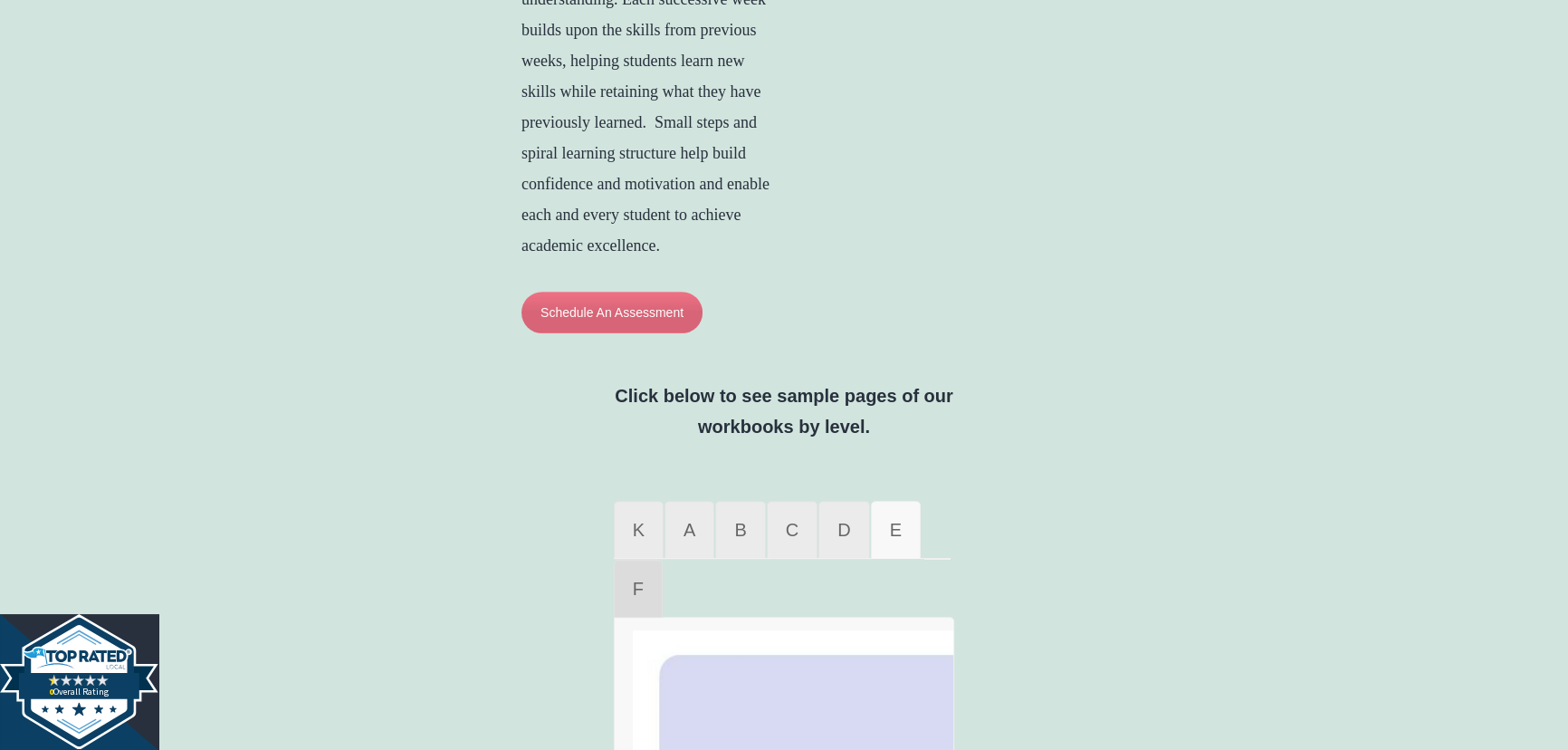
click at [629, 618] on link "F" at bounding box center [638, 588] width 49 height 58
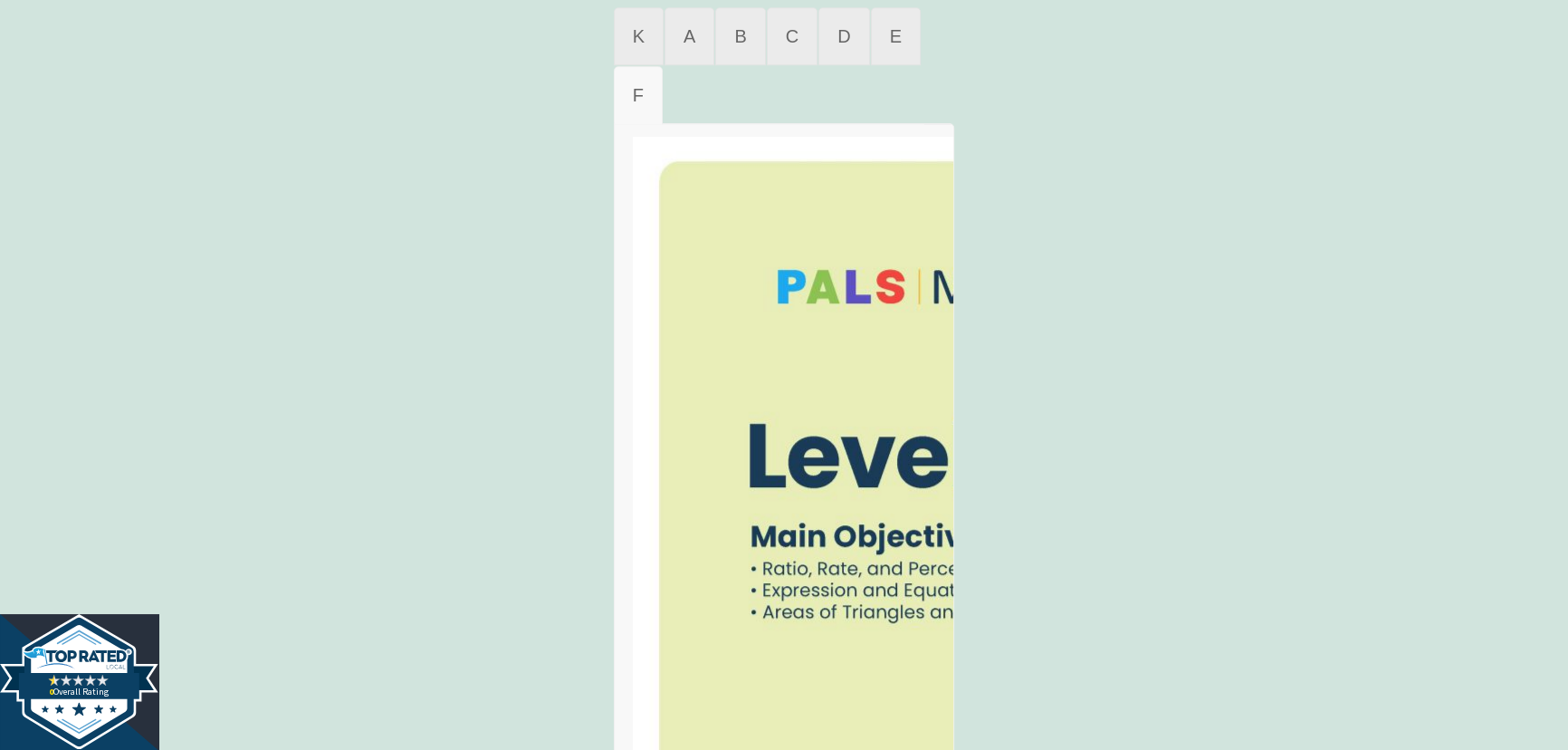
scroll to position [1625, 0]
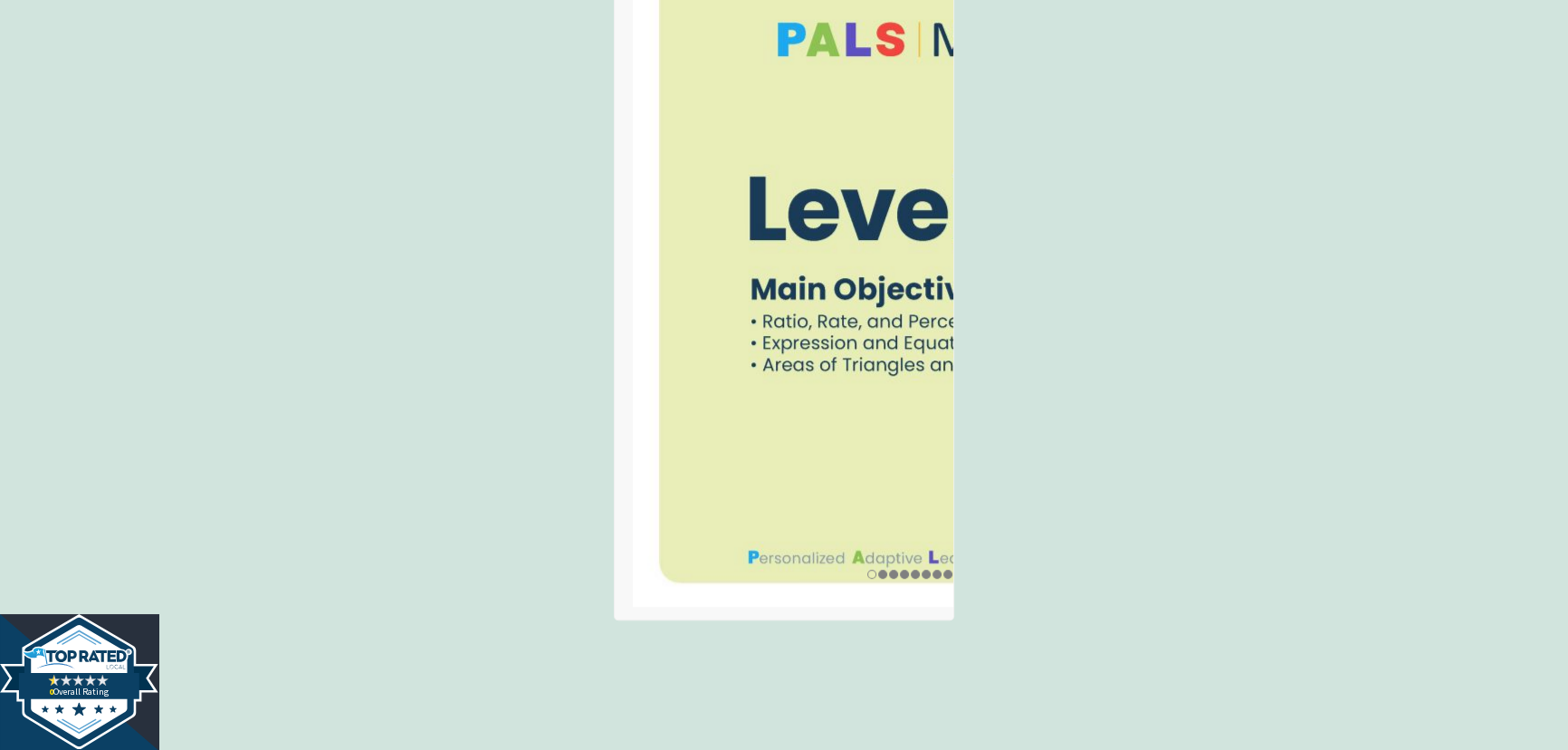
click at [791, 522] on img at bounding box center [910, 248] width 554 height 717
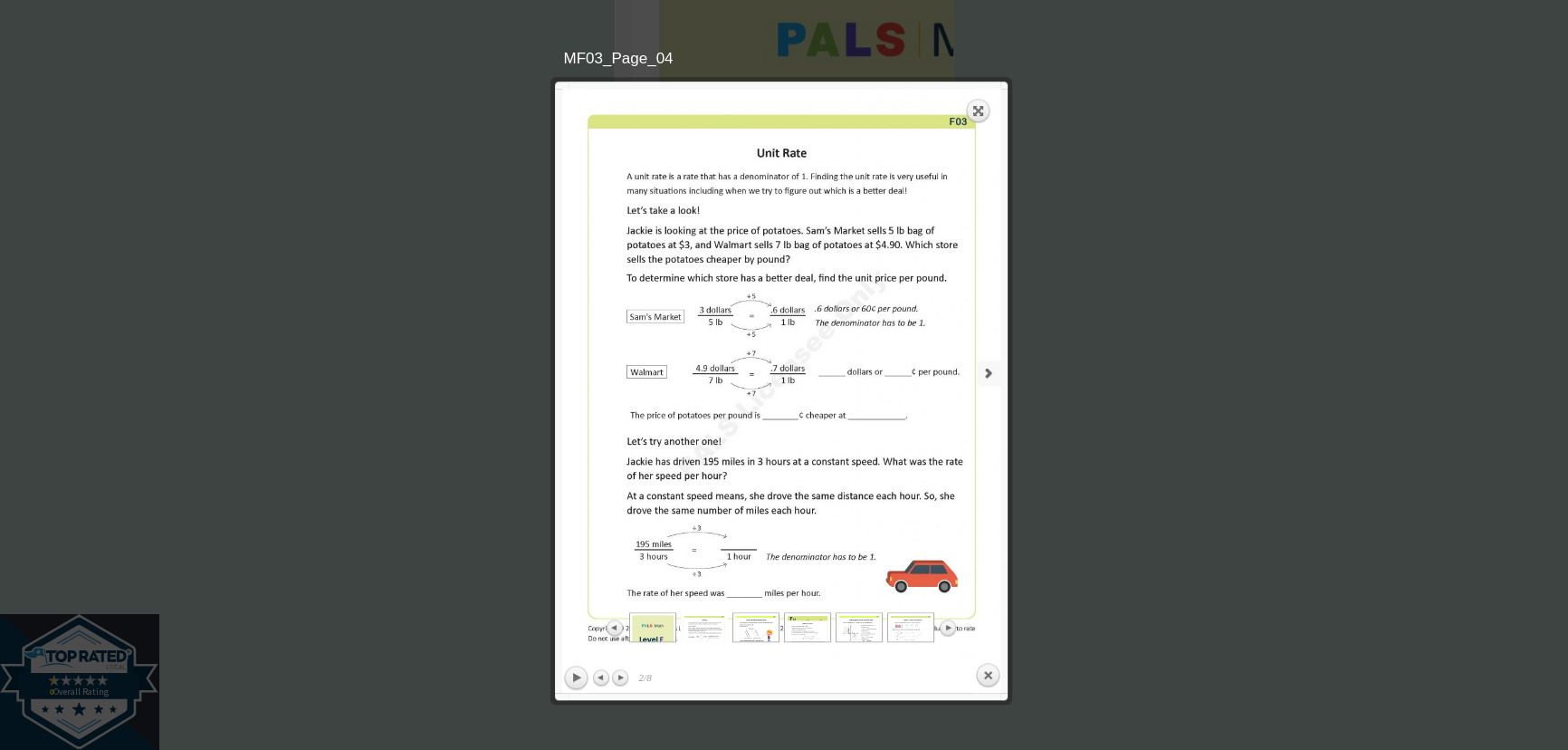
click at [969, 361] on link "next" at bounding box center [894, 373] width 216 height 568
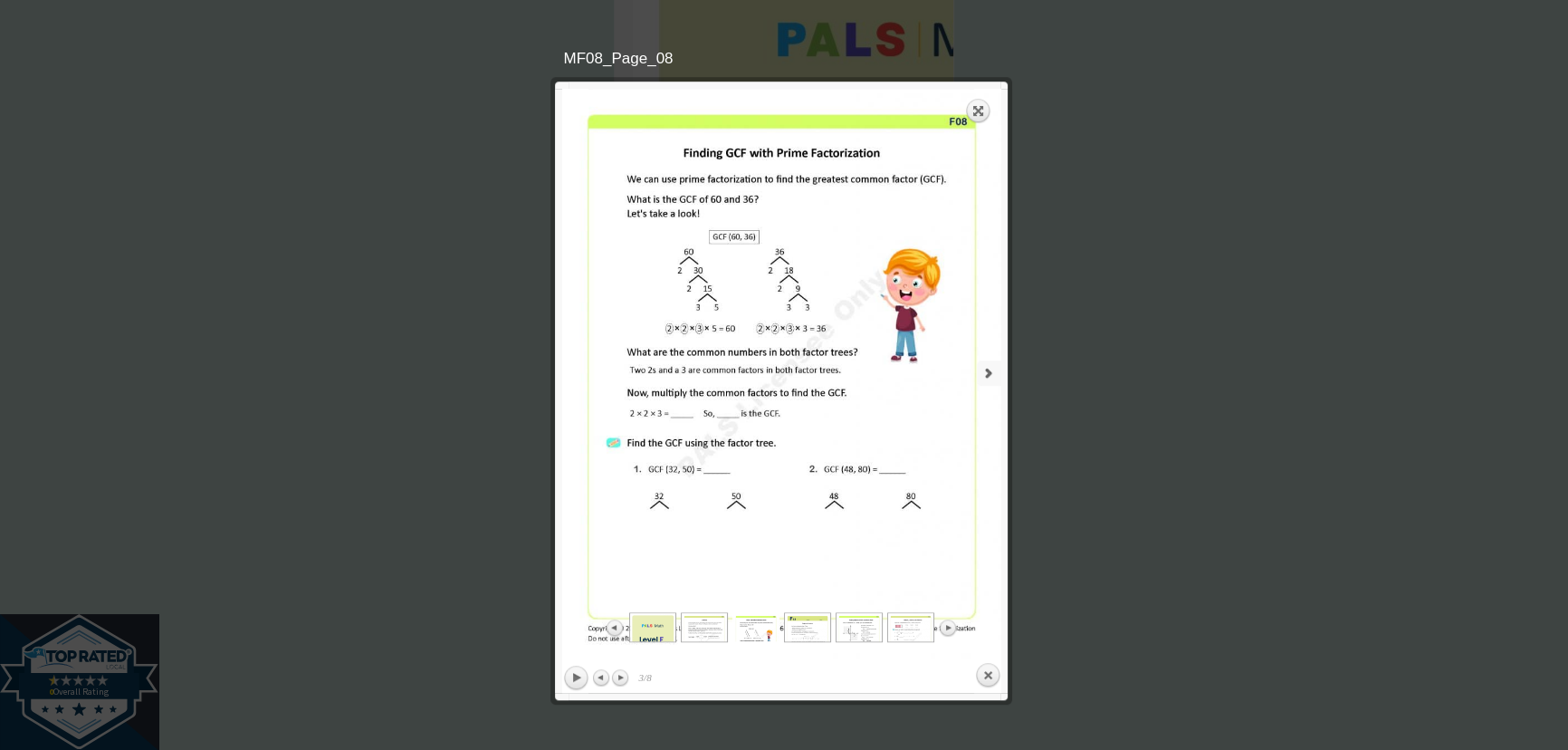
click at [978, 365] on link "next" at bounding box center [894, 373] width 216 height 568
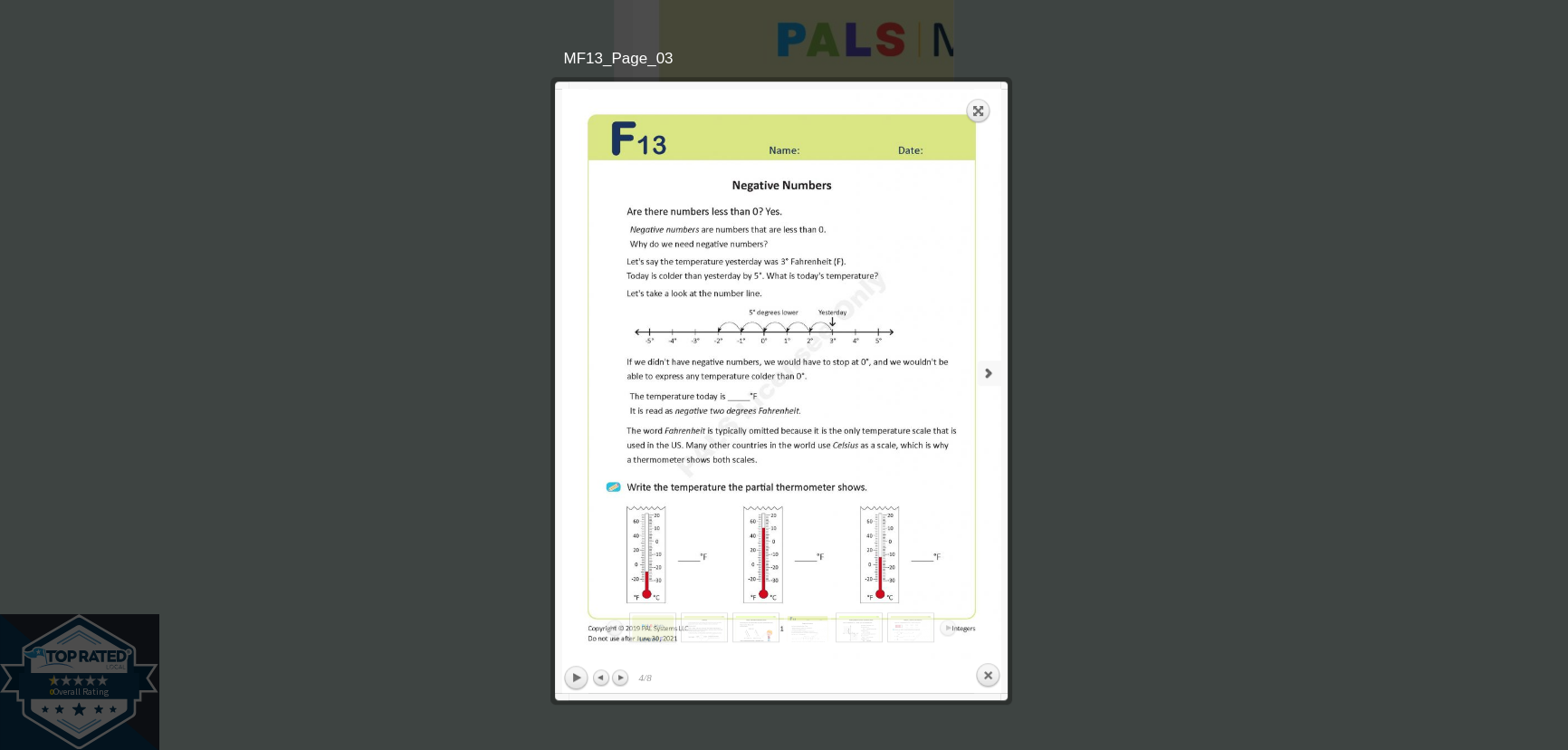
click at [967, 373] on link "next" at bounding box center [894, 373] width 216 height 568
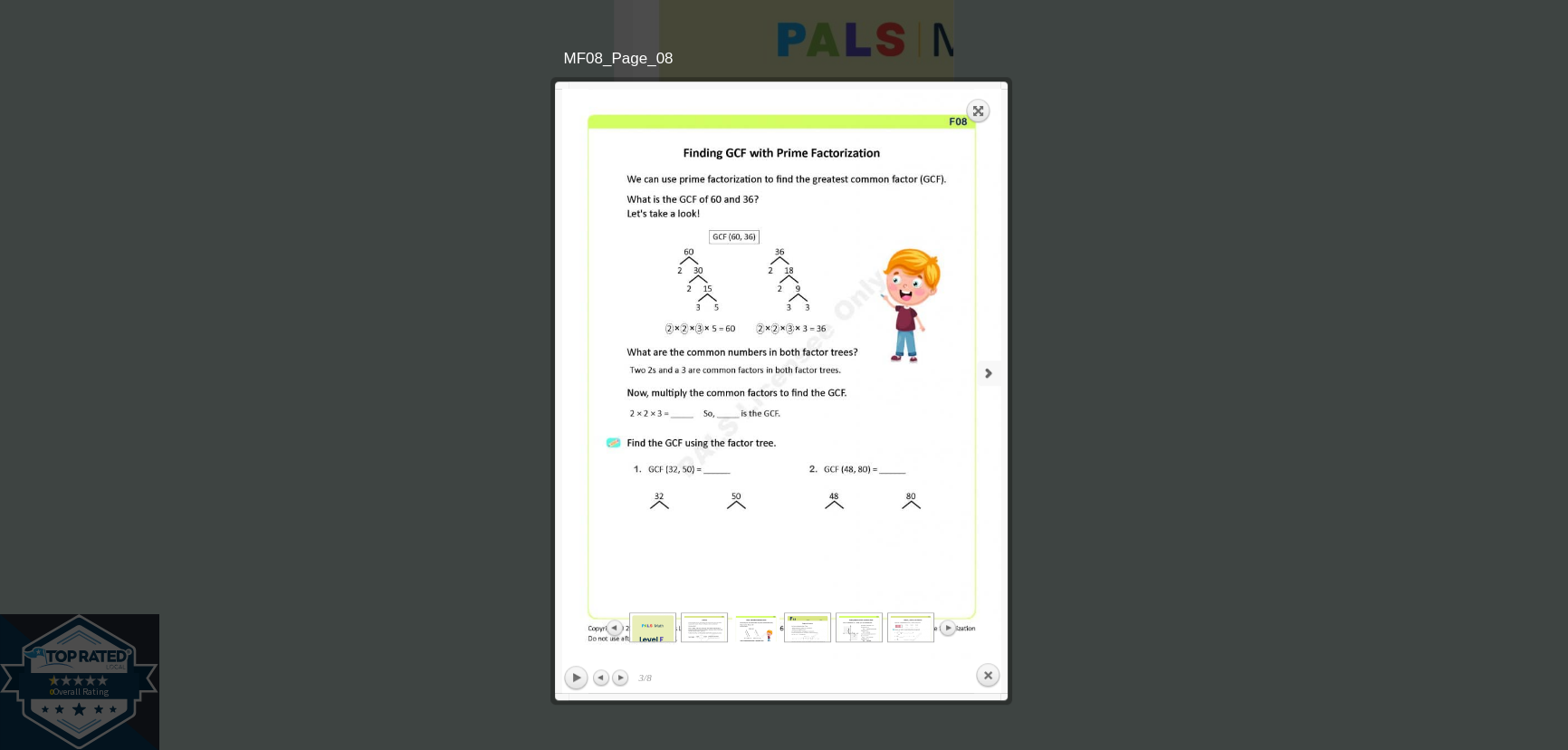
click at [977, 363] on link "next" at bounding box center [894, 373] width 216 height 568
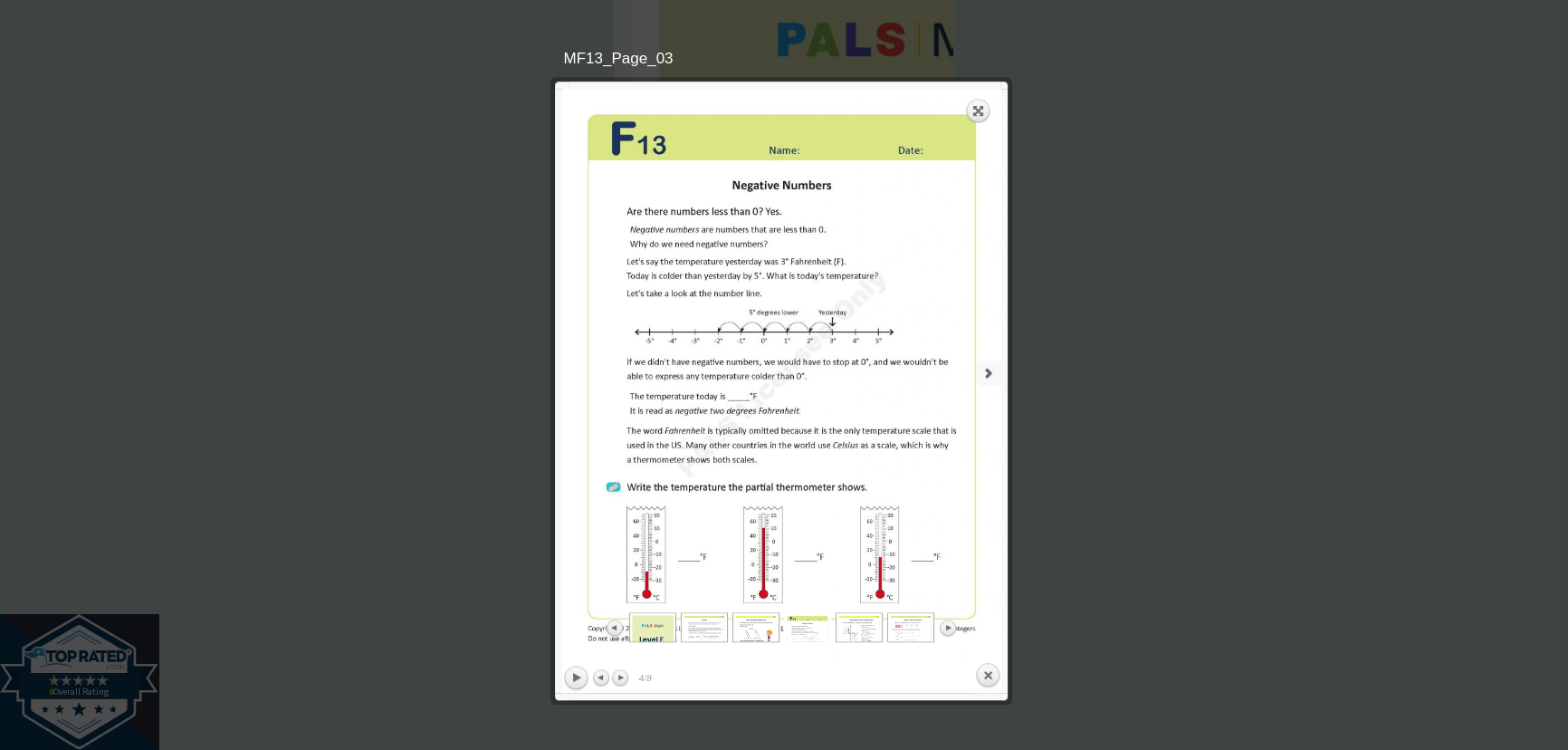
click at [978, 362] on link "next" at bounding box center [894, 373] width 216 height 568
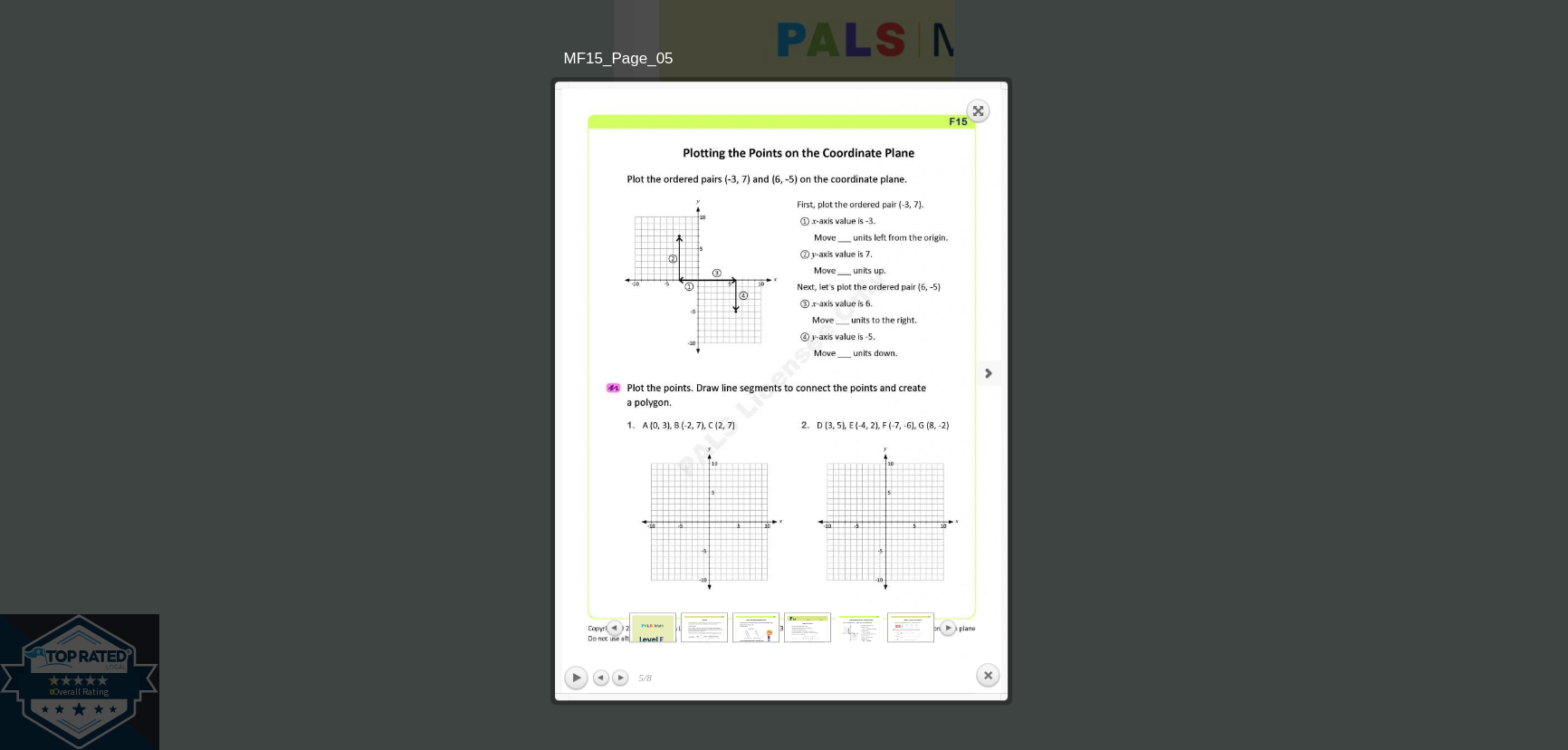
click at [978, 362] on link "next" at bounding box center [894, 373] width 216 height 568
